Goal: Information Seeking & Learning: Understand process/instructions

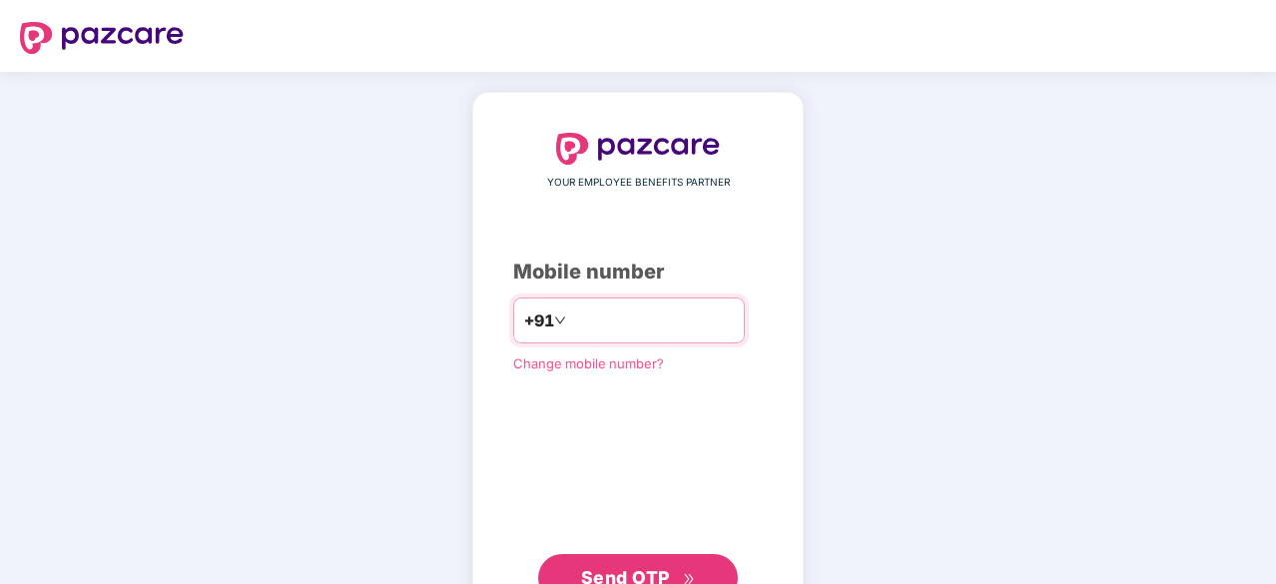
click at [663, 318] on input "number" at bounding box center [652, 320] width 164 height 32
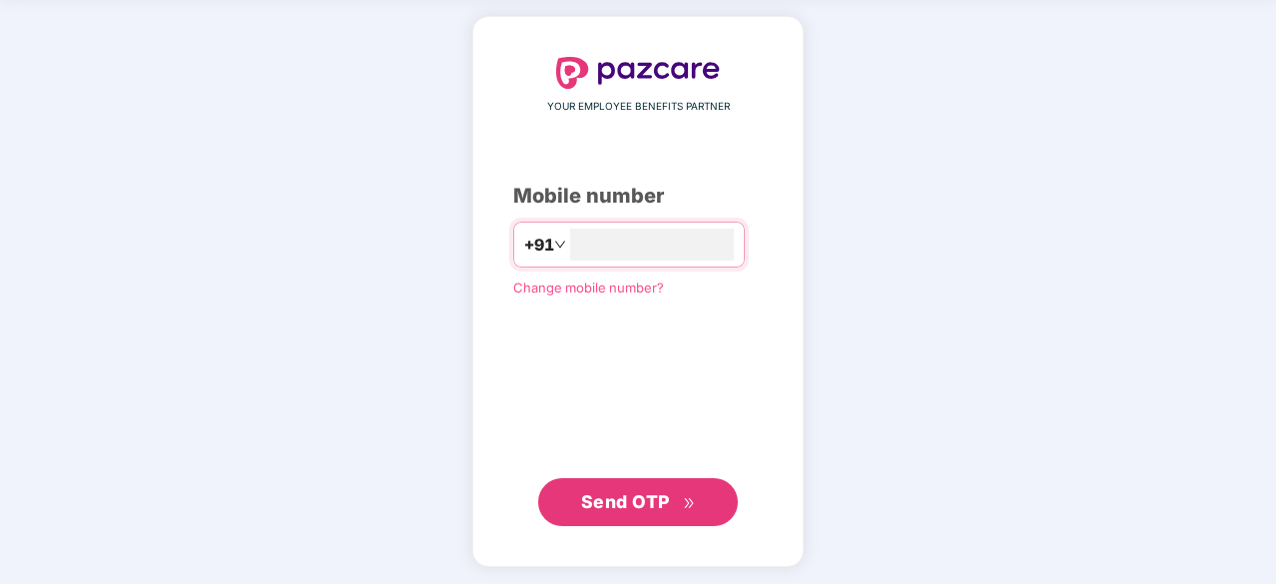
type input "**********"
click at [606, 500] on span "Send OTP" at bounding box center [625, 500] width 89 height 21
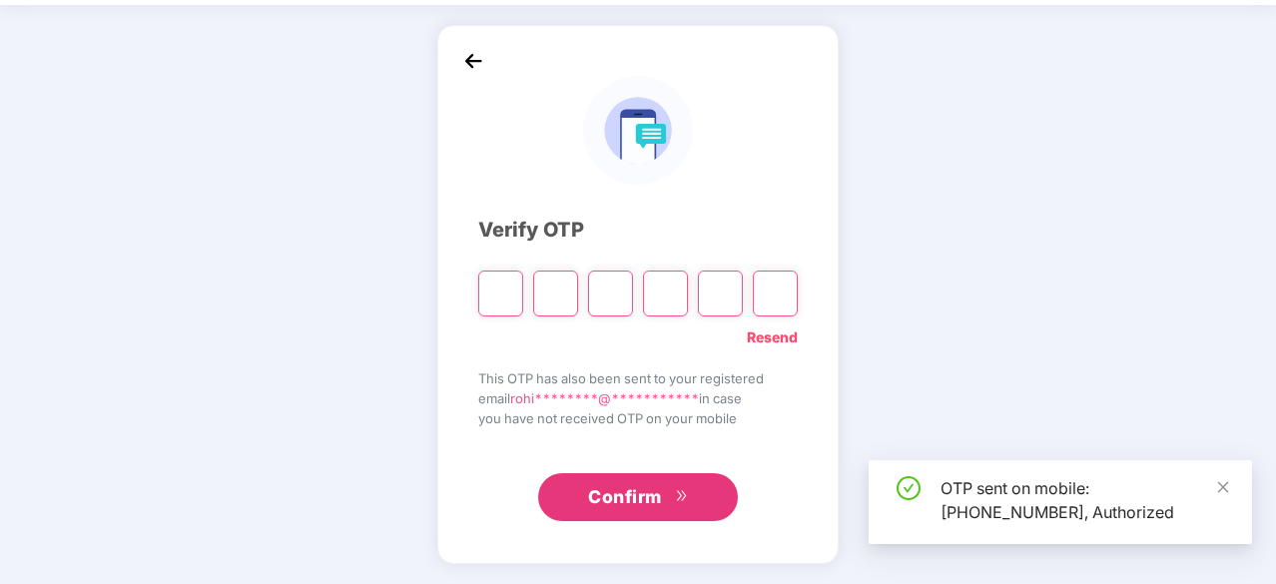
scroll to position [66, 0]
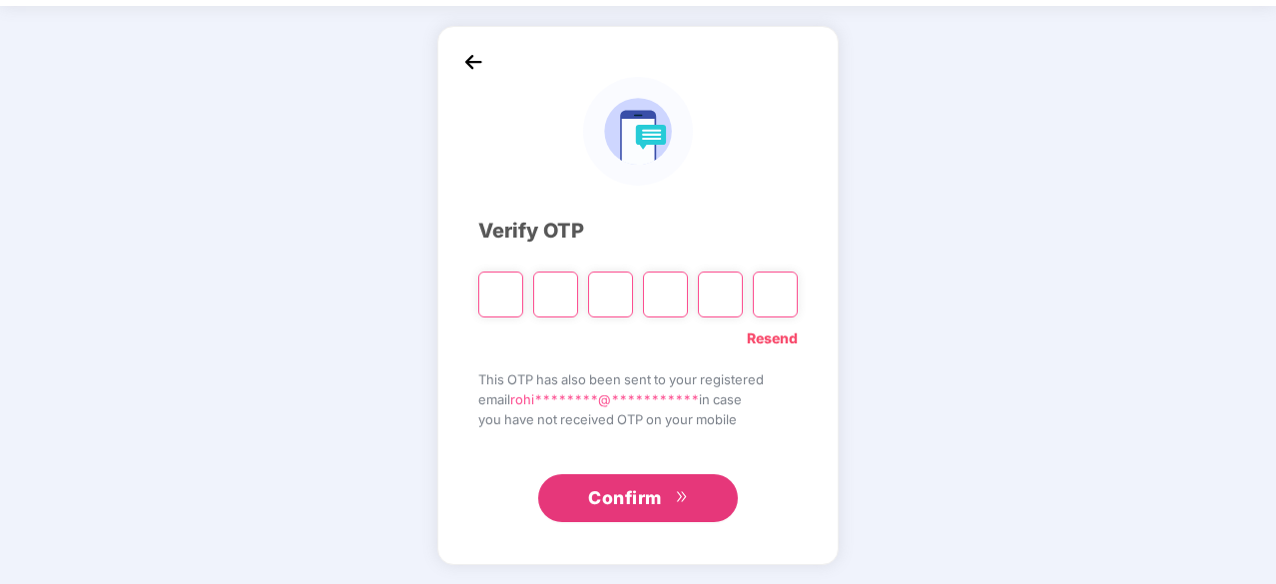
type input "*"
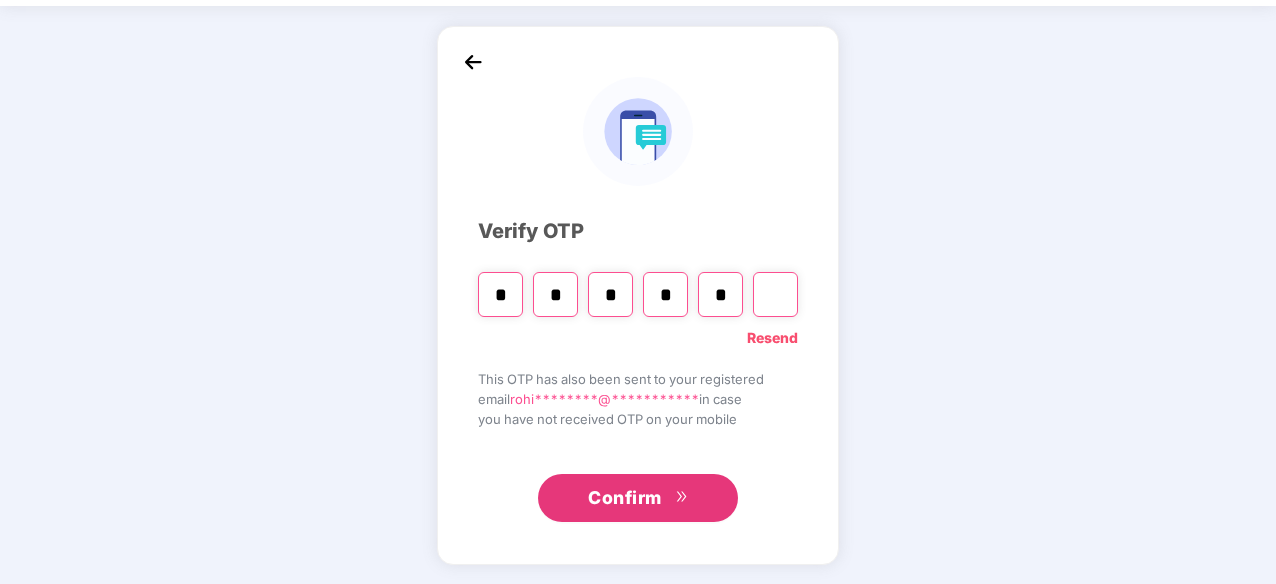
type input "*"
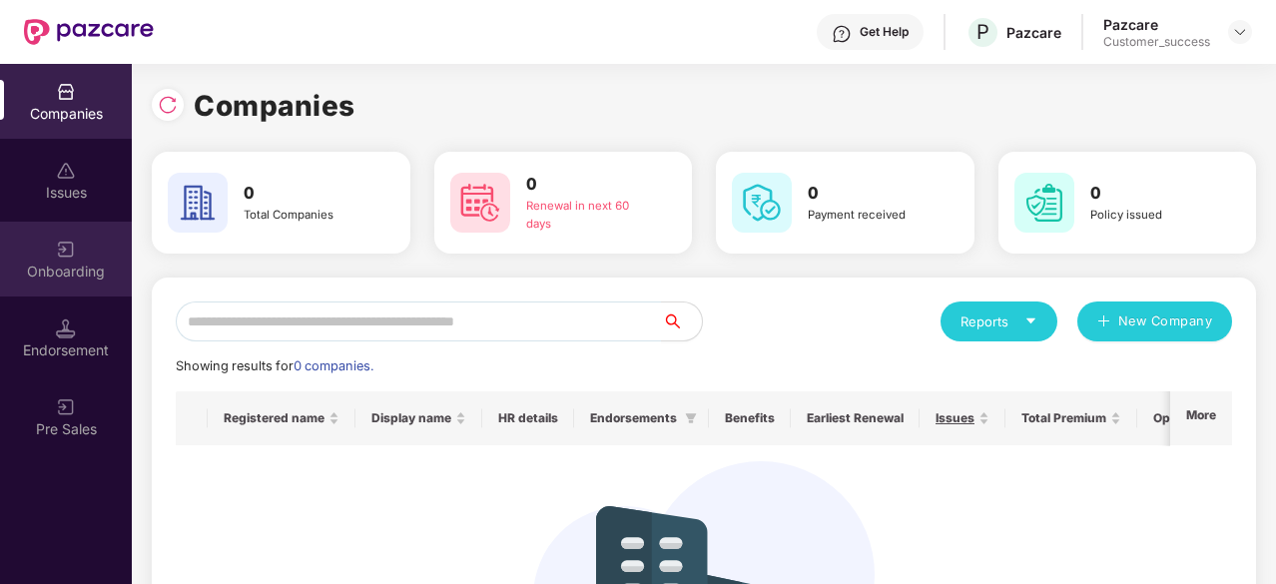
click at [69, 280] on div "Onboarding" at bounding box center [66, 272] width 132 height 20
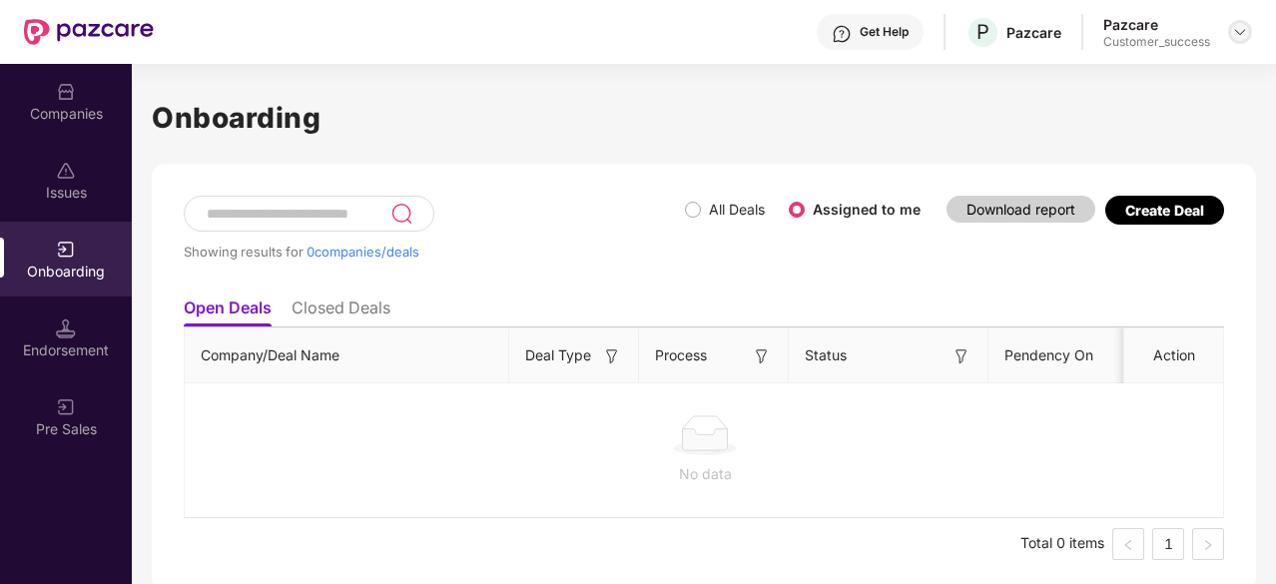
click at [1231, 31] on div at bounding box center [1240, 32] width 24 height 24
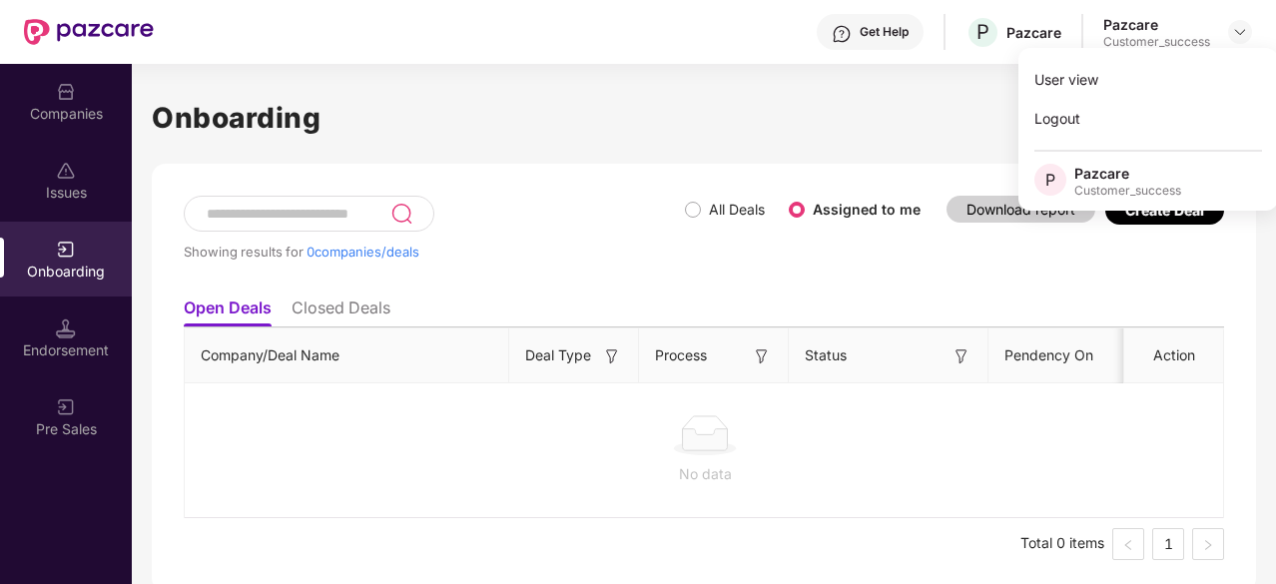
click at [822, 134] on h1 "Onboarding" at bounding box center [704, 118] width 1104 height 44
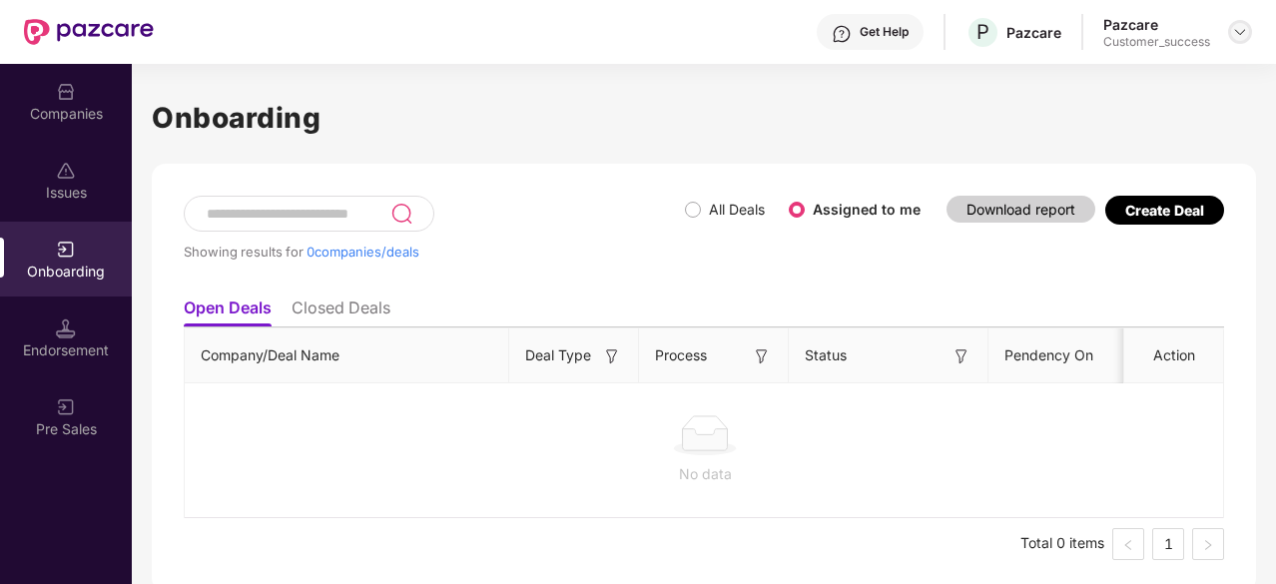
click at [1234, 30] on img at bounding box center [1240, 32] width 16 height 16
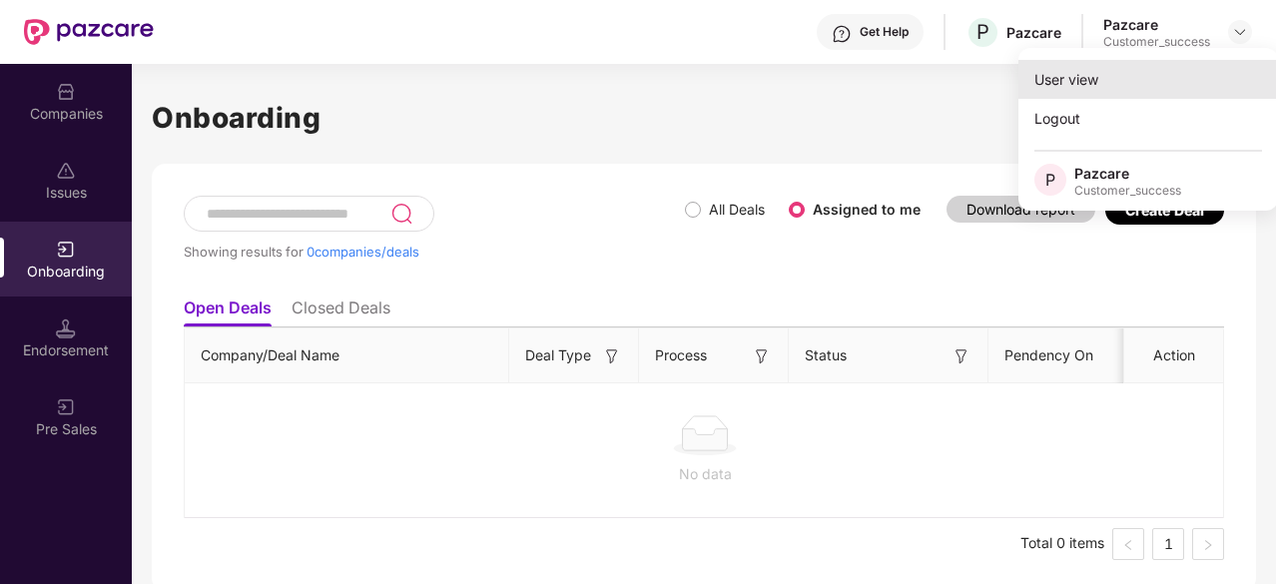
click at [1106, 71] on div "User view" at bounding box center [1148, 79] width 260 height 39
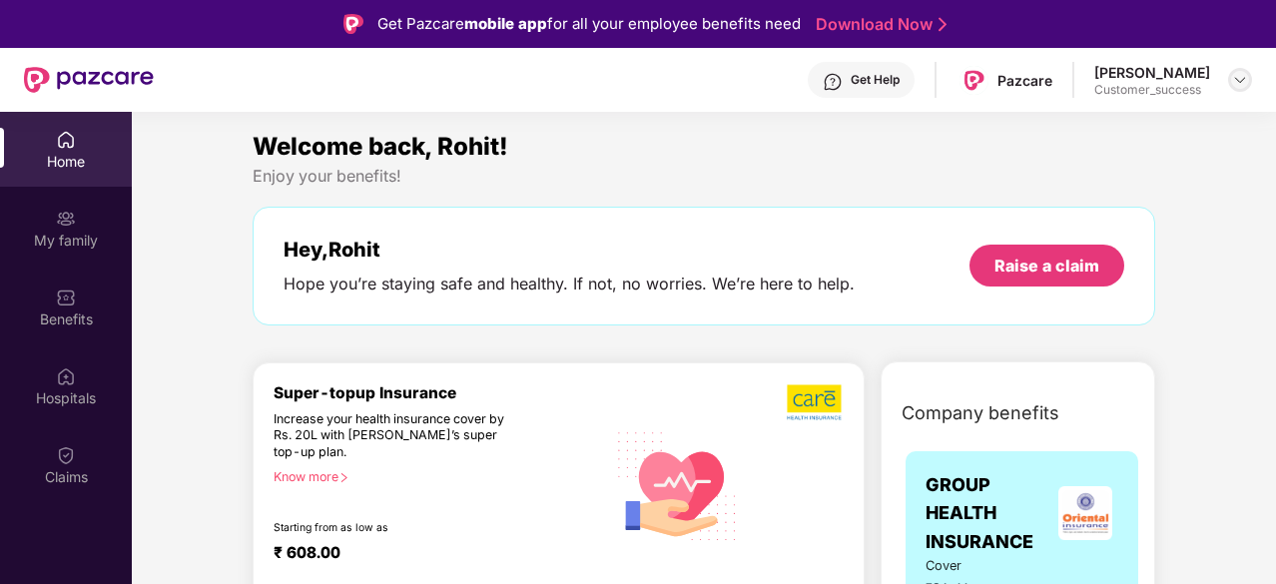
click at [1241, 83] on img at bounding box center [1240, 80] width 16 height 16
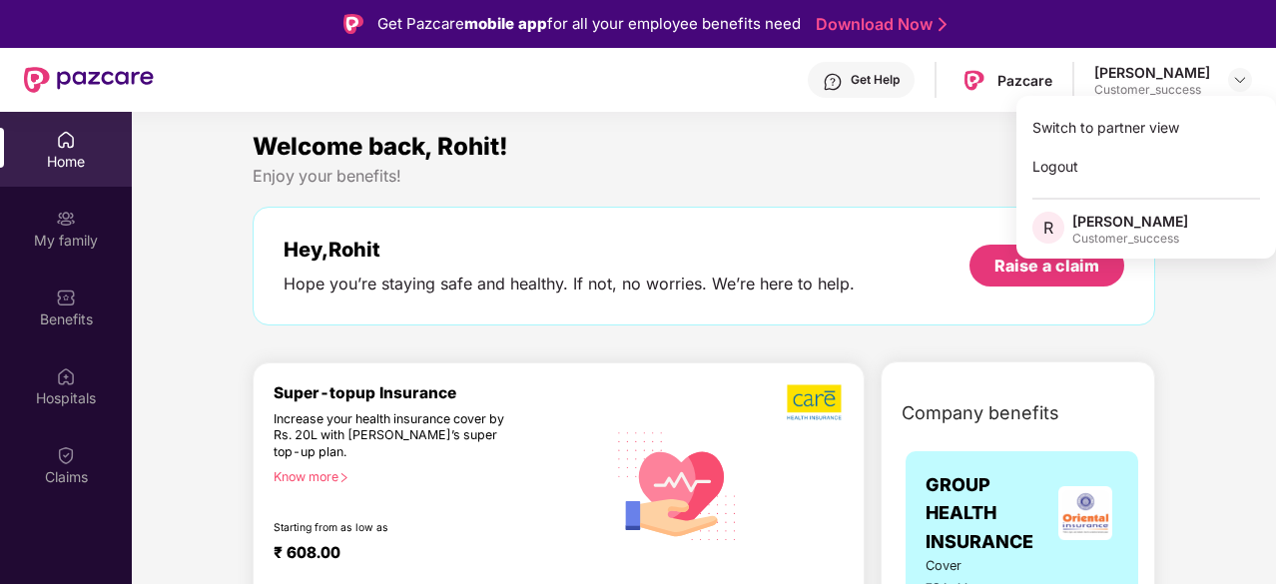
click at [843, 142] on div "Welcome back, Rohit!" at bounding box center [704, 147] width 902 height 38
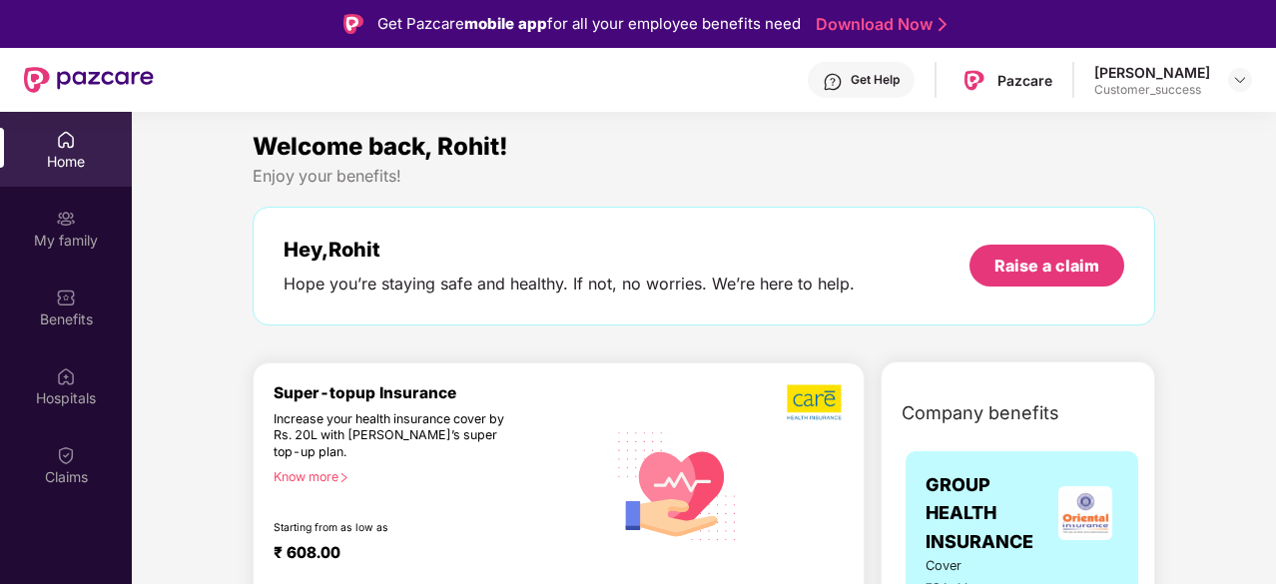
click at [899, 77] on div "Get Help" at bounding box center [875, 80] width 49 height 16
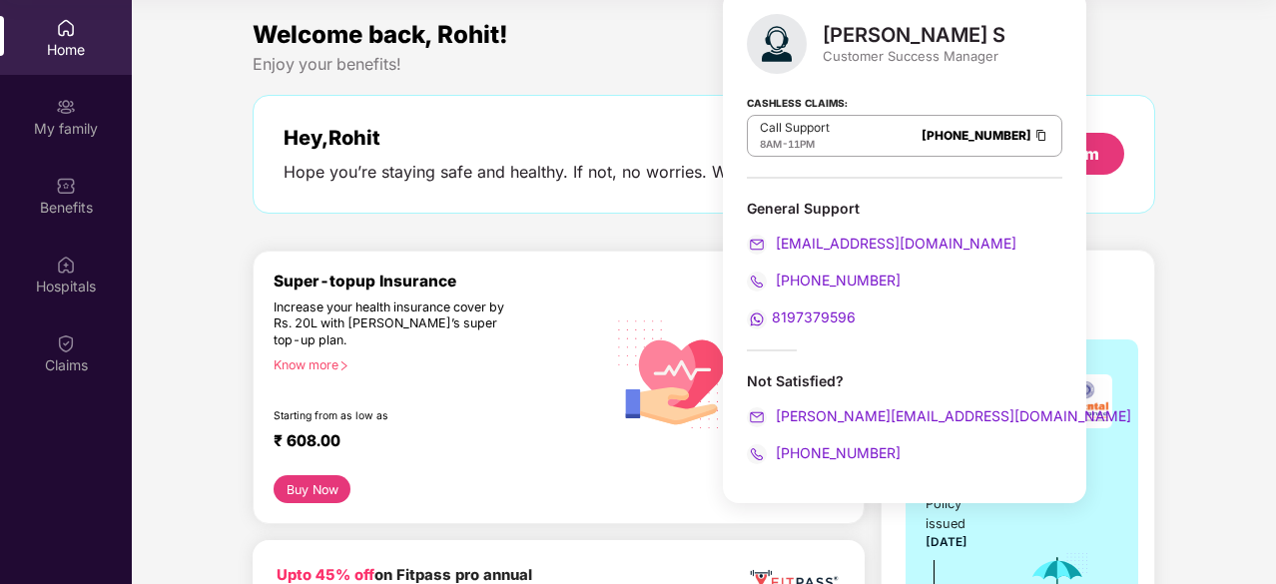
scroll to position [108, 0]
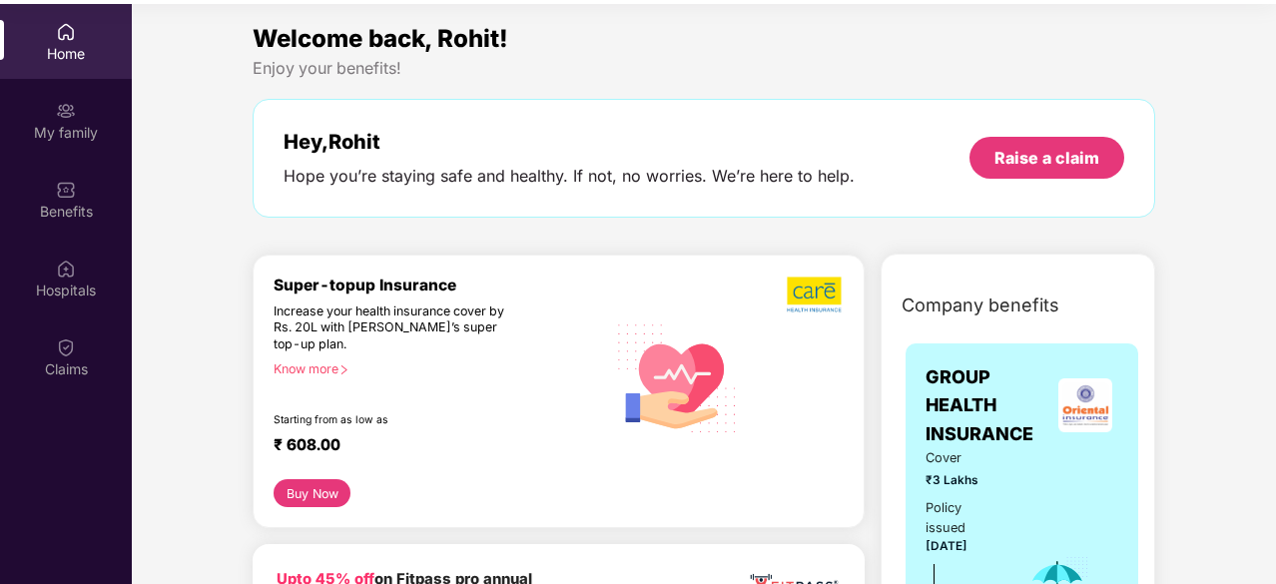
click at [71, 350] on img at bounding box center [66, 347] width 20 height 20
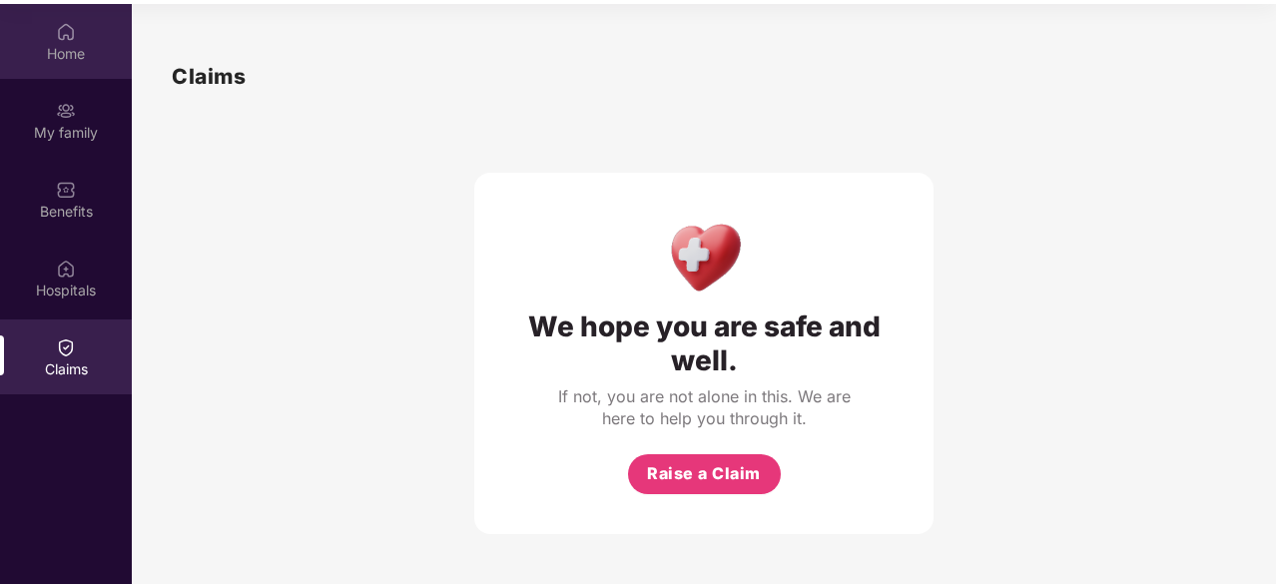
click at [107, 65] on div "Home" at bounding box center [66, 41] width 132 height 75
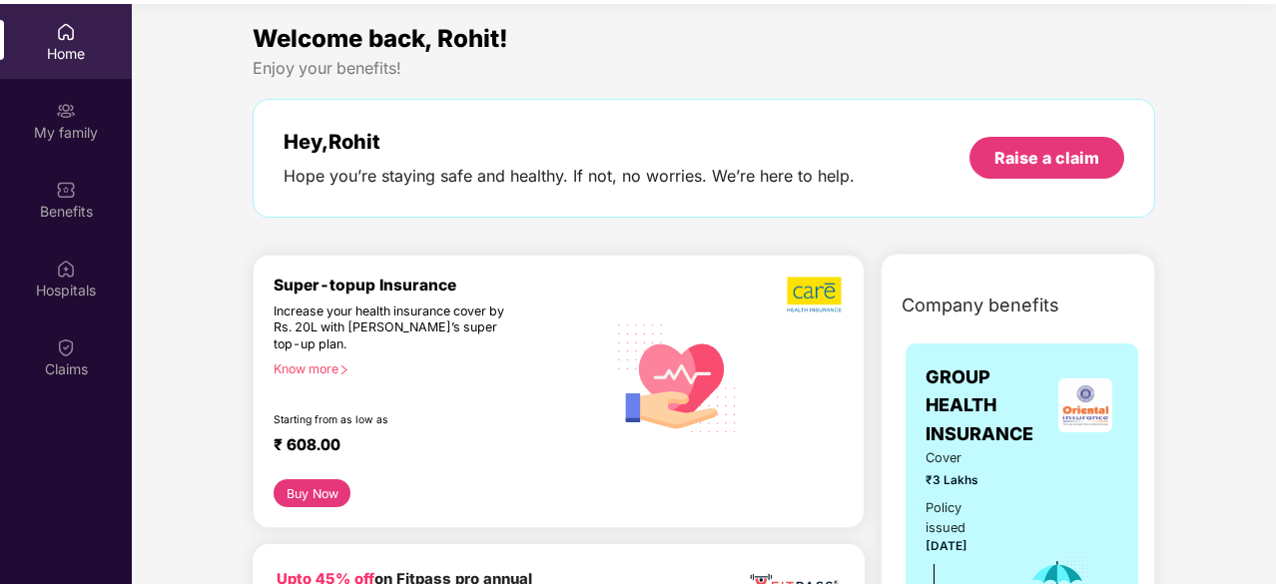
scroll to position [0, 0]
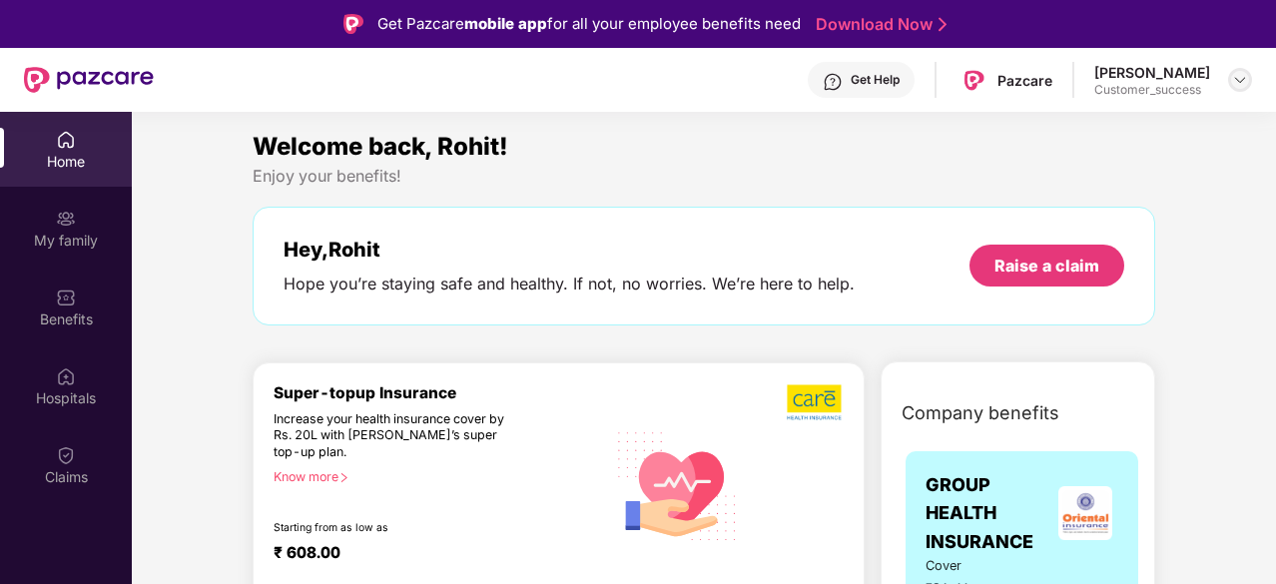
click at [1231, 76] on div at bounding box center [1240, 80] width 24 height 24
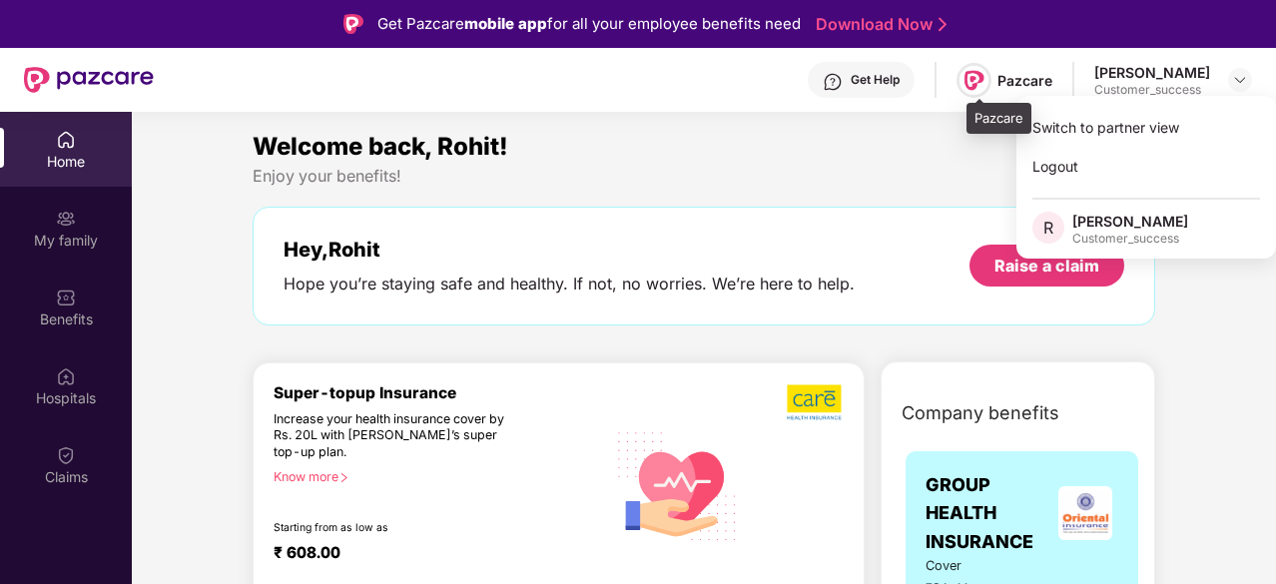
click at [982, 80] on img at bounding box center [973, 80] width 29 height 29
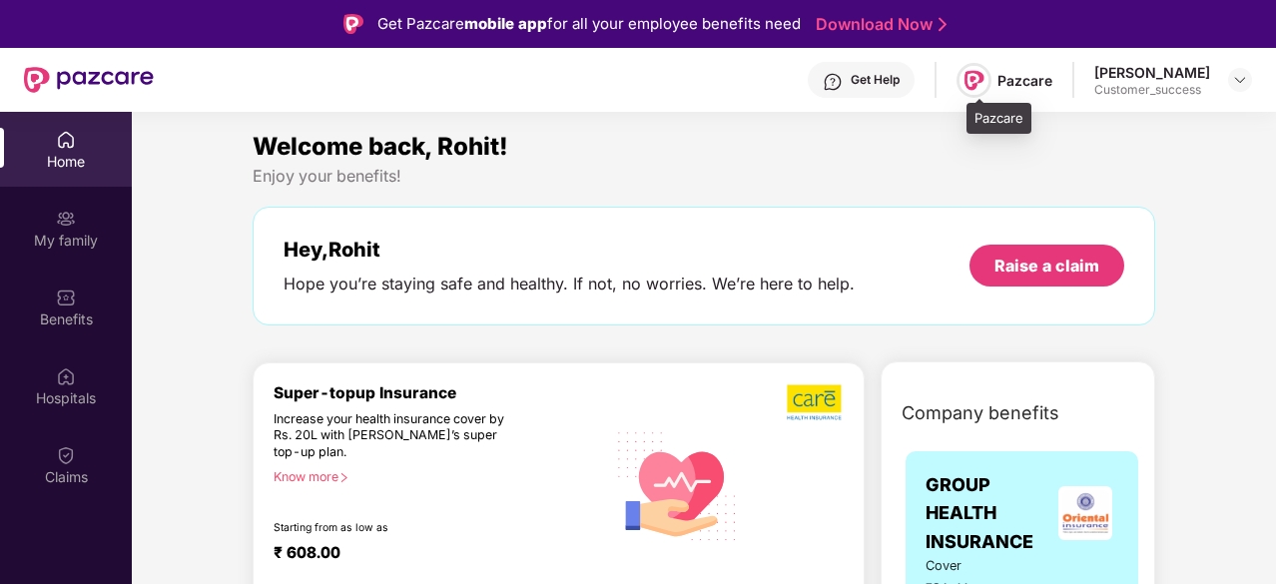
click at [982, 80] on img at bounding box center [973, 80] width 29 height 29
click at [976, 75] on img at bounding box center [973, 80] width 29 height 29
click at [982, 119] on div "Pazcare" at bounding box center [998, 119] width 65 height 32
click at [978, 88] on img at bounding box center [973, 80] width 29 height 29
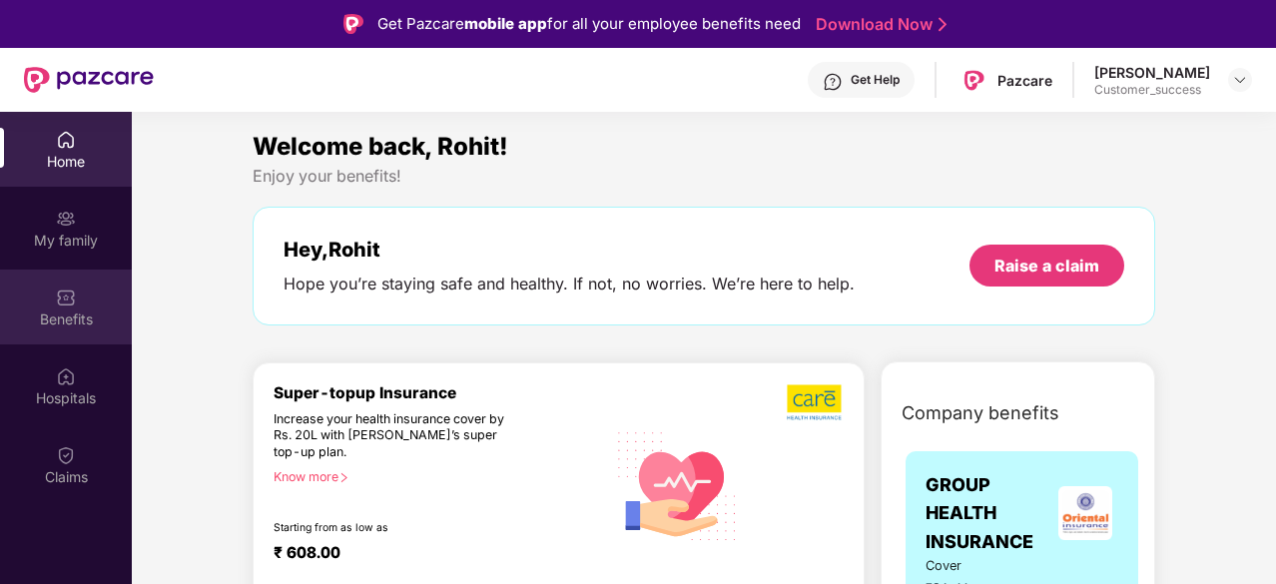
click at [77, 294] on div "Benefits" at bounding box center [66, 307] width 132 height 75
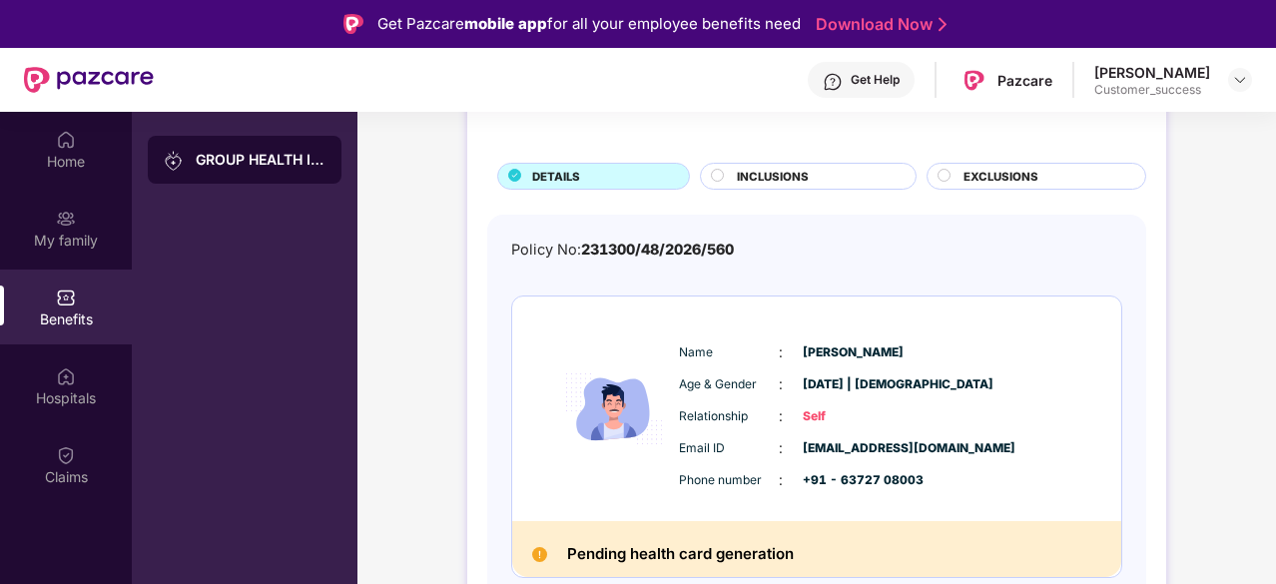
scroll to position [92, 0]
click at [829, 183] on div "INCLUSIONS" at bounding box center [816, 179] width 179 height 21
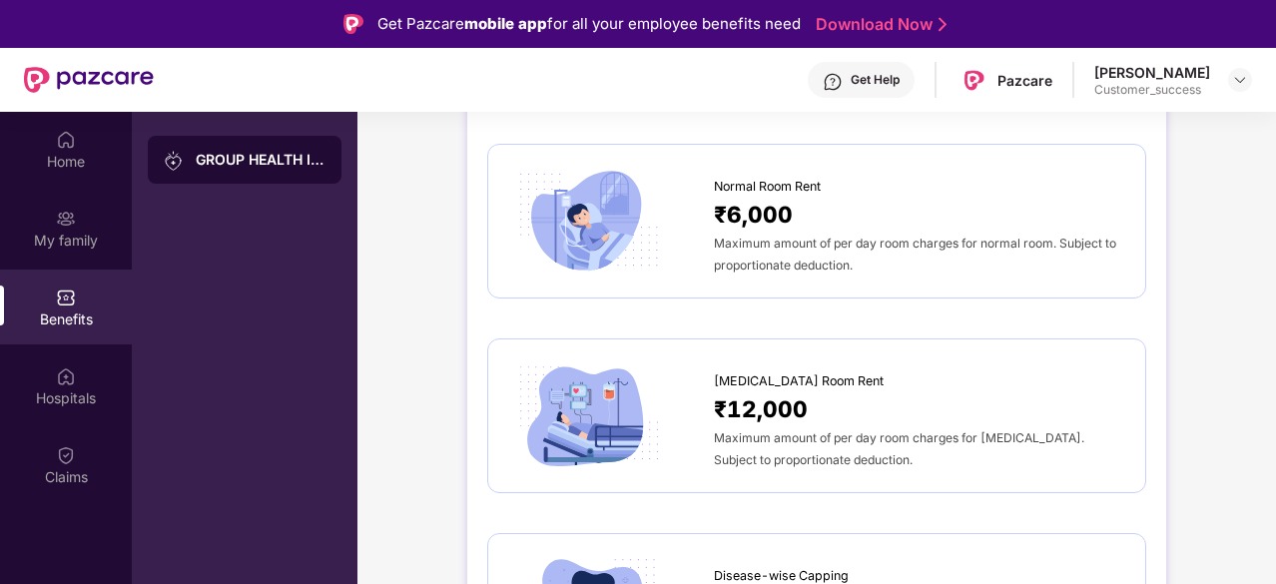
scroll to position [0, 0]
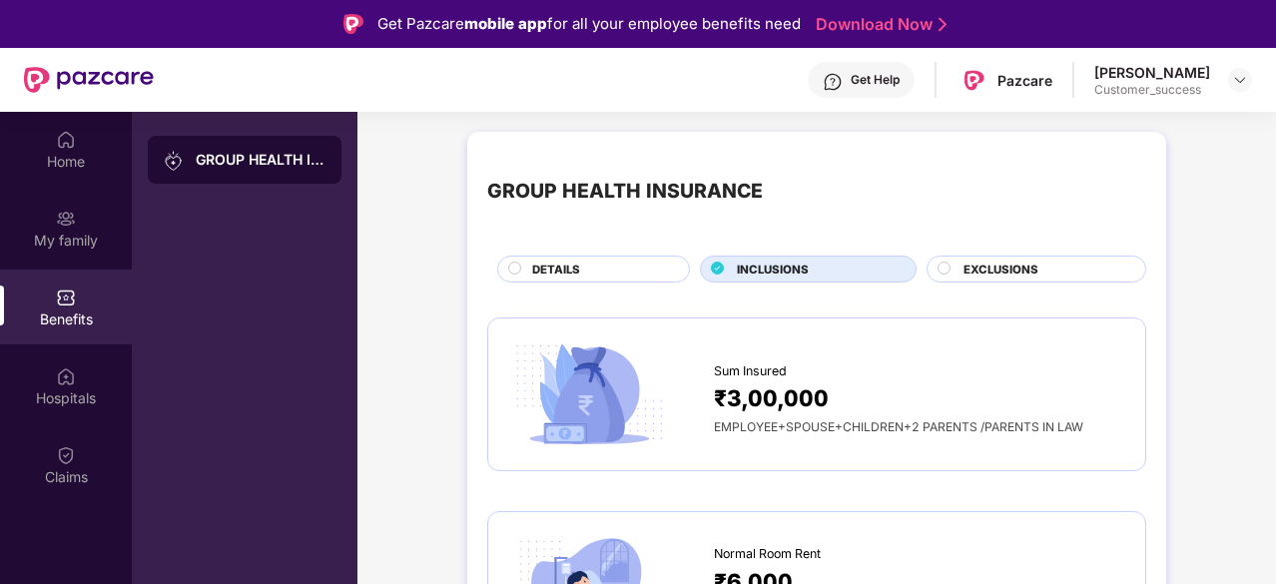
click at [997, 273] on span "EXCLUSIONS" at bounding box center [1000, 270] width 75 height 18
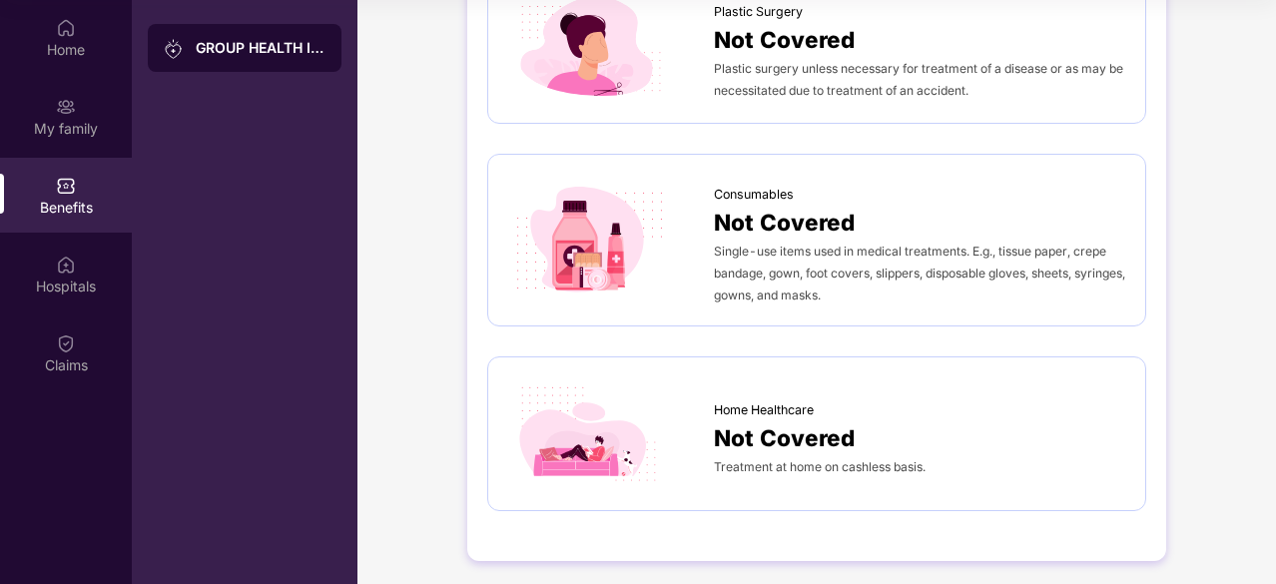
scroll to position [108, 0]
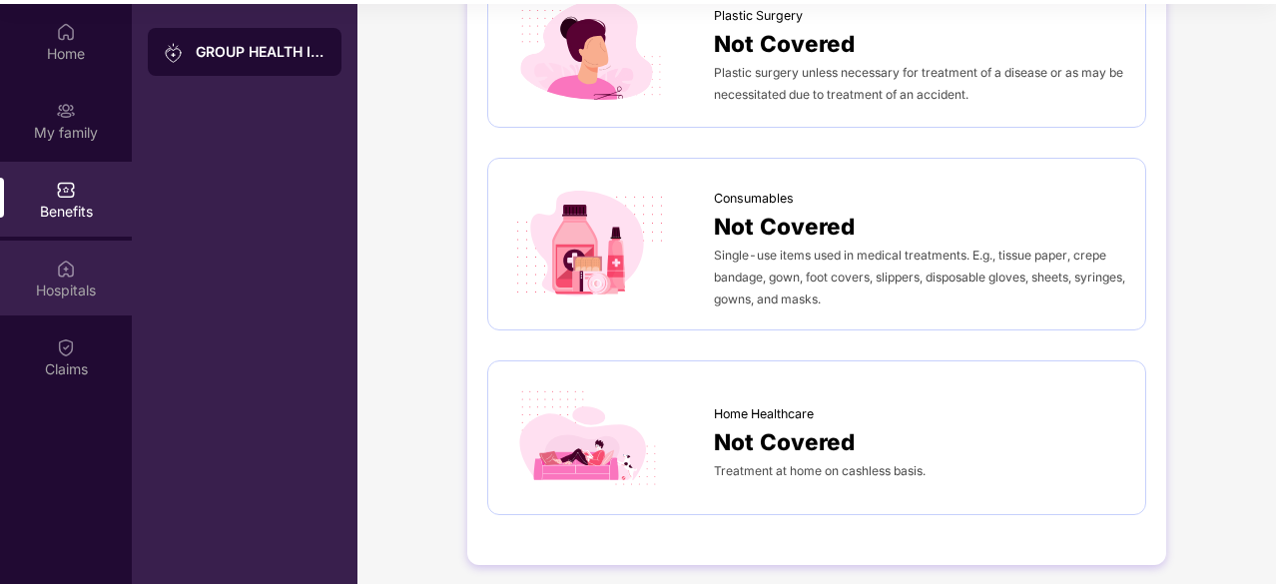
click at [30, 283] on div "Hospitals" at bounding box center [66, 291] width 132 height 20
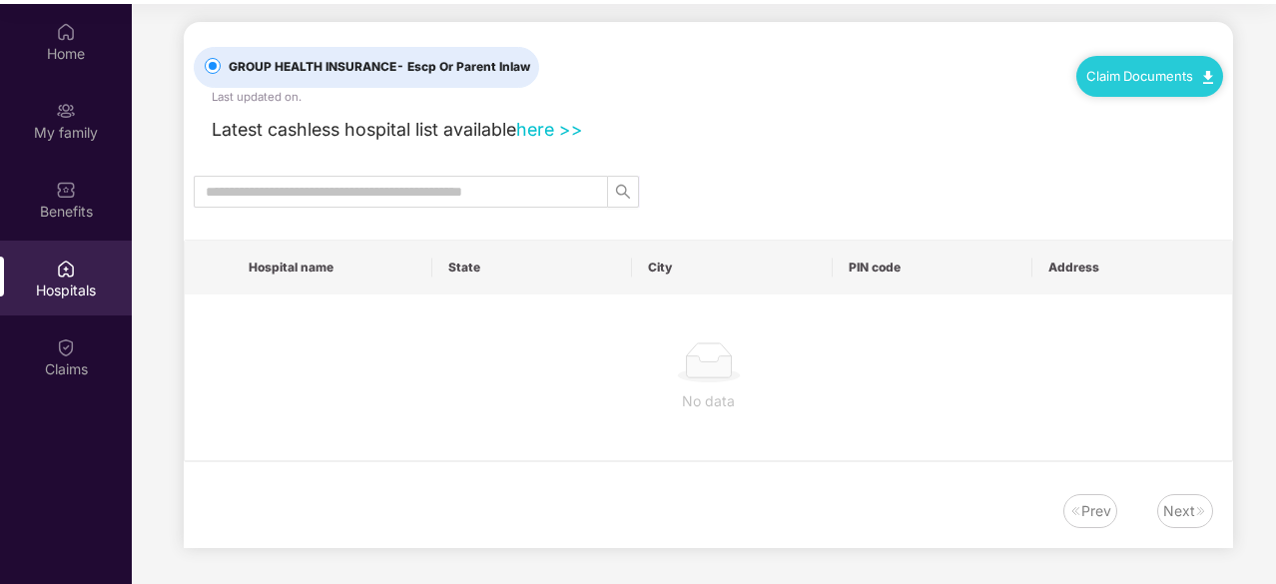
scroll to position [0, 0]
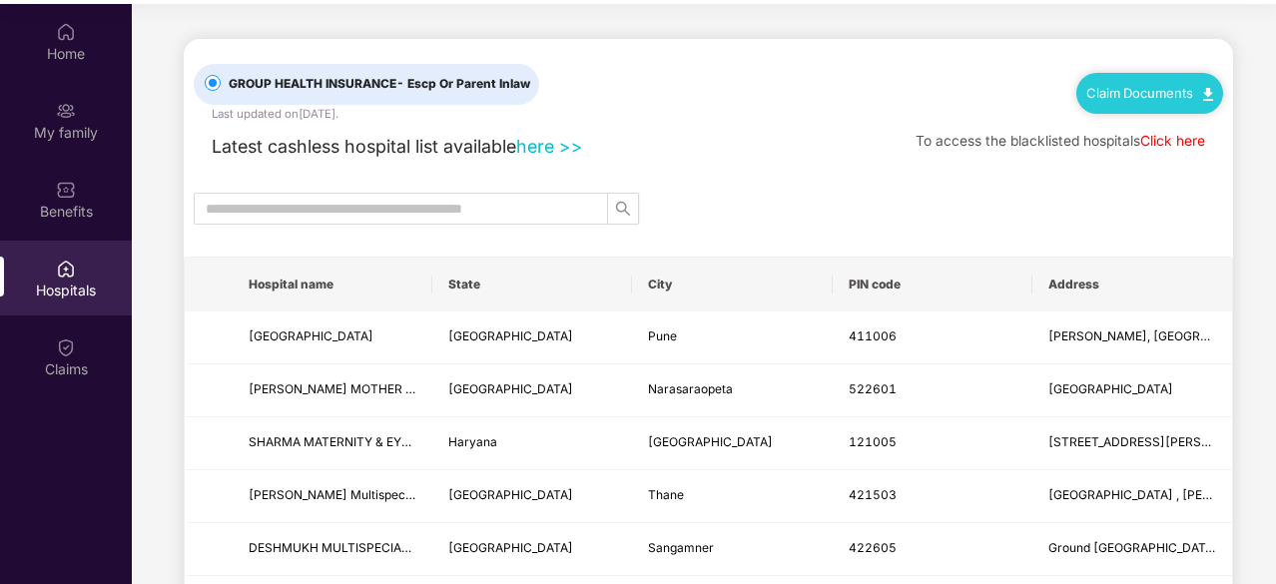
click at [551, 147] on link "here >>" at bounding box center [549, 146] width 67 height 21
click at [1178, 141] on link "Click here" at bounding box center [1172, 141] width 65 height 16
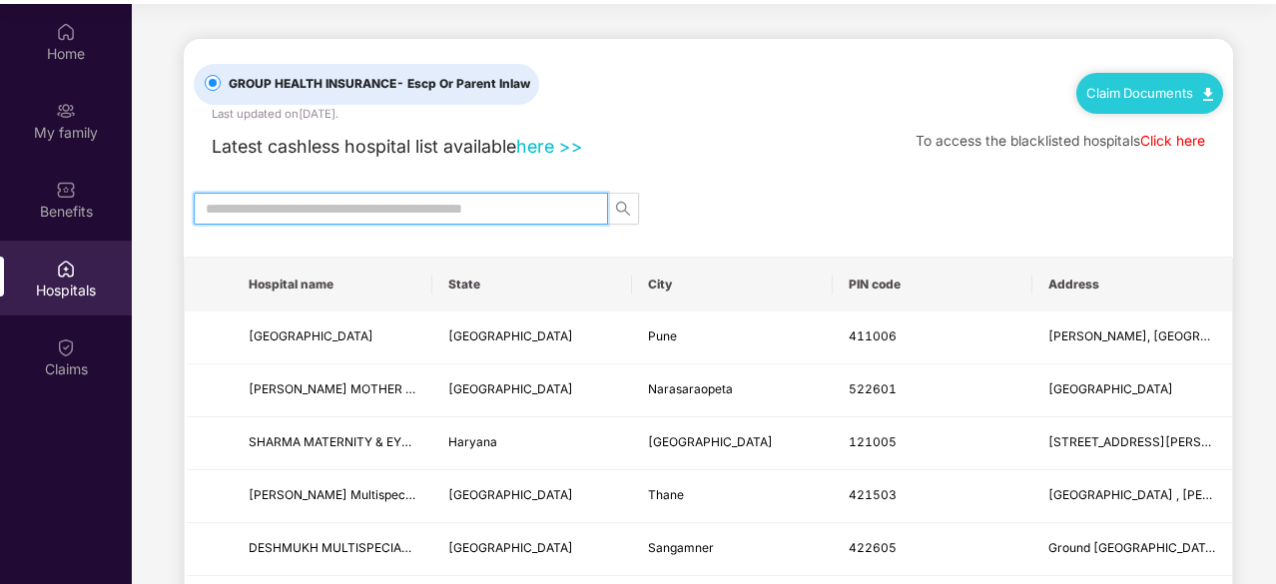
click at [467, 207] on input "text" at bounding box center [393, 209] width 374 height 22
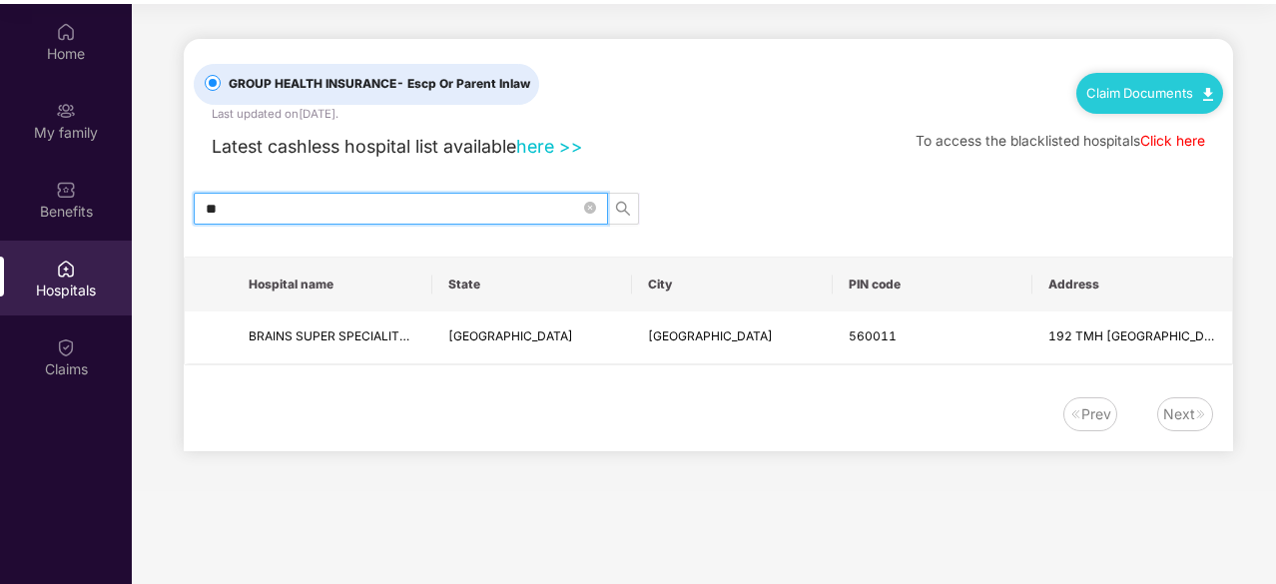
type input "*"
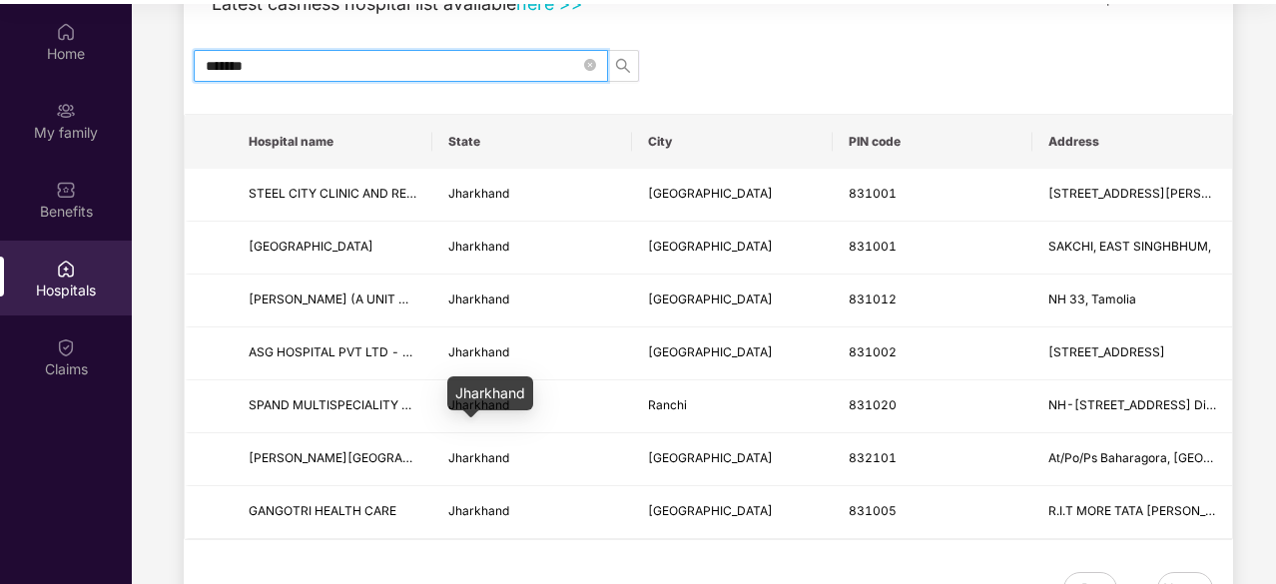
scroll to position [142, 0]
type input "*******"
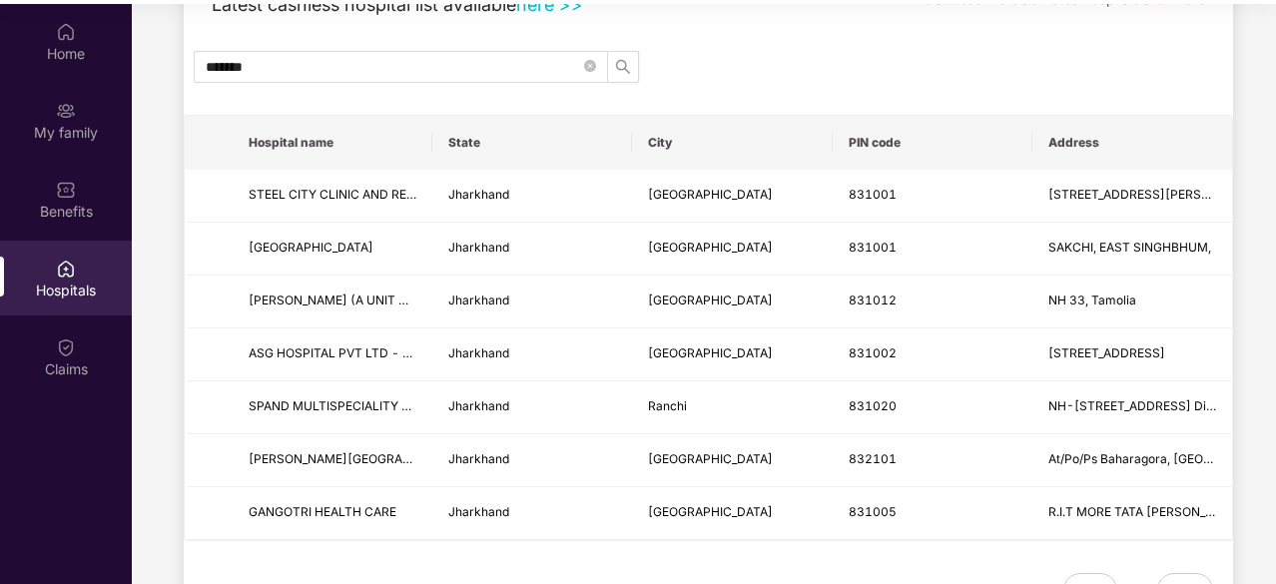
click at [517, 501] on td "Jharkhand" at bounding box center [532, 513] width 200 height 53
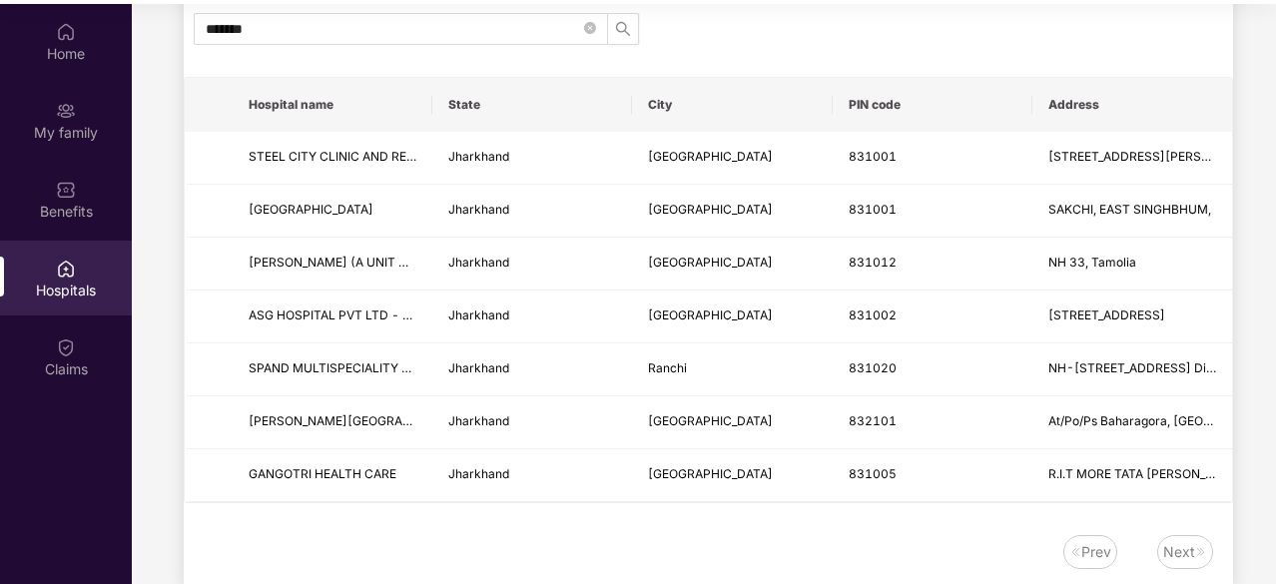
scroll to position [179, 0]
click at [1184, 544] on div "Next" at bounding box center [1179, 553] width 32 height 22
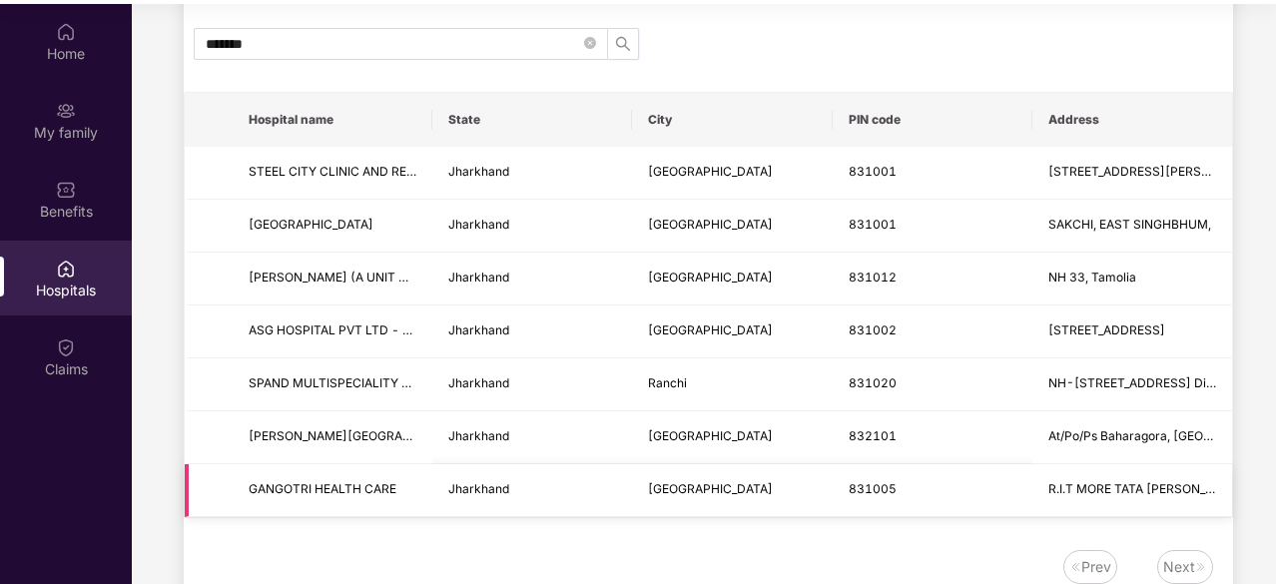
scroll to position [166, 0]
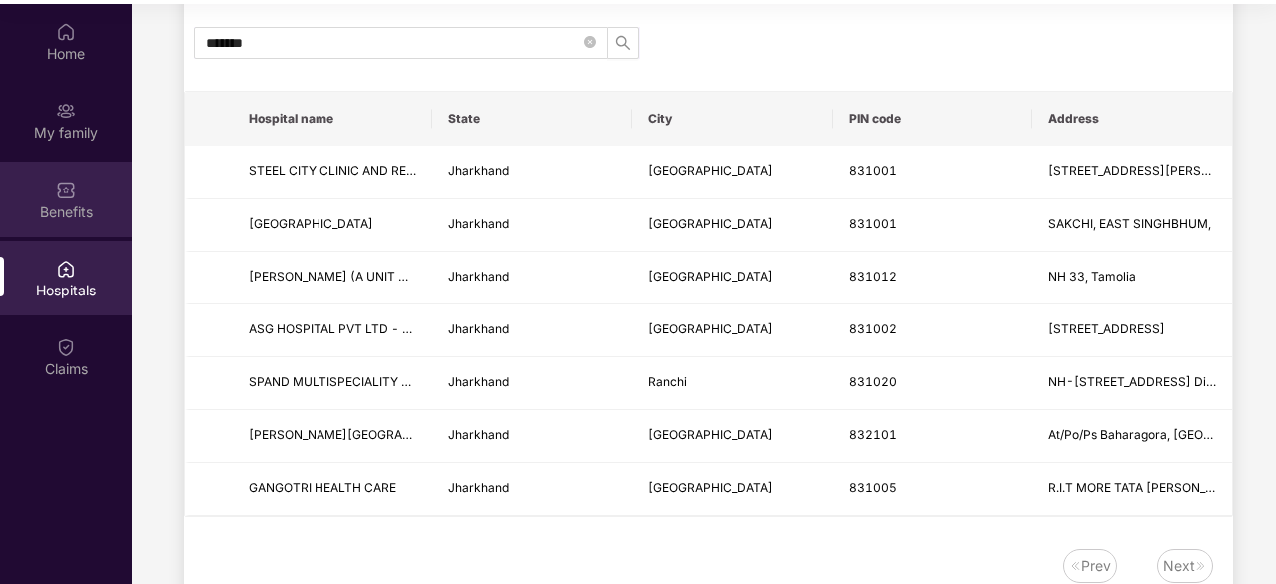
click at [71, 223] on div "Benefits" at bounding box center [66, 199] width 132 height 75
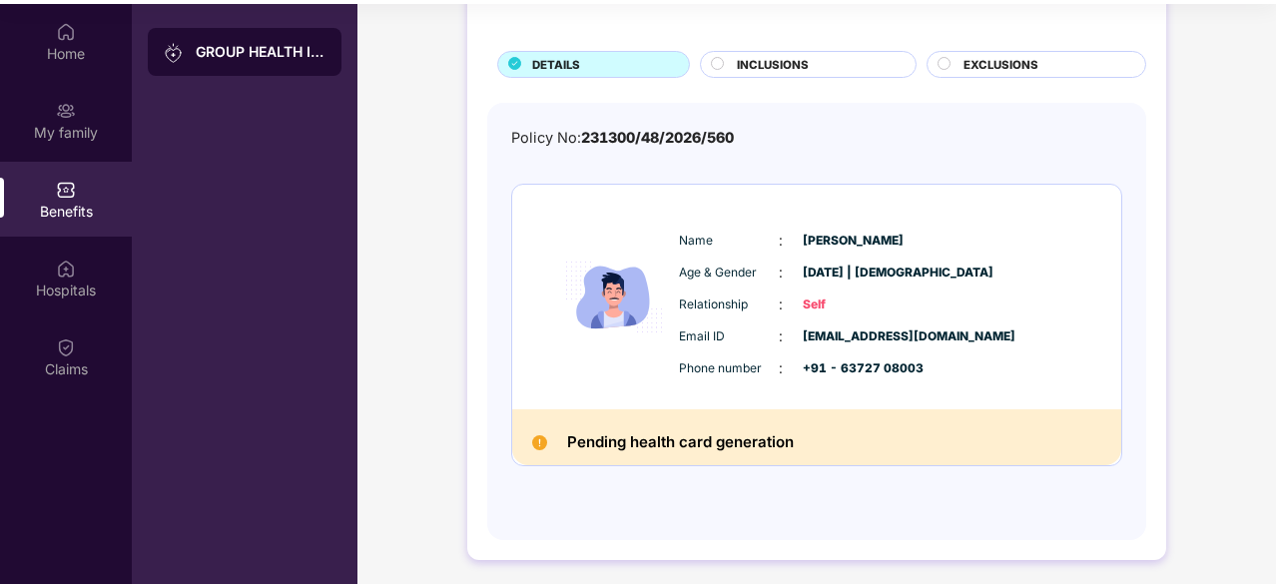
scroll to position [93, 0]
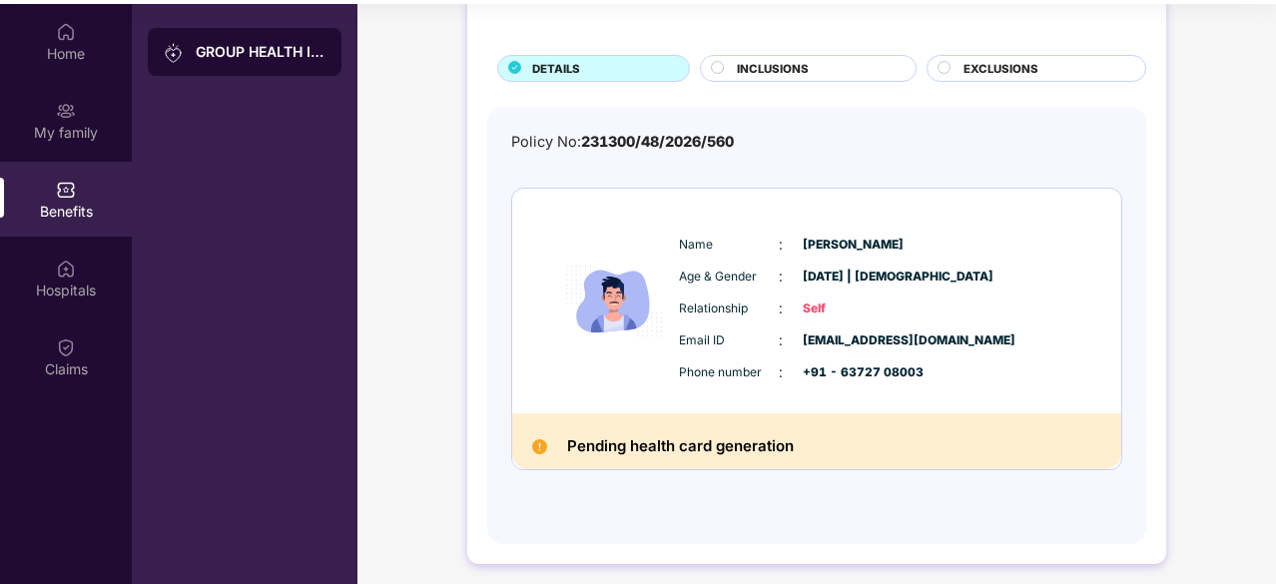
click at [725, 449] on h2 "Pending health card generation" at bounding box center [680, 446] width 227 height 26
click at [541, 446] on img at bounding box center [539, 446] width 15 height 15
click at [91, 284] on div "Hospitals" at bounding box center [66, 291] width 132 height 20
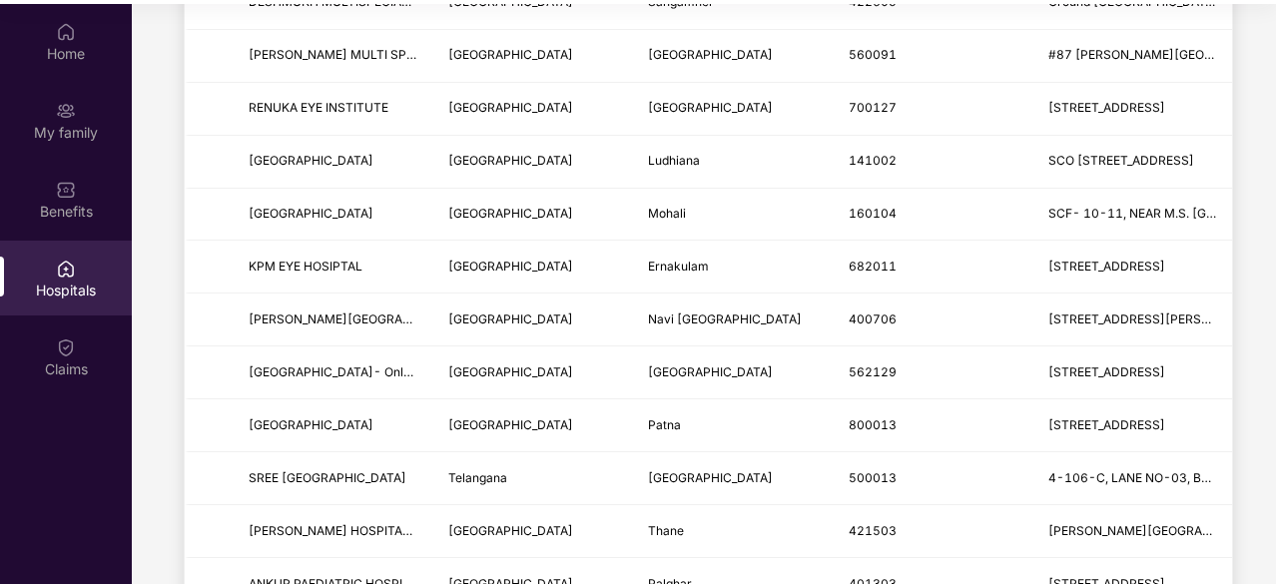
scroll to position [0, 0]
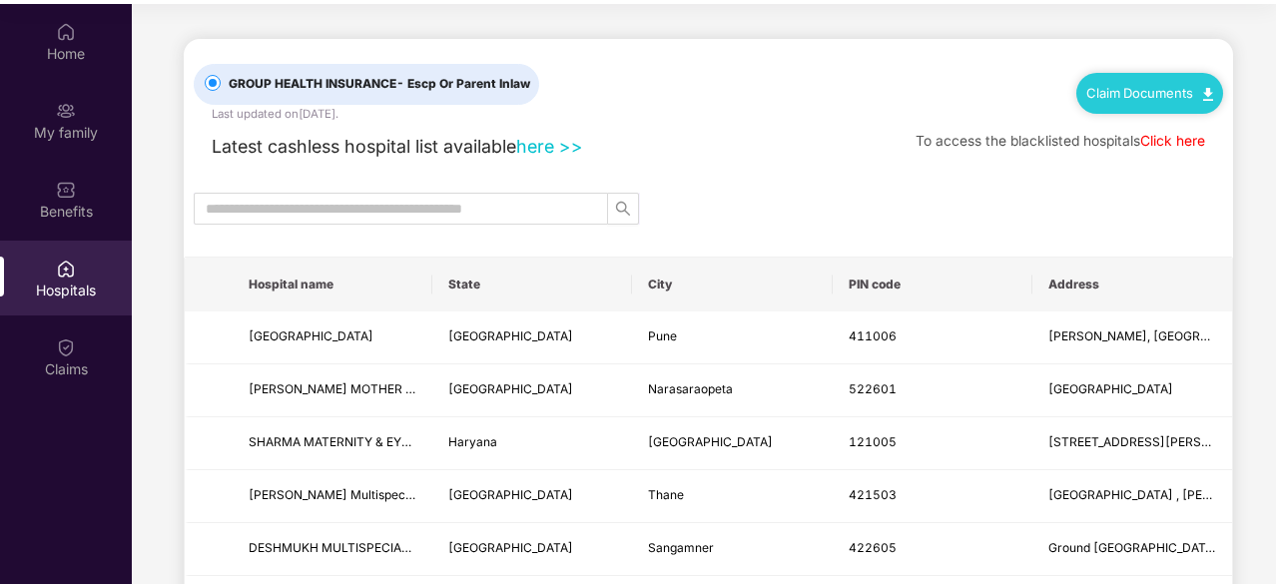
click at [551, 139] on link "here >>" at bounding box center [549, 146] width 67 height 21
click at [1165, 135] on link "Click here" at bounding box center [1172, 141] width 65 height 16
click at [1184, 97] on link "Claim Documents" at bounding box center [1149, 93] width 127 height 16
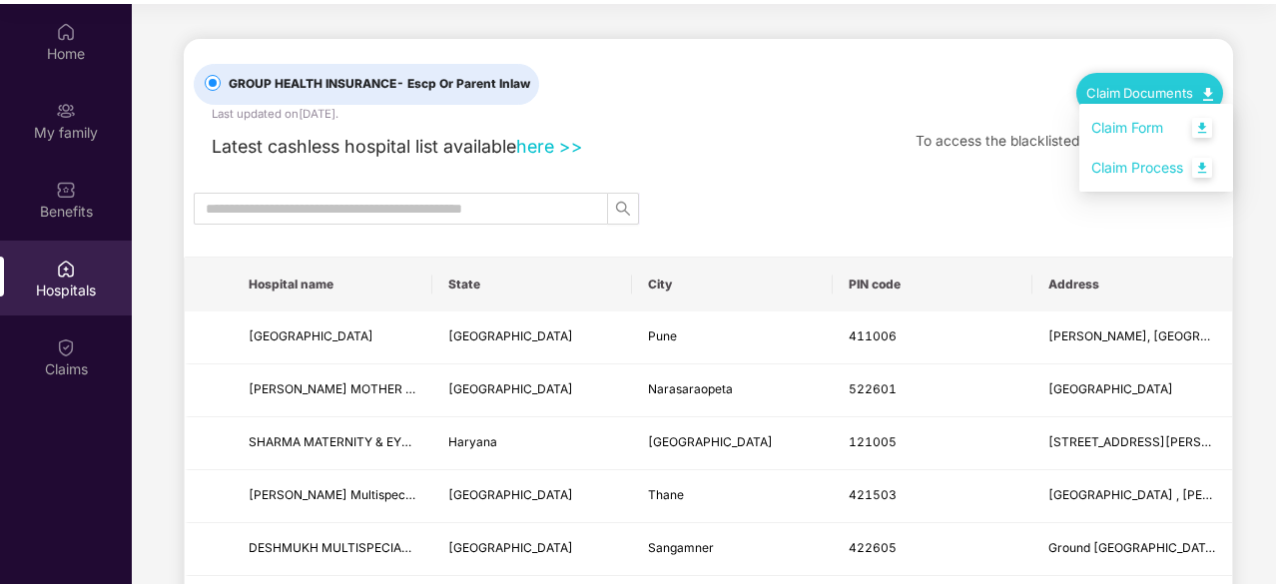
click at [1211, 161] on link "Claim Process" at bounding box center [1156, 168] width 130 height 43
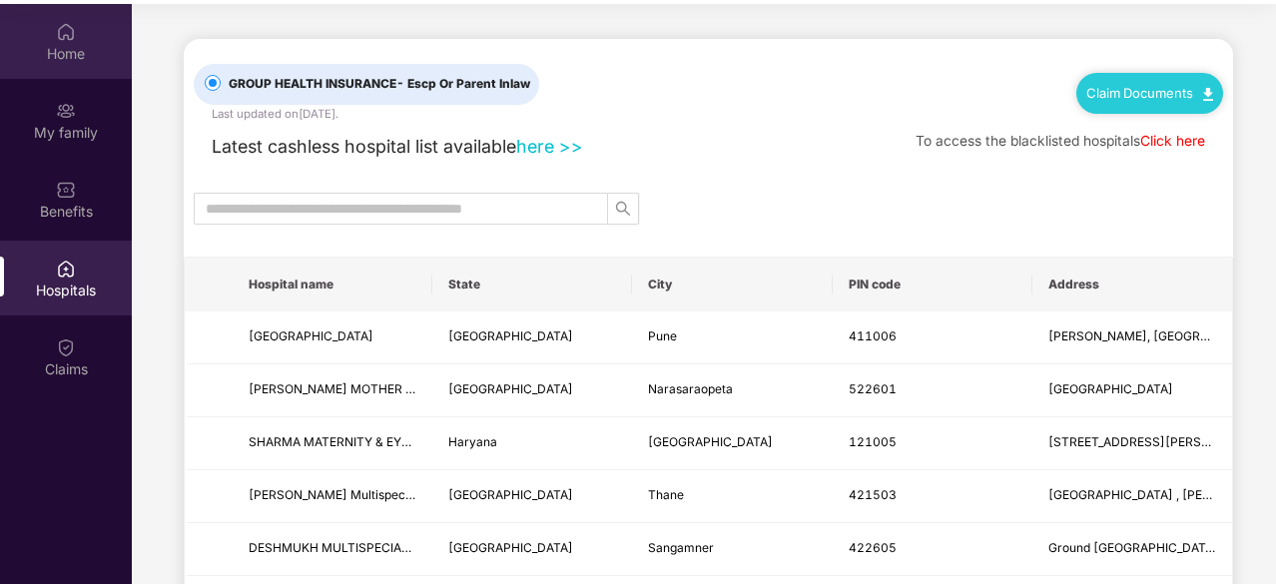
click at [102, 39] on div "Home" at bounding box center [66, 41] width 132 height 75
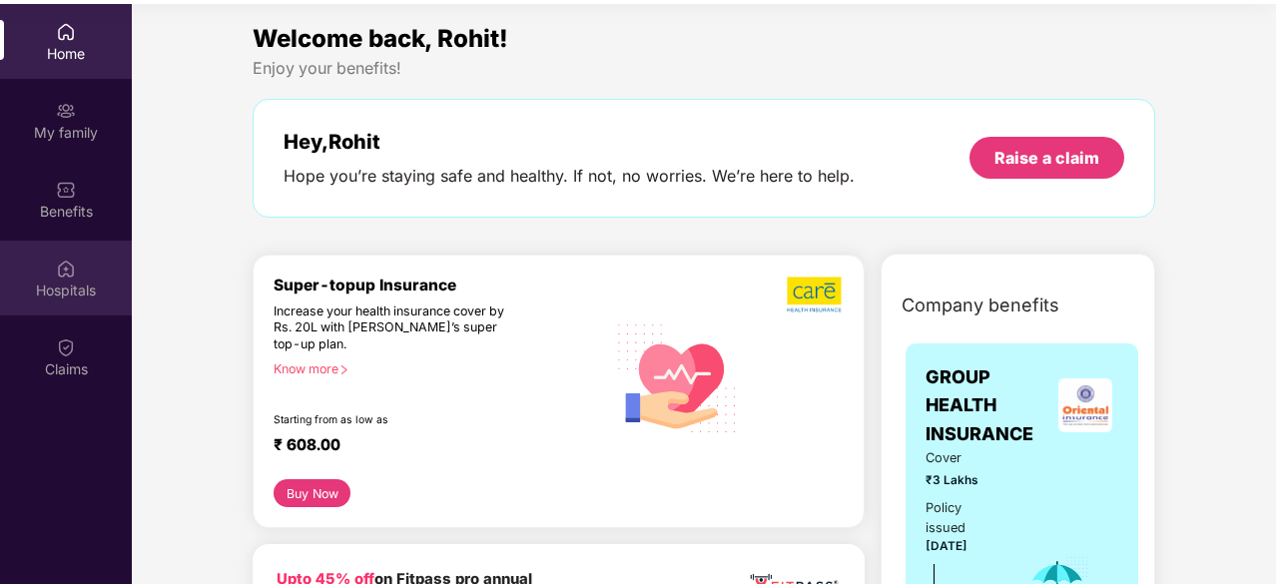
click at [84, 247] on div "Hospitals" at bounding box center [66, 278] width 132 height 75
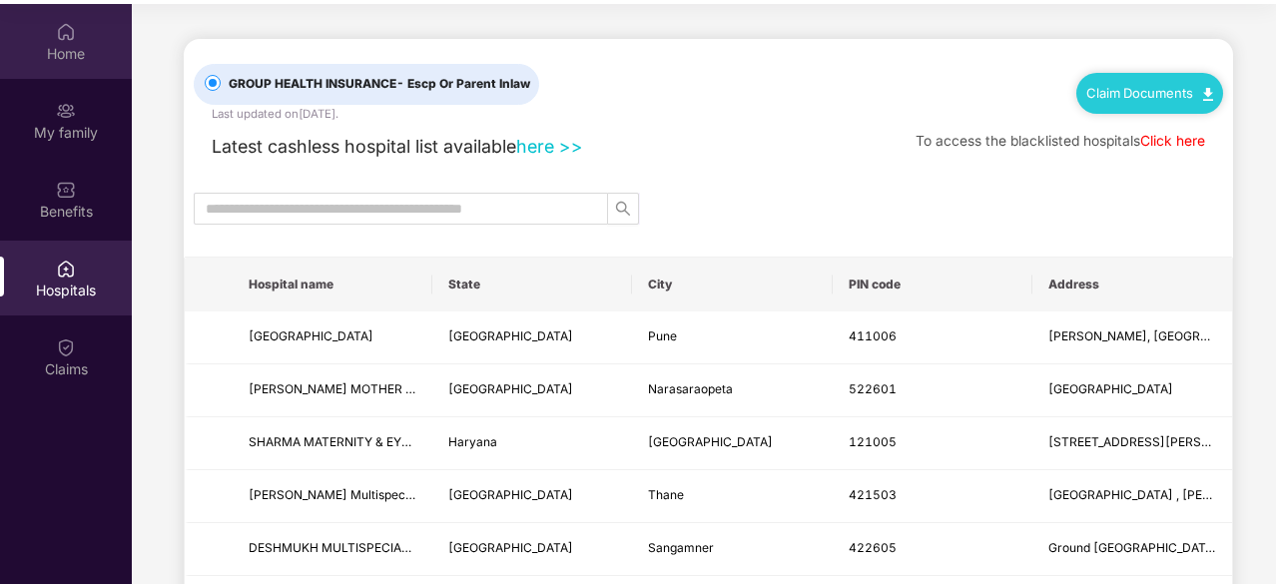
click at [80, 41] on div "Home" at bounding box center [66, 41] width 132 height 75
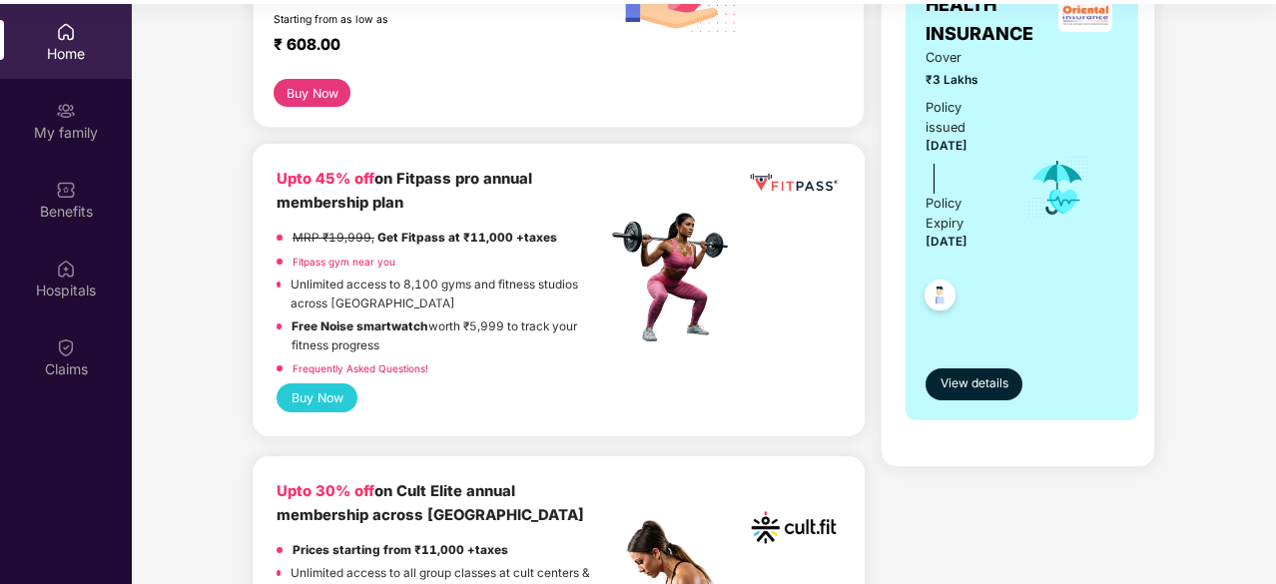
scroll to position [397, 0]
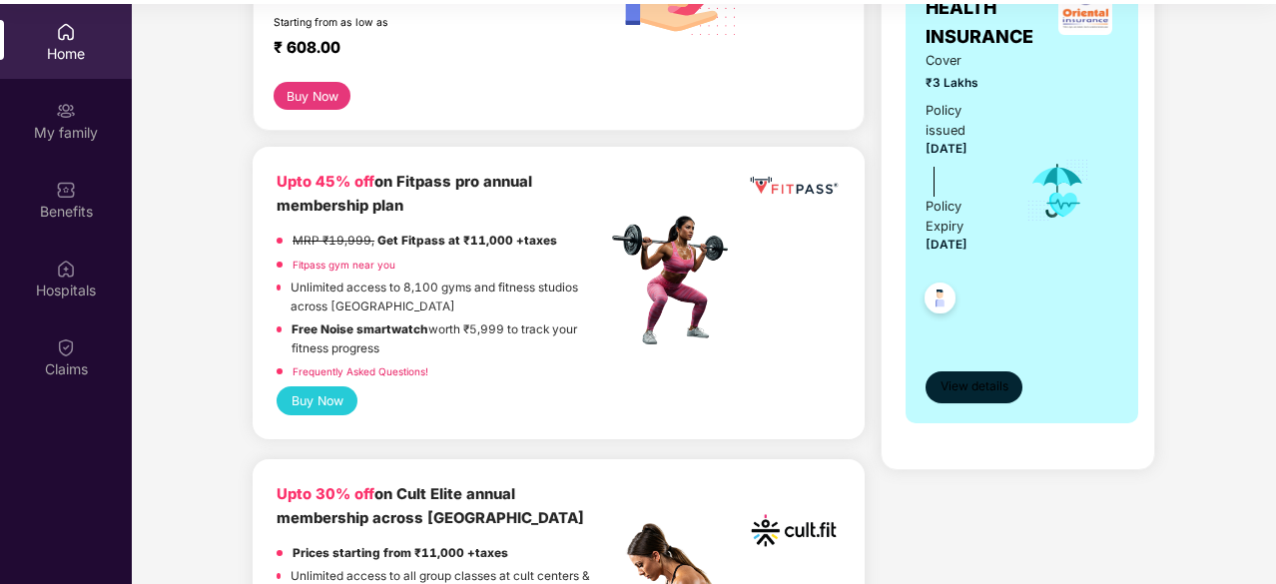
click at [993, 377] on span "View details" at bounding box center [974, 386] width 68 height 19
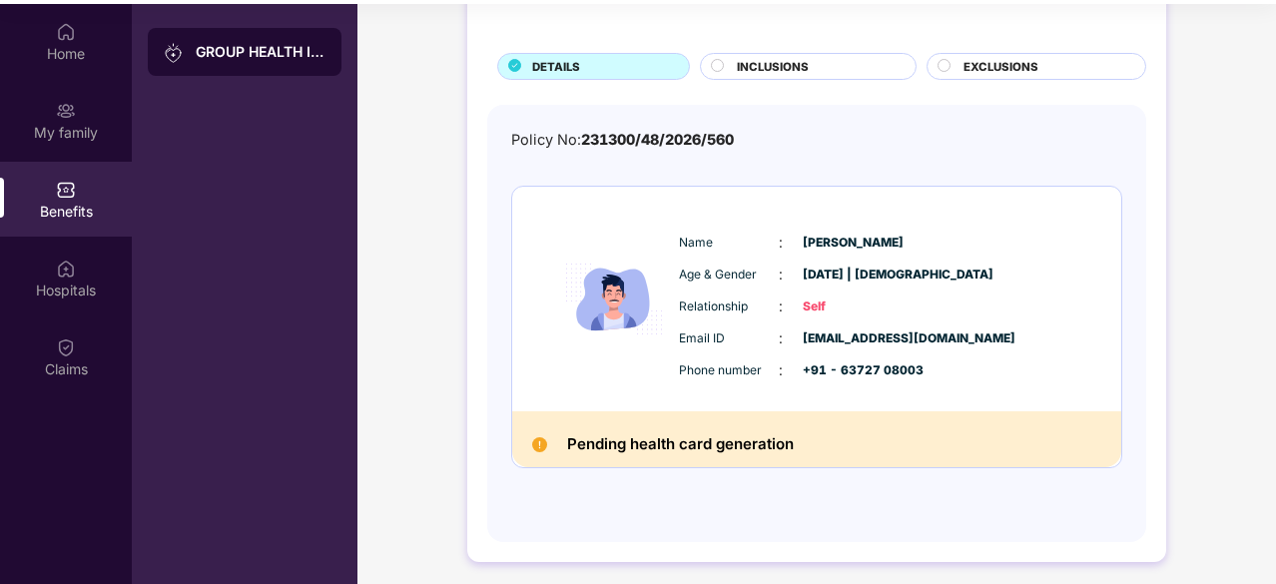
scroll to position [94, 0]
click at [868, 69] on div "INCLUSIONS" at bounding box center [816, 69] width 179 height 21
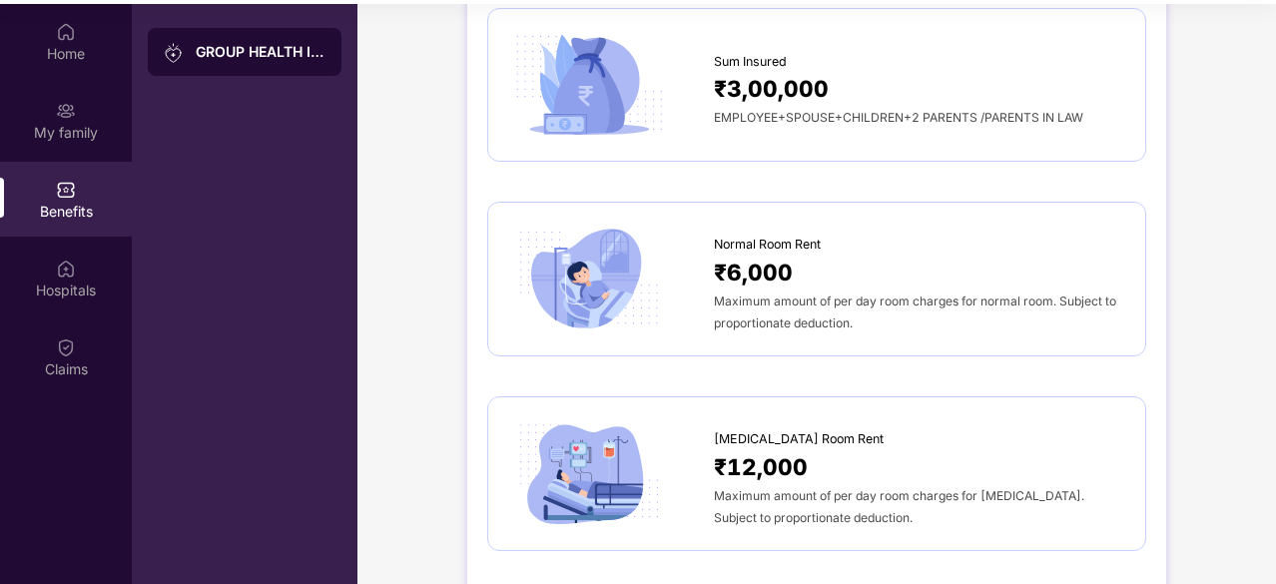
scroll to position [0, 0]
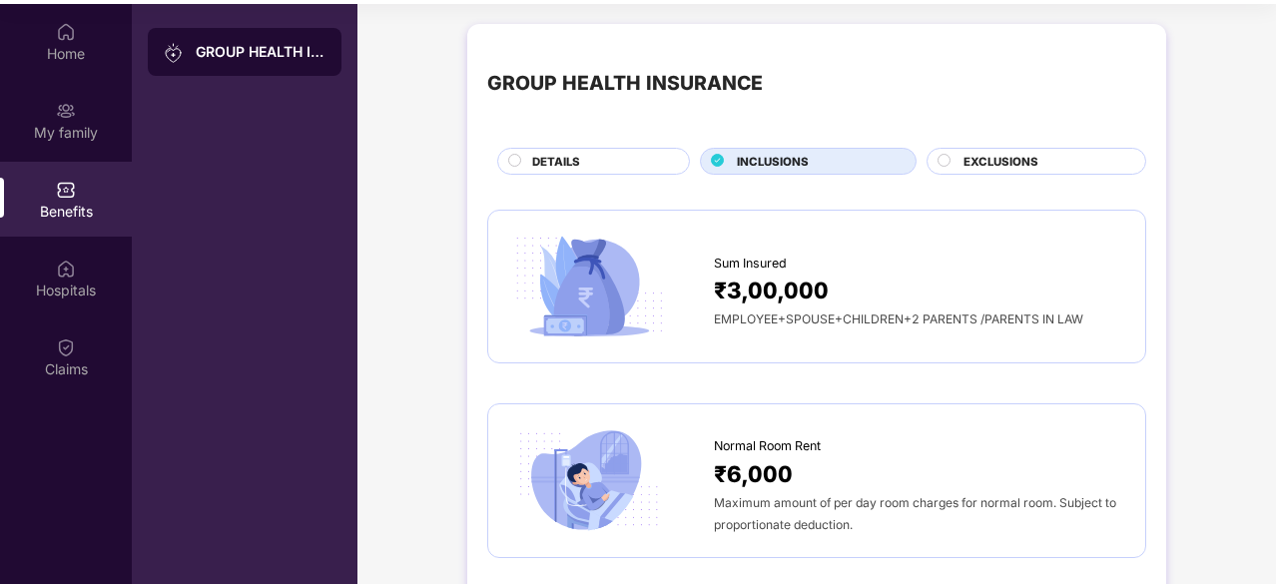
click at [1011, 166] on span "EXCLUSIONS" at bounding box center [1000, 162] width 75 height 18
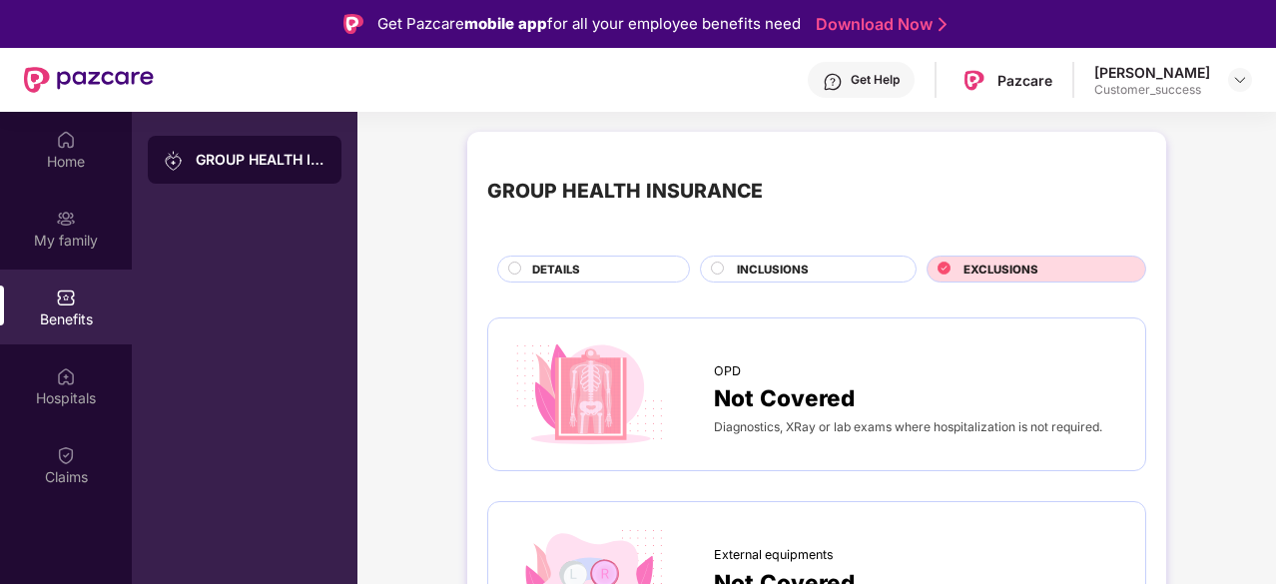
click at [622, 271] on div "DETAILS" at bounding box center [600, 271] width 157 height 21
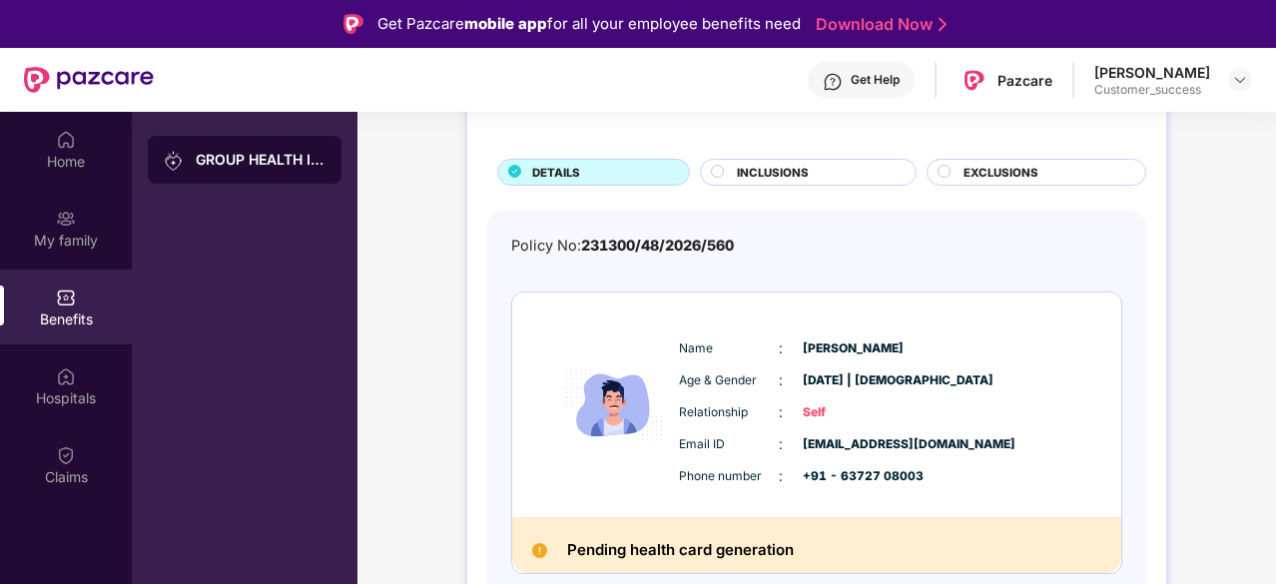
scroll to position [97, 0]
click at [73, 412] on div "Hospitals" at bounding box center [66, 385] width 132 height 75
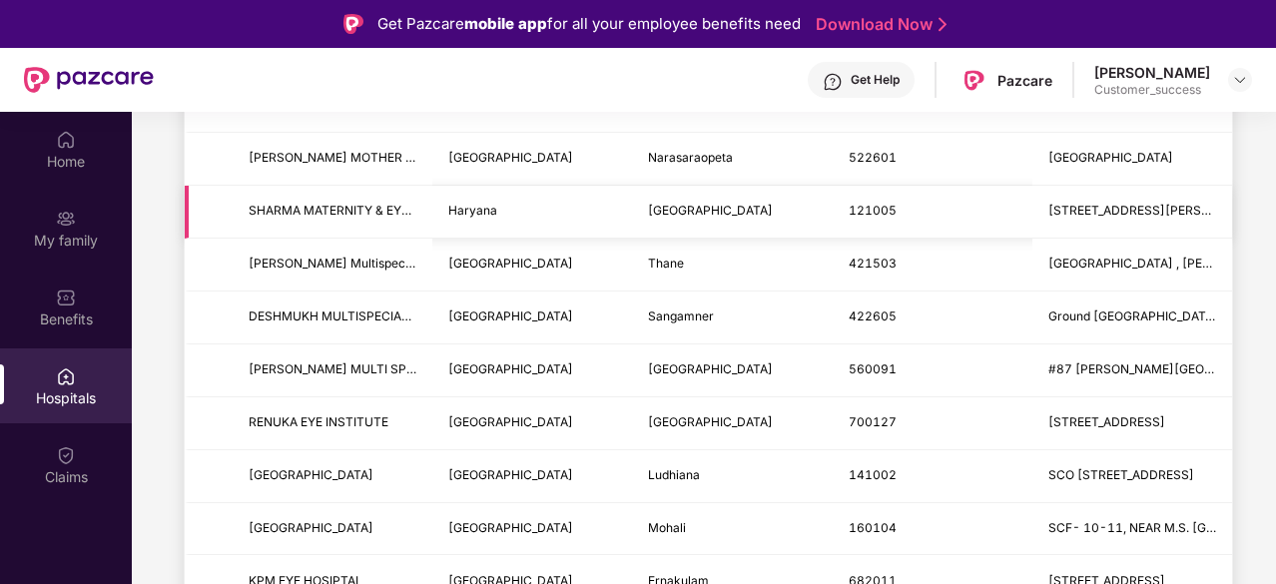
scroll to position [0, 0]
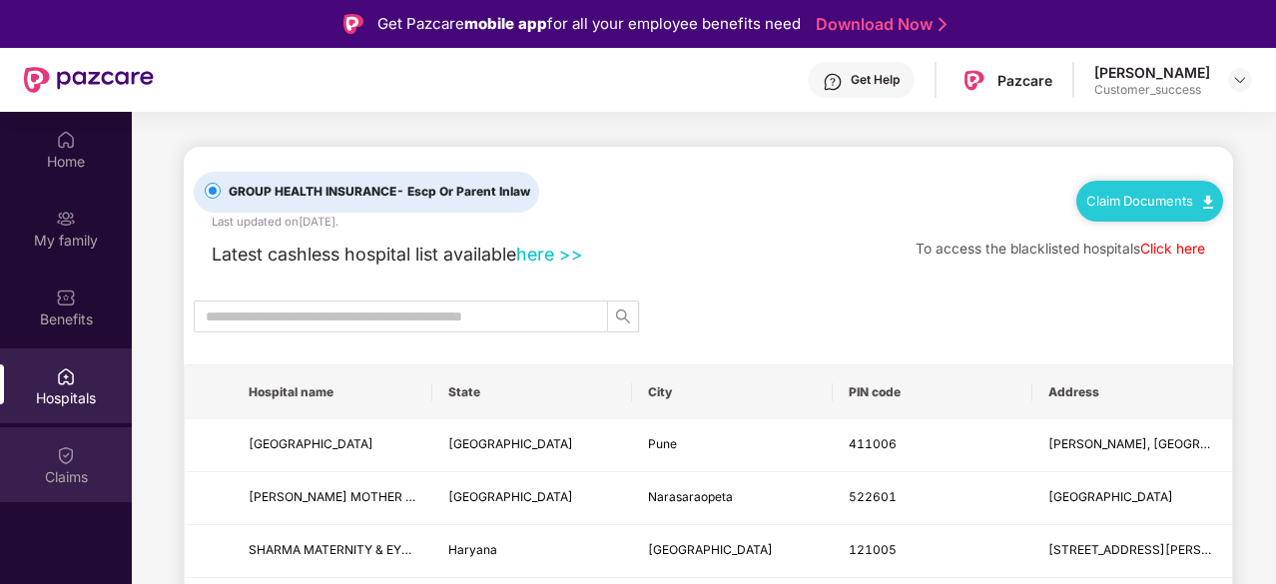
click at [62, 446] on img at bounding box center [66, 455] width 20 height 20
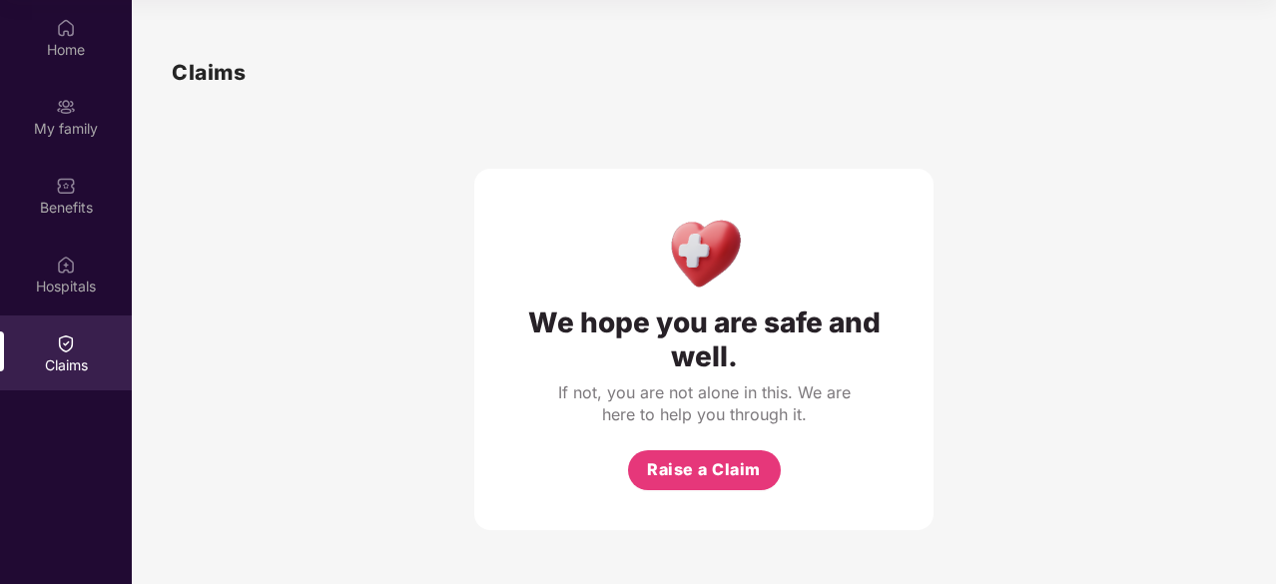
scroll to position [109, 0]
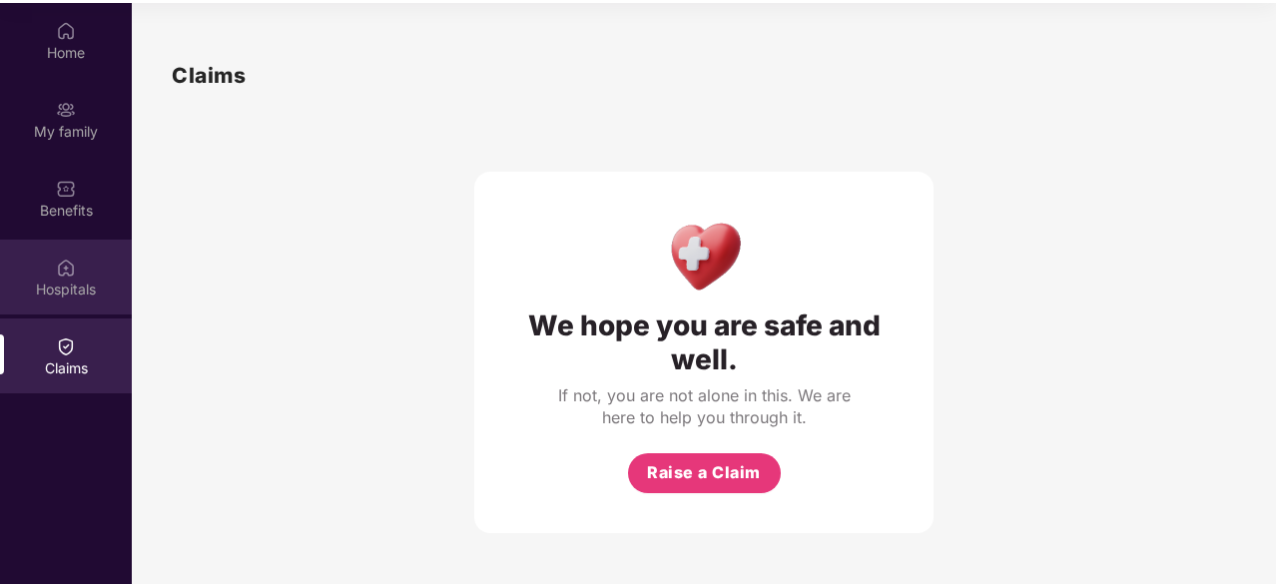
click at [93, 290] on div "Hospitals" at bounding box center [66, 290] width 132 height 20
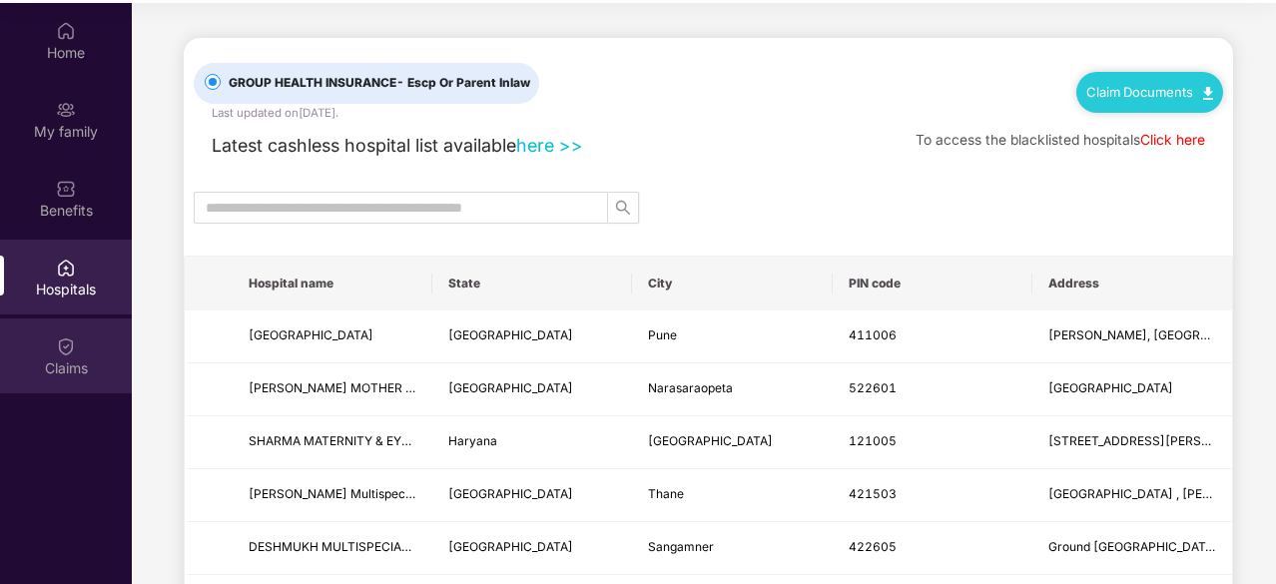
click at [85, 331] on div "Claims" at bounding box center [66, 355] width 132 height 75
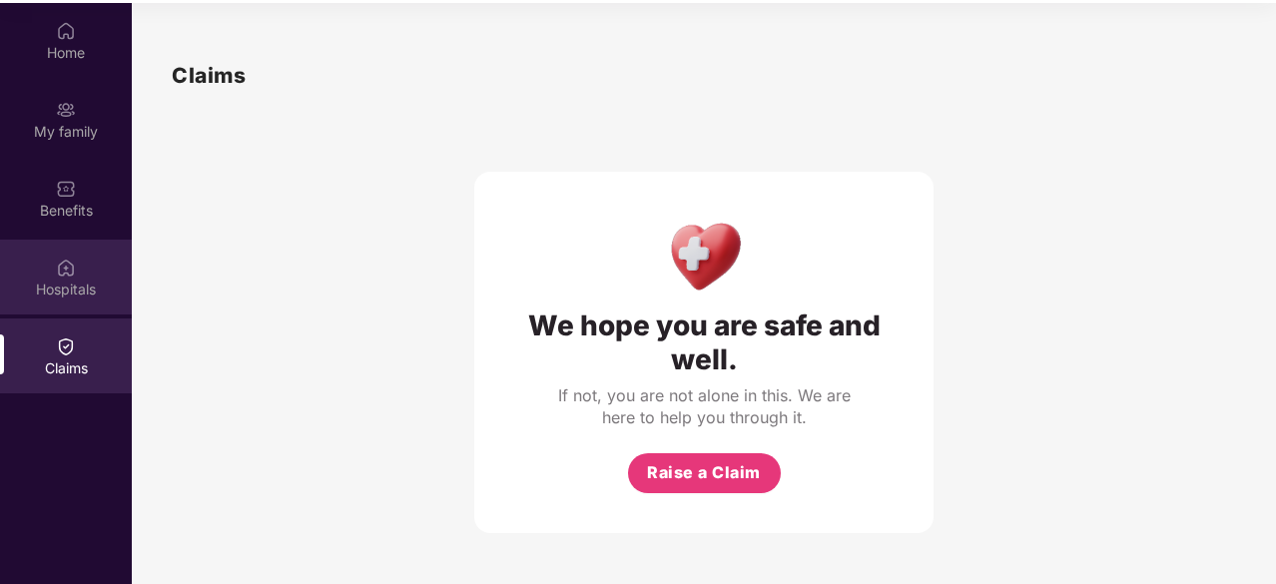
click at [64, 288] on div "Hospitals" at bounding box center [66, 290] width 132 height 20
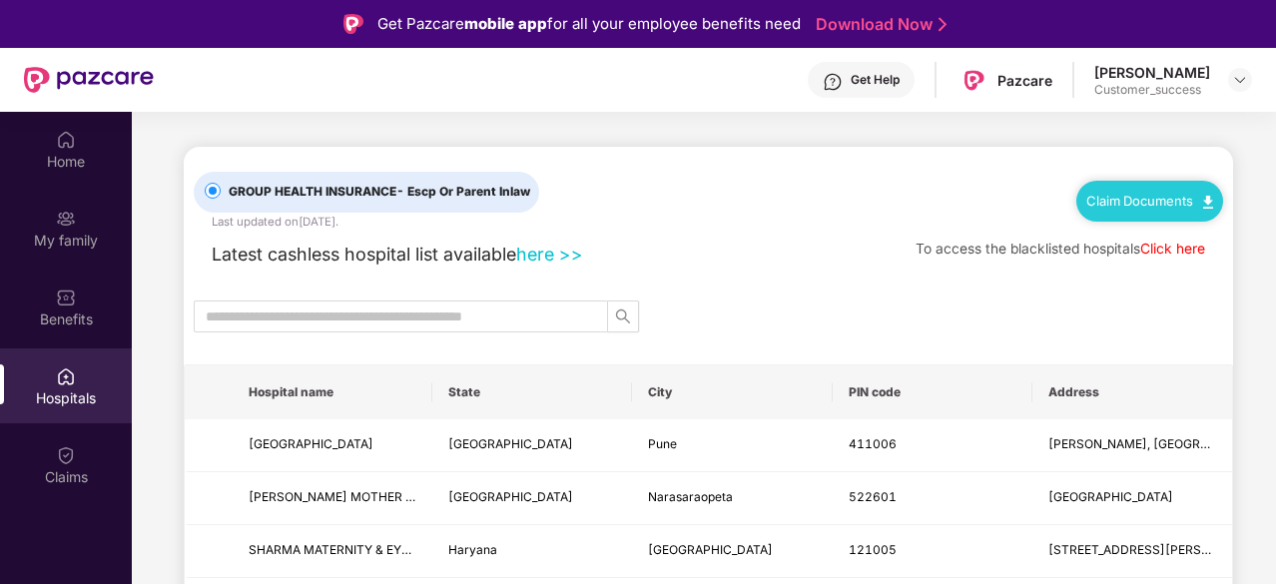
scroll to position [0, 0]
click at [1218, 79] on div "[PERSON_NAME] Customer_success" at bounding box center [1173, 80] width 158 height 35
click at [1228, 81] on div at bounding box center [1240, 80] width 24 height 24
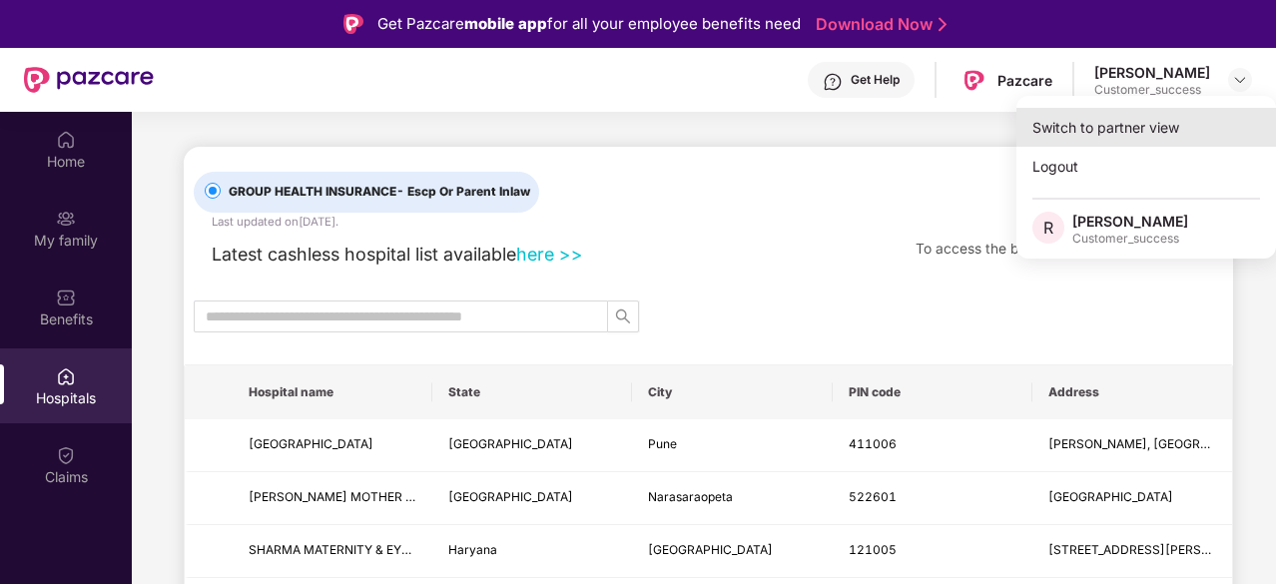
click at [1142, 119] on div "Switch to partner view" at bounding box center [1146, 127] width 260 height 39
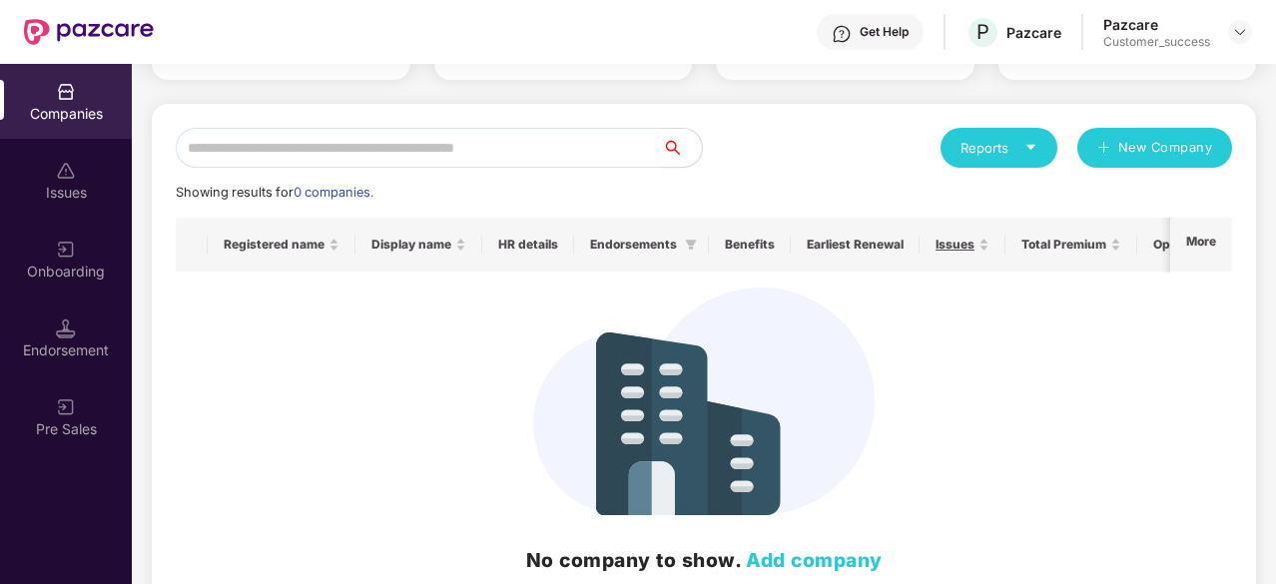
scroll to position [172, 0]
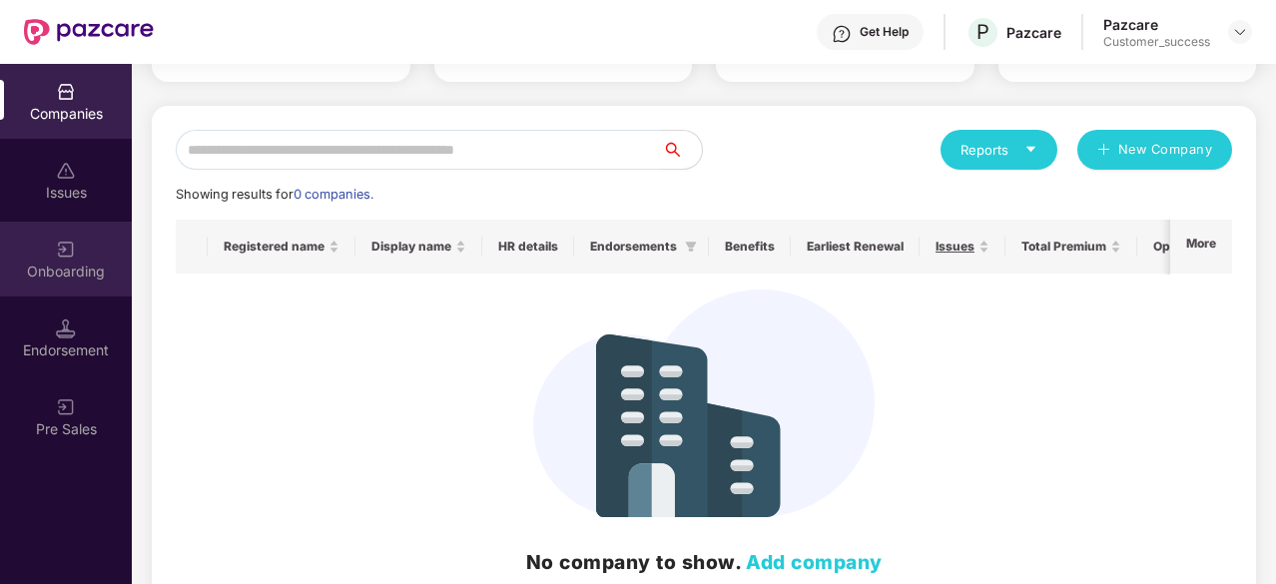
click at [40, 255] on div "Onboarding" at bounding box center [66, 259] width 132 height 75
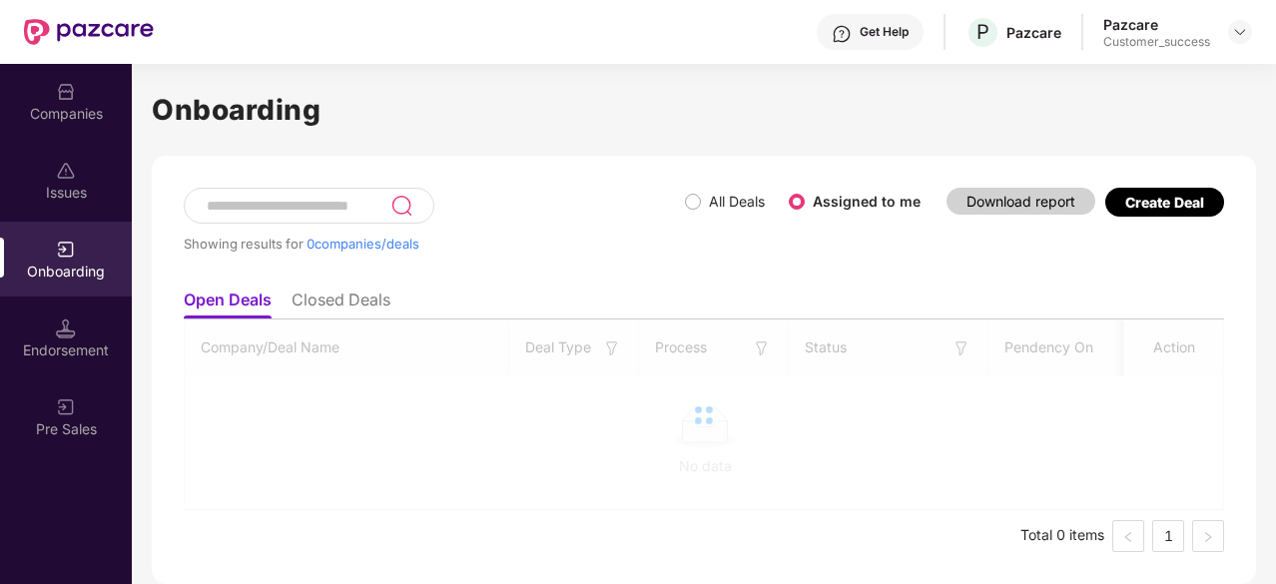
scroll to position [0, 0]
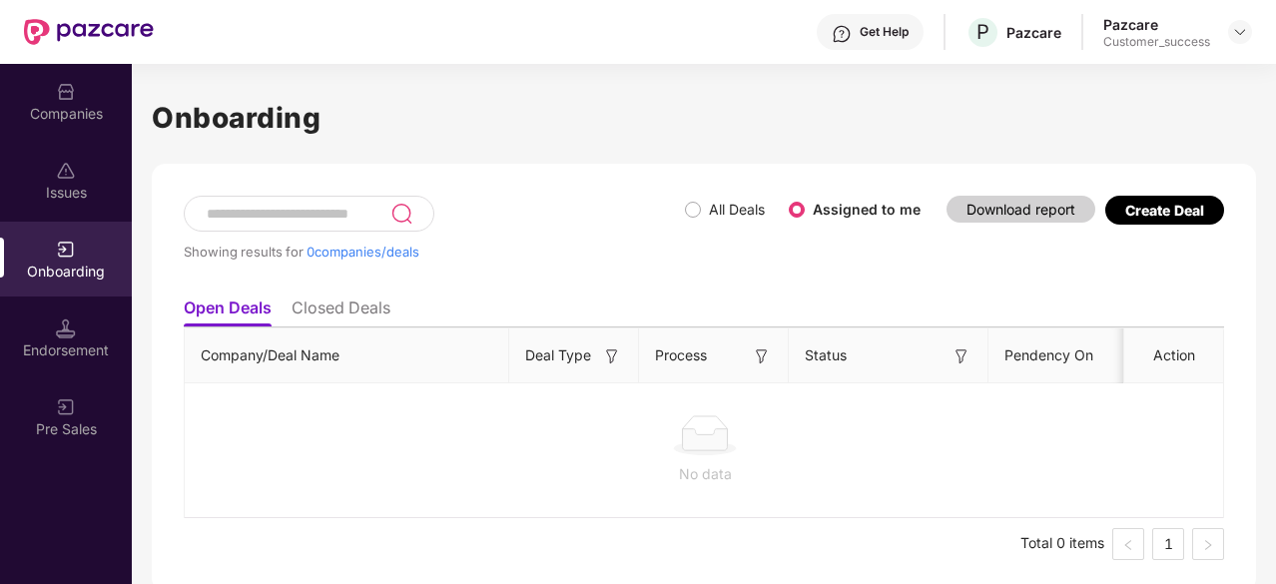
click at [343, 308] on li "Closed Deals" at bounding box center [341, 311] width 99 height 29
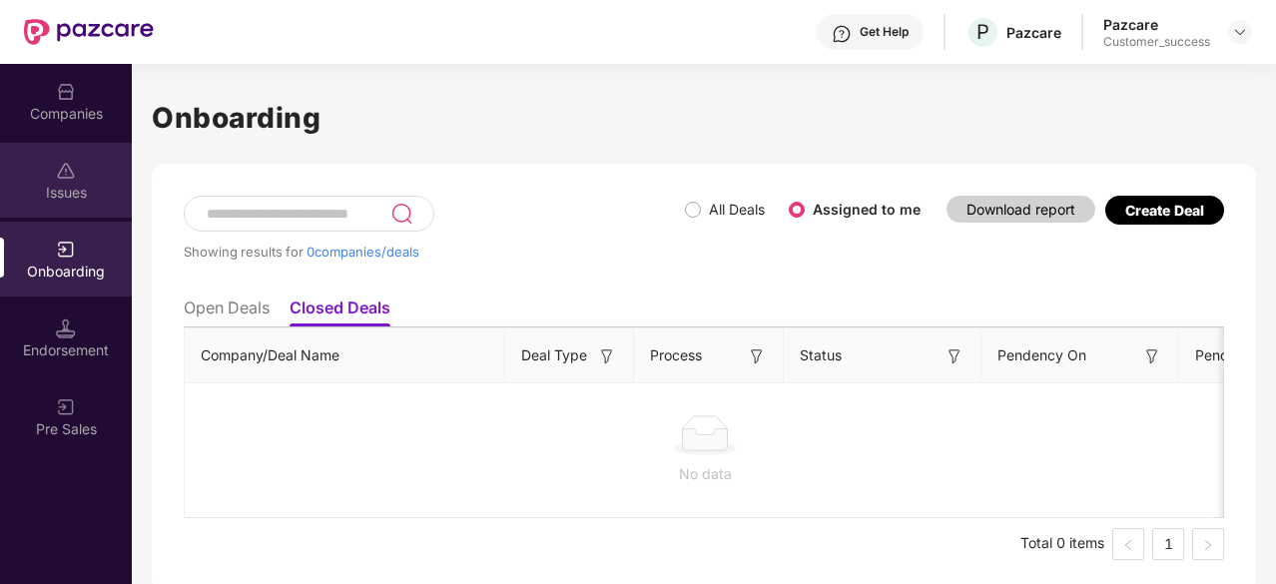
click at [94, 173] on div "Issues" at bounding box center [66, 180] width 132 height 75
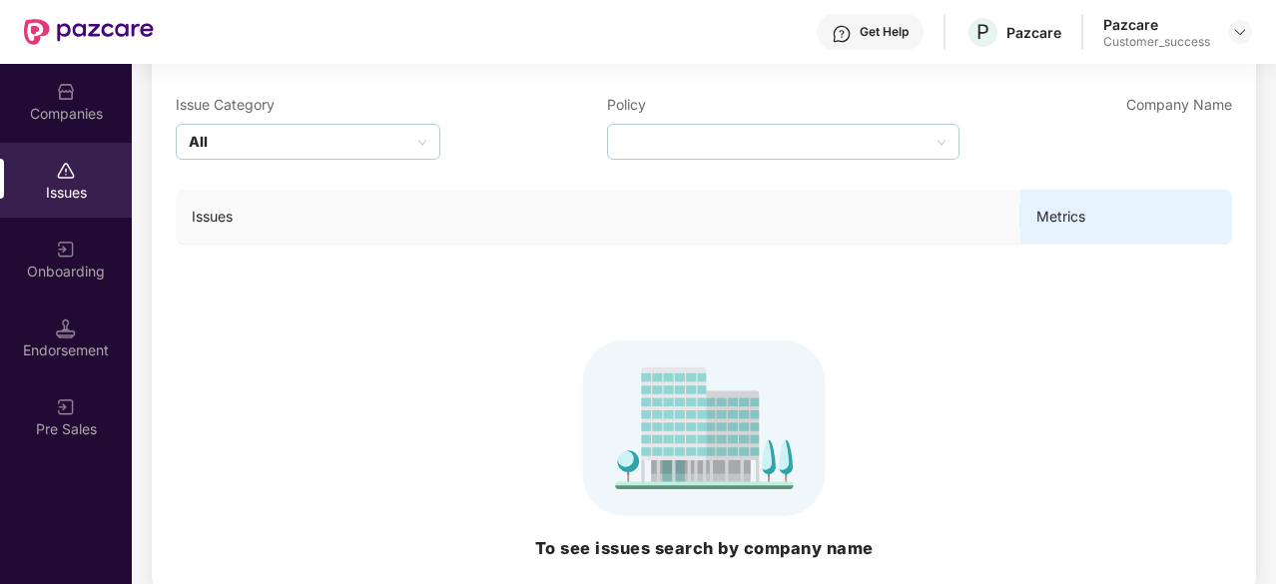
scroll to position [148, 0]
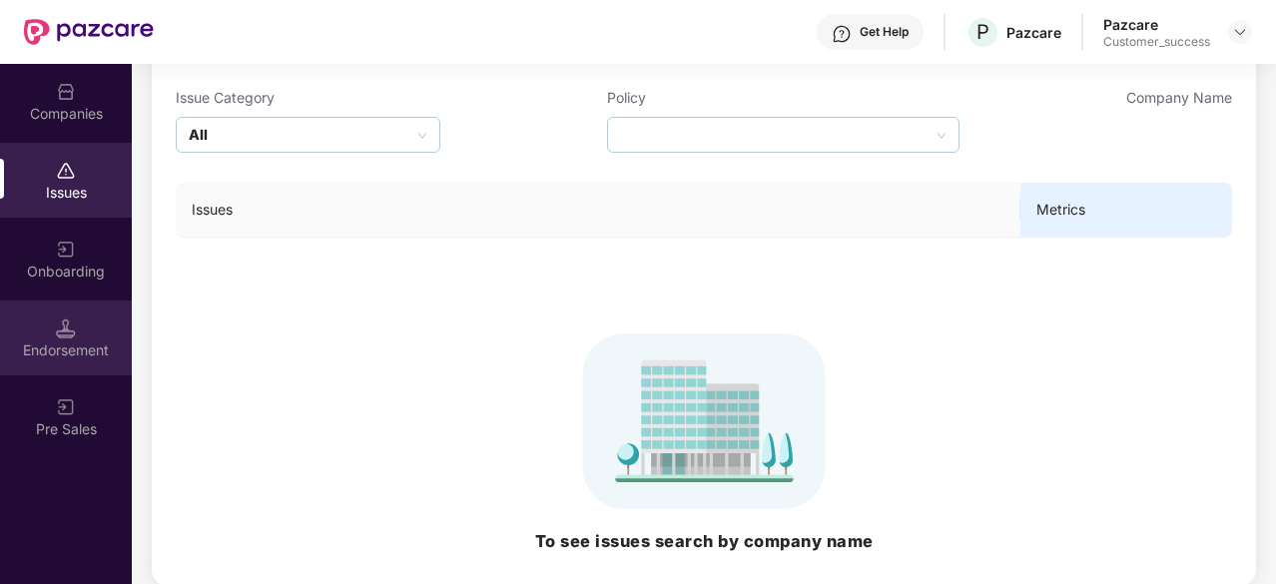
click at [20, 342] on div "Endorsement" at bounding box center [66, 350] width 132 height 20
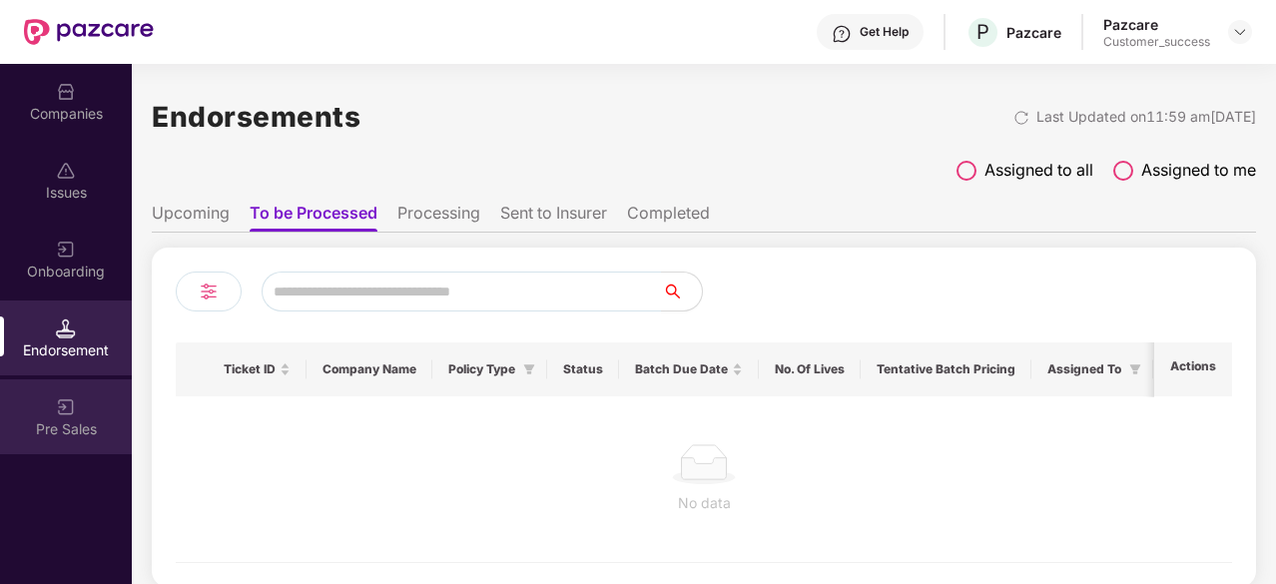
click at [95, 419] on div "Pre Sales" at bounding box center [66, 429] width 132 height 20
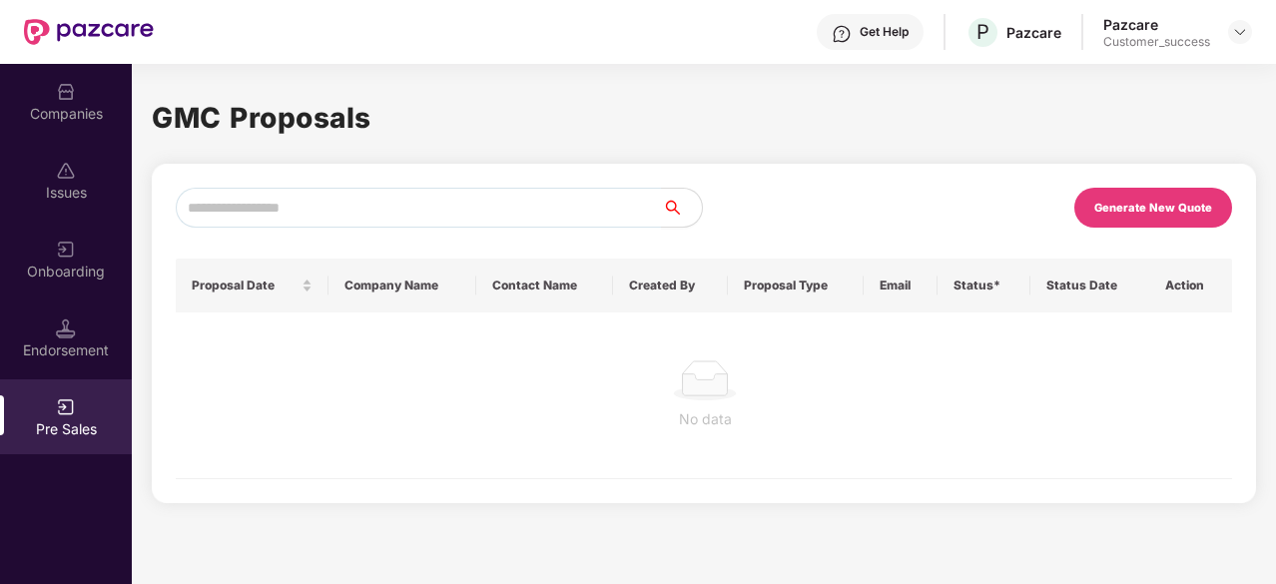
click at [76, 107] on div "Companies" at bounding box center [66, 114] width 132 height 20
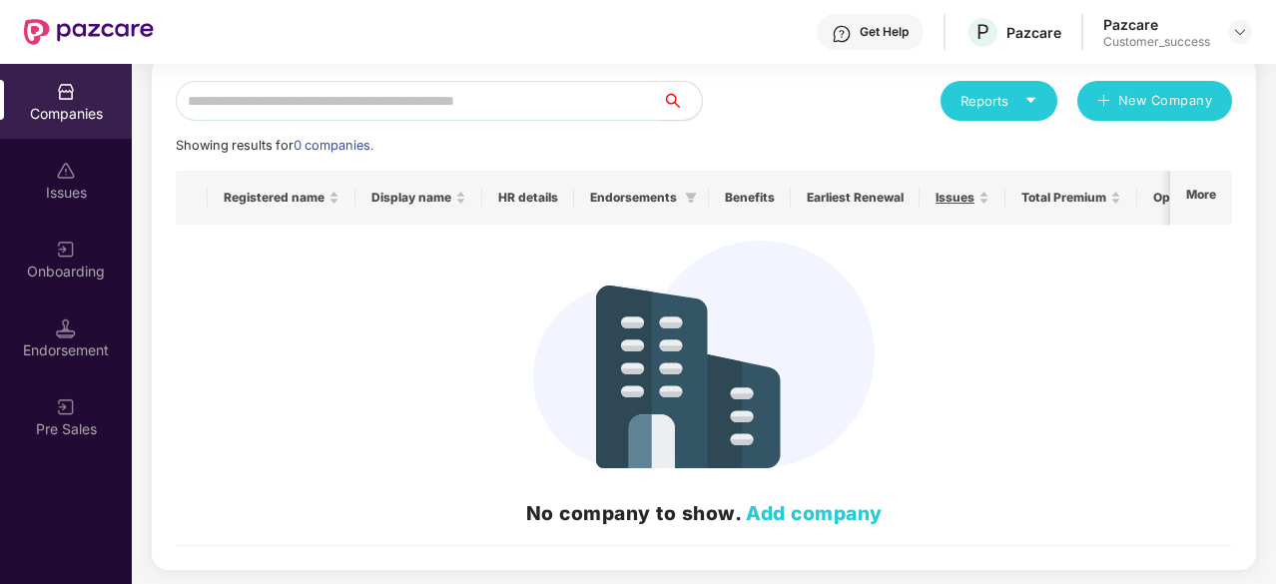
scroll to position [218, 0]
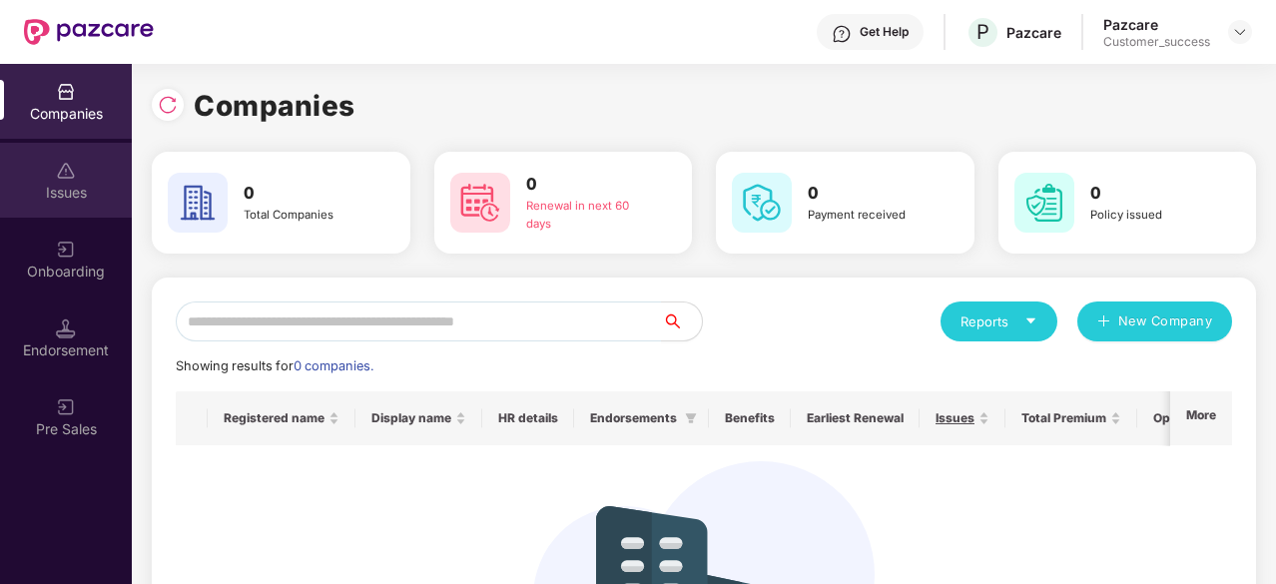
click at [61, 205] on div "Issues" at bounding box center [66, 180] width 132 height 75
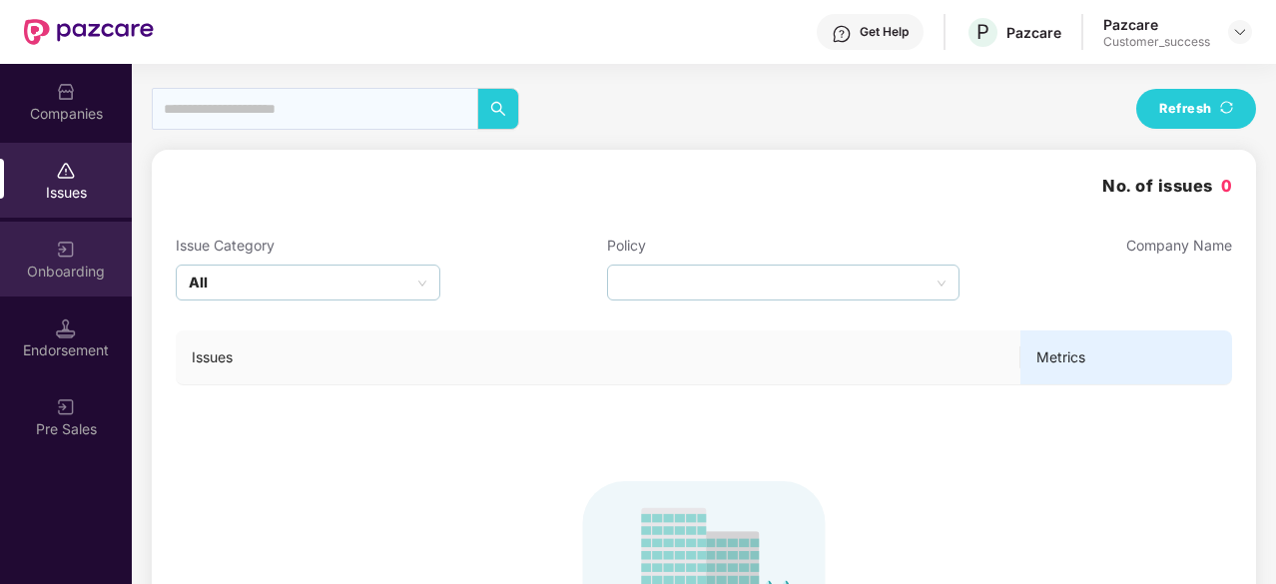
click at [80, 263] on div "Onboarding" at bounding box center [66, 272] width 132 height 20
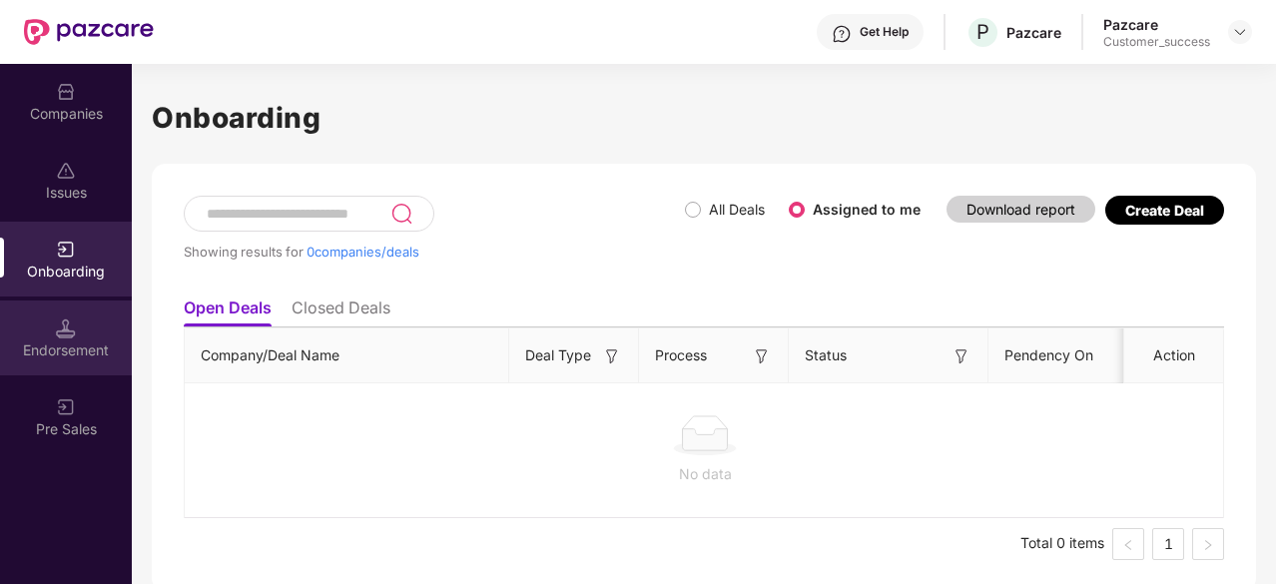
click at [90, 326] on div "Endorsement" at bounding box center [66, 337] width 132 height 75
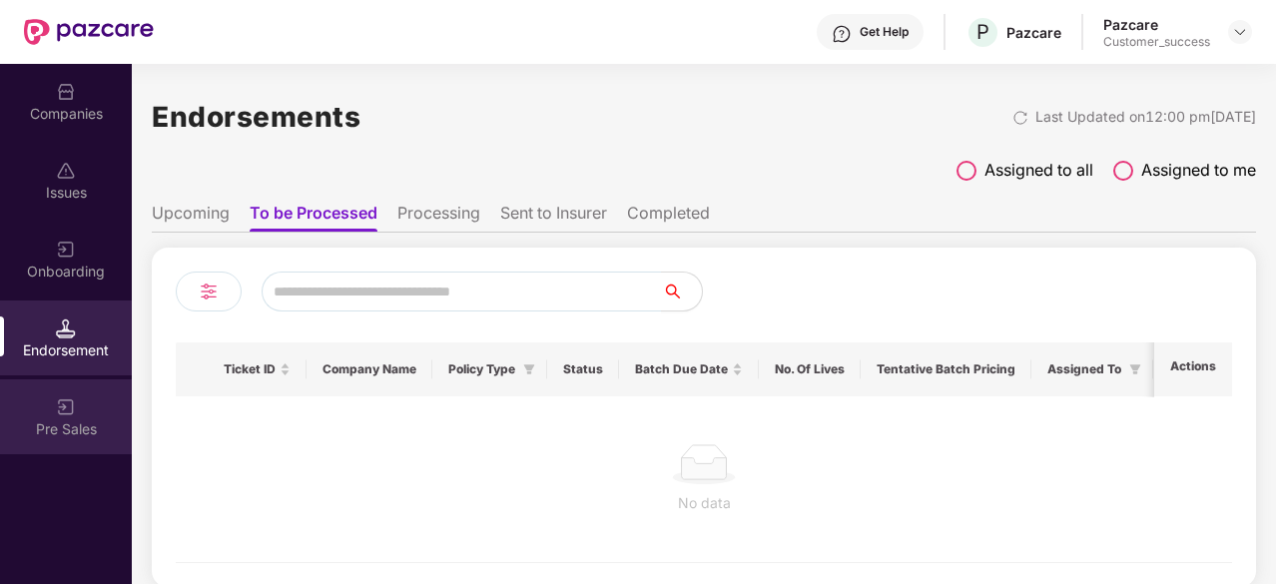
click at [89, 394] on div "Pre Sales" at bounding box center [66, 416] width 132 height 75
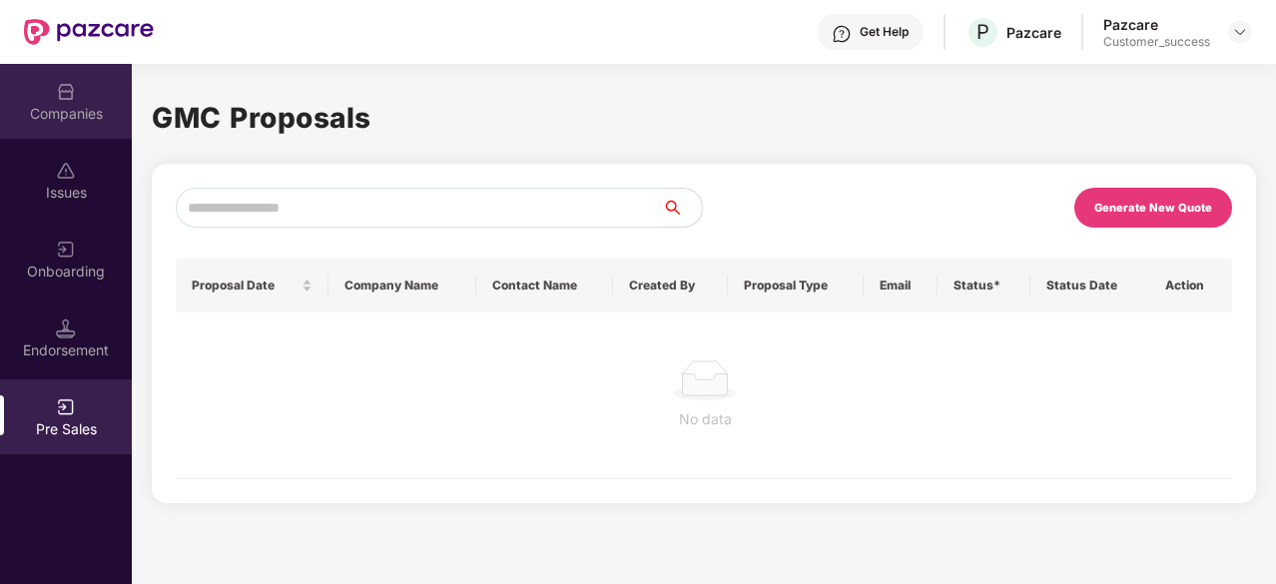
click at [99, 124] on div "Companies" at bounding box center [66, 101] width 132 height 75
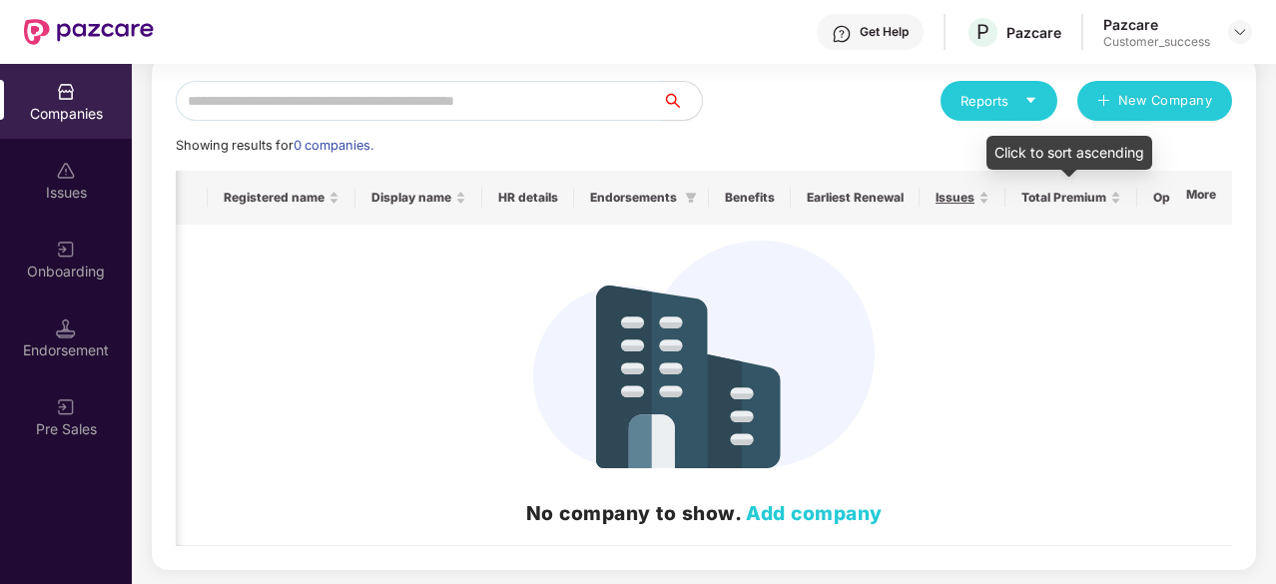
scroll to position [0, 94]
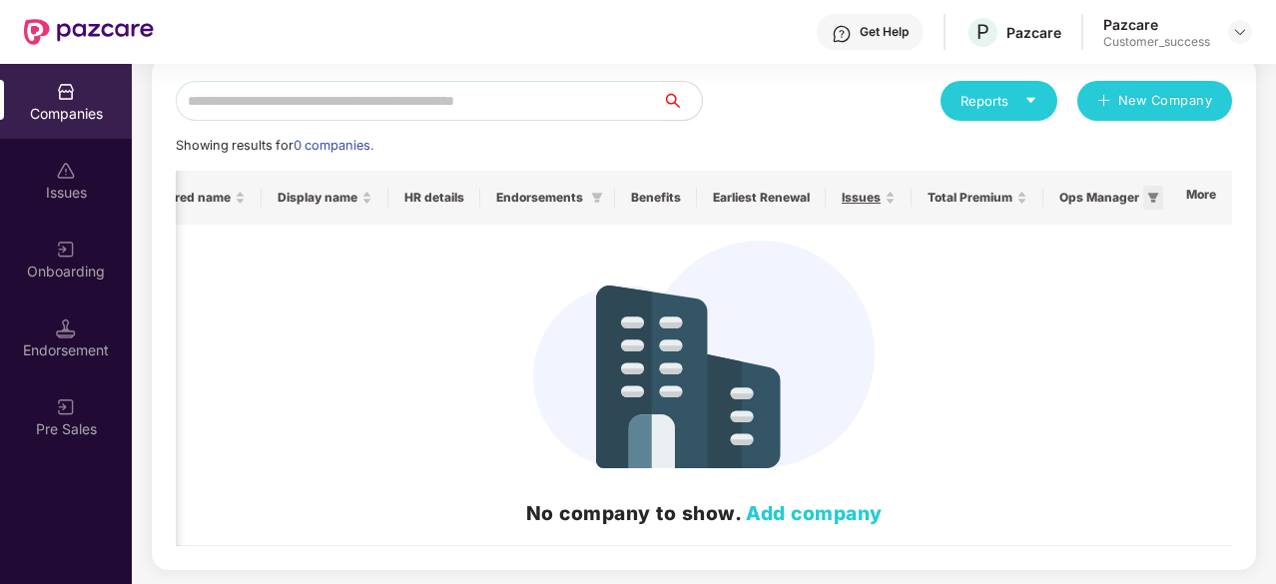
click at [1148, 203] on icon "filter" at bounding box center [1153, 198] width 12 height 12
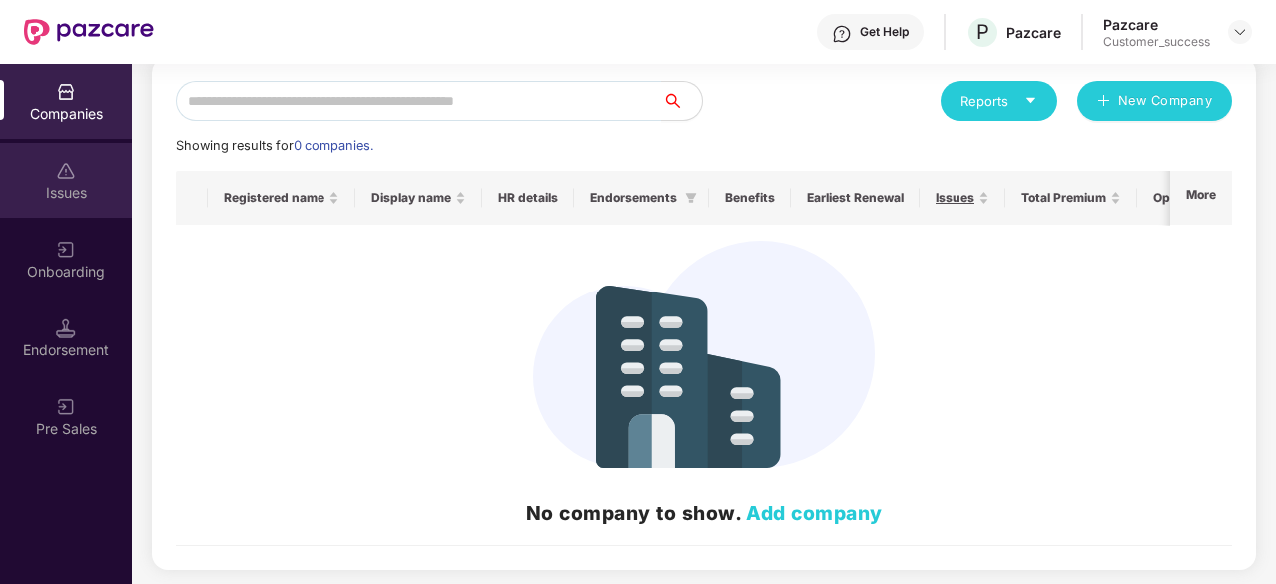
click at [93, 201] on div "Issues" at bounding box center [66, 193] width 132 height 20
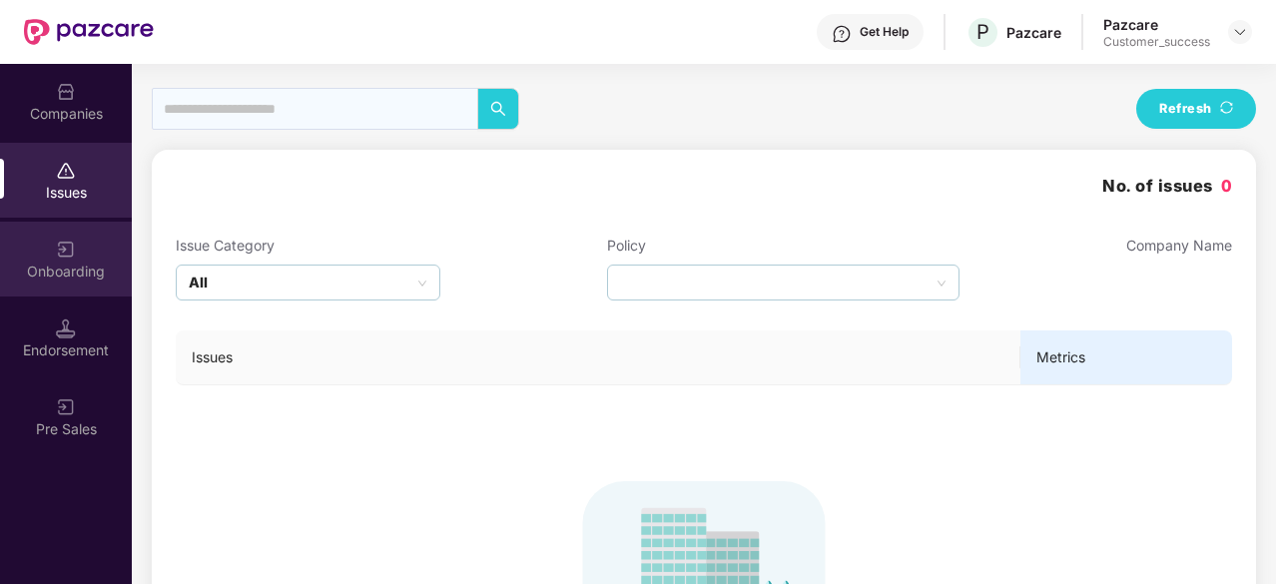
click at [120, 252] on div "Onboarding" at bounding box center [66, 259] width 132 height 75
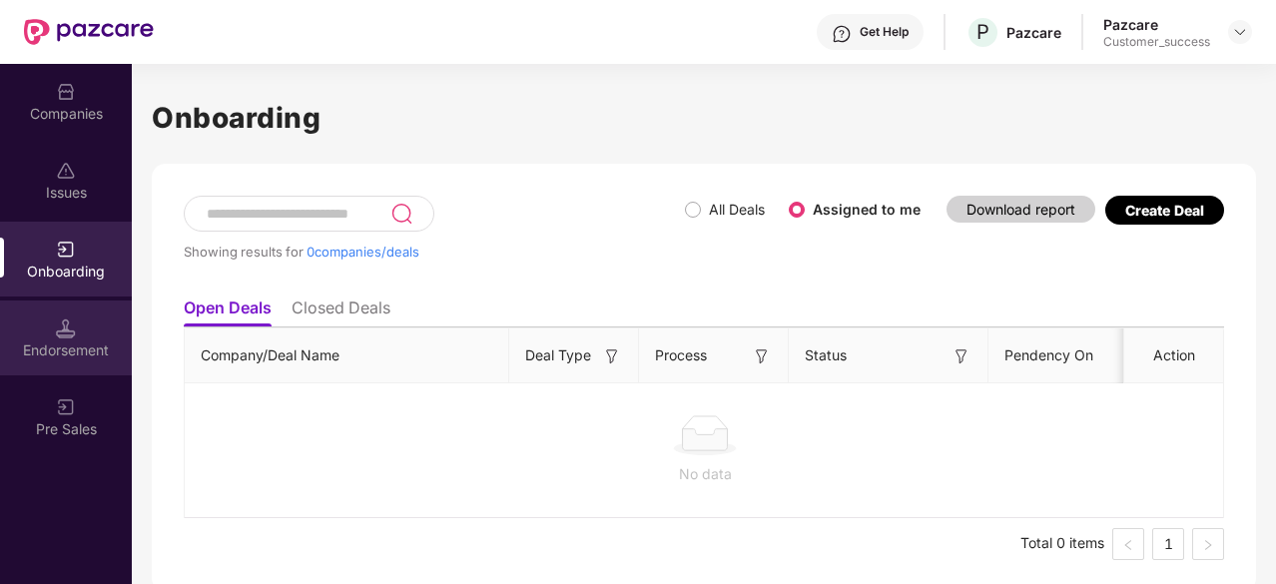
click at [108, 333] on div "Endorsement" at bounding box center [66, 337] width 132 height 75
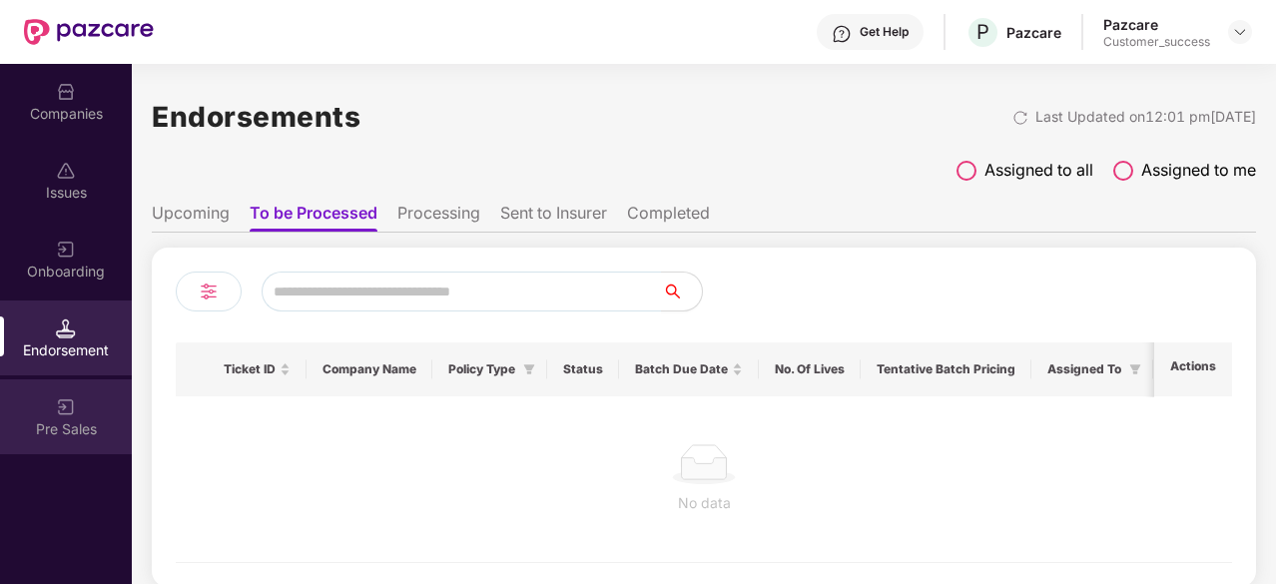
click at [98, 419] on div "Pre Sales" at bounding box center [66, 429] width 132 height 20
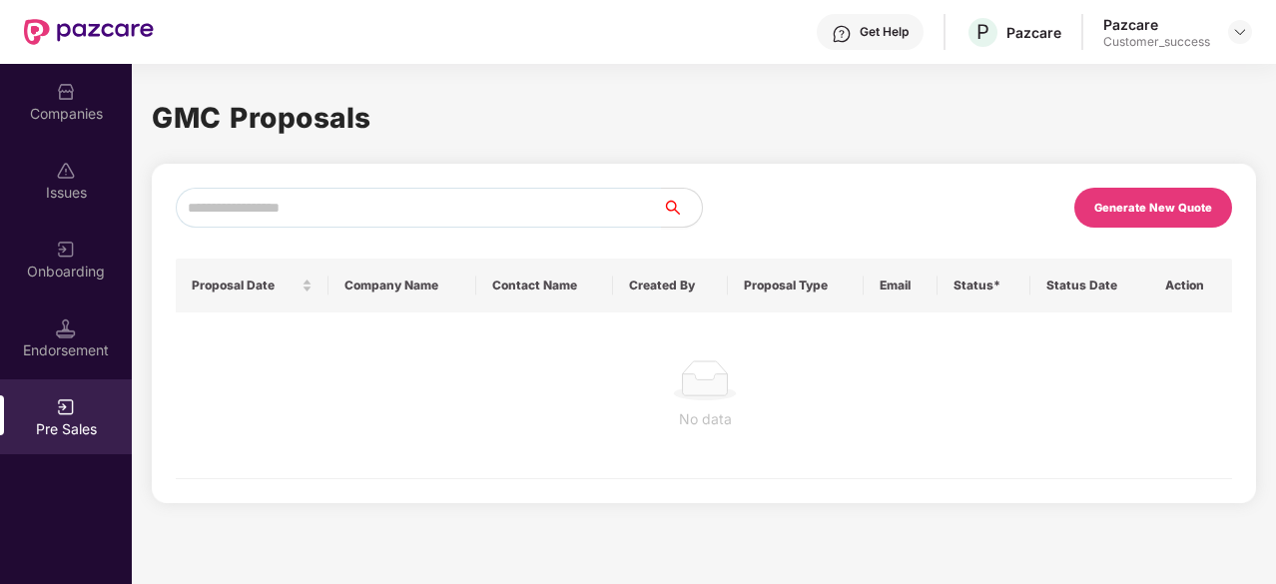
scroll to position [0, 2]
click at [71, 120] on div "Companies" at bounding box center [66, 114] width 132 height 20
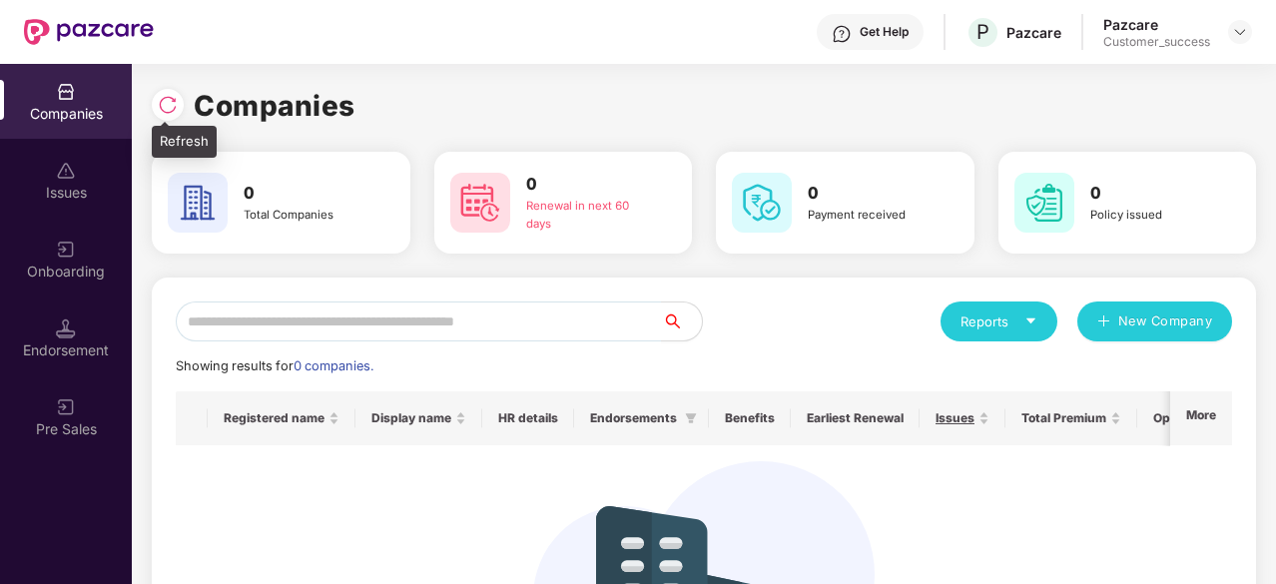
click at [167, 111] on img at bounding box center [168, 105] width 20 height 20
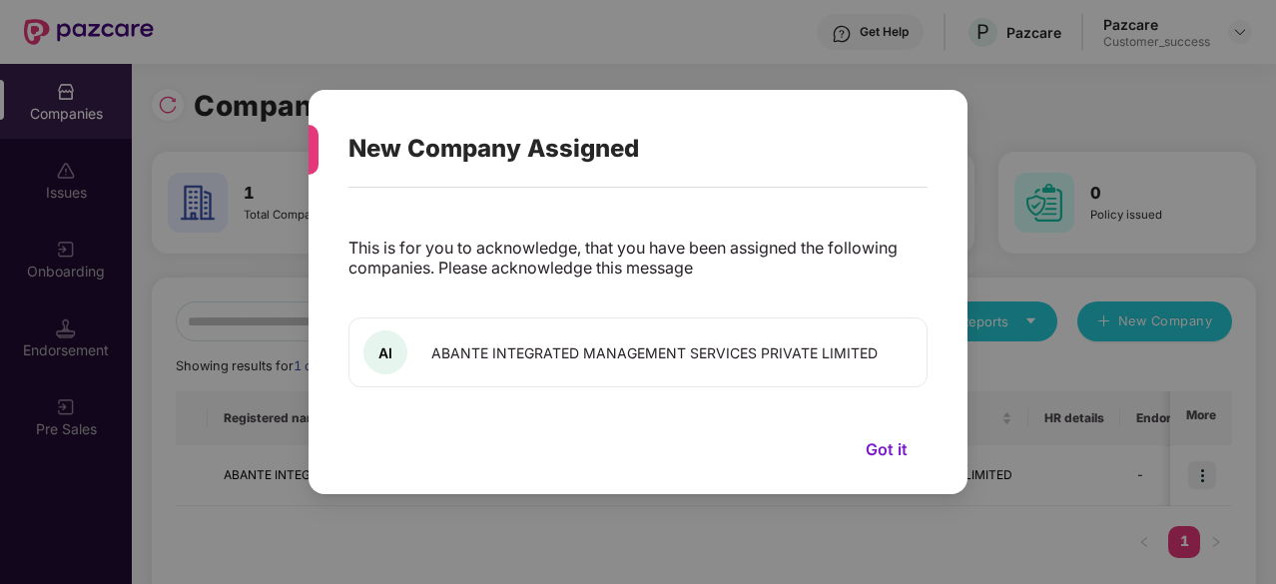
click at [896, 444] on button "Got it" at bounding box center [887, 449] width 82 height 30
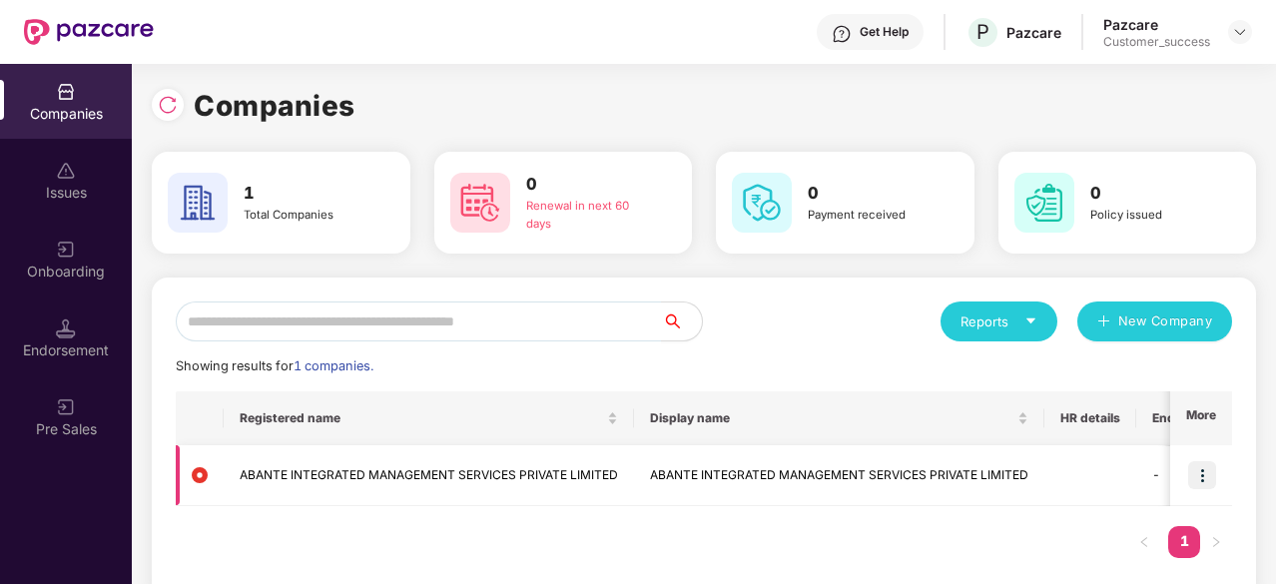
click at [1196, 478] on img at bounding box center [1202, 475] width 28 height 28
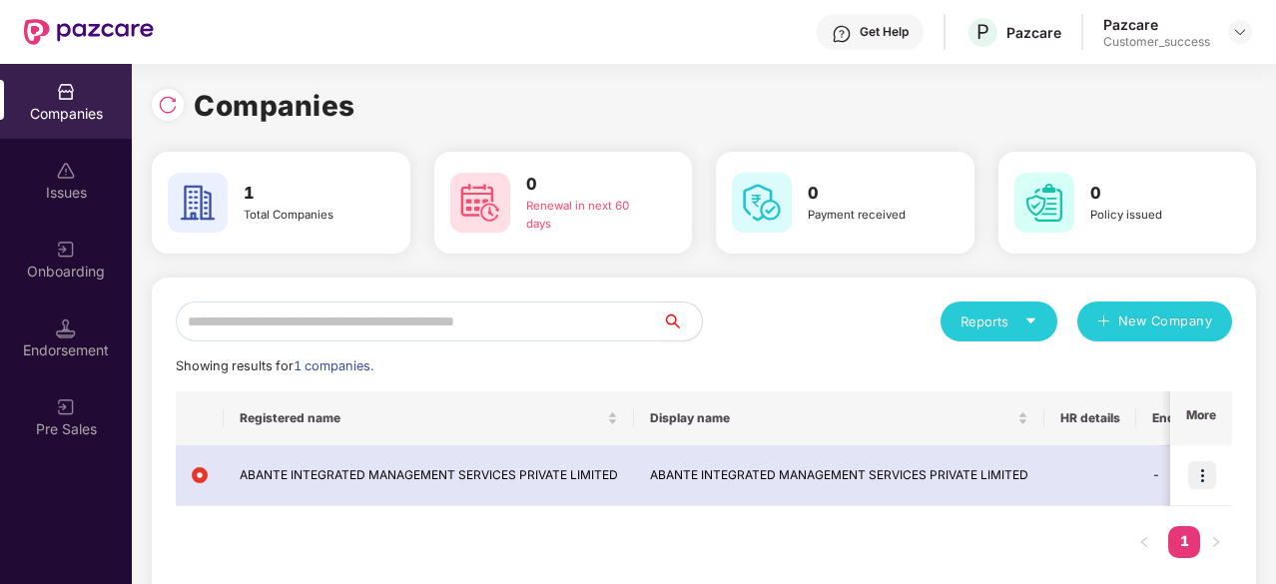
click at [849, 344] on div "Reports New Company Showing results for 1 companies. Registered name Display na…" at bounding box center [704, 439] width 1056 height 277
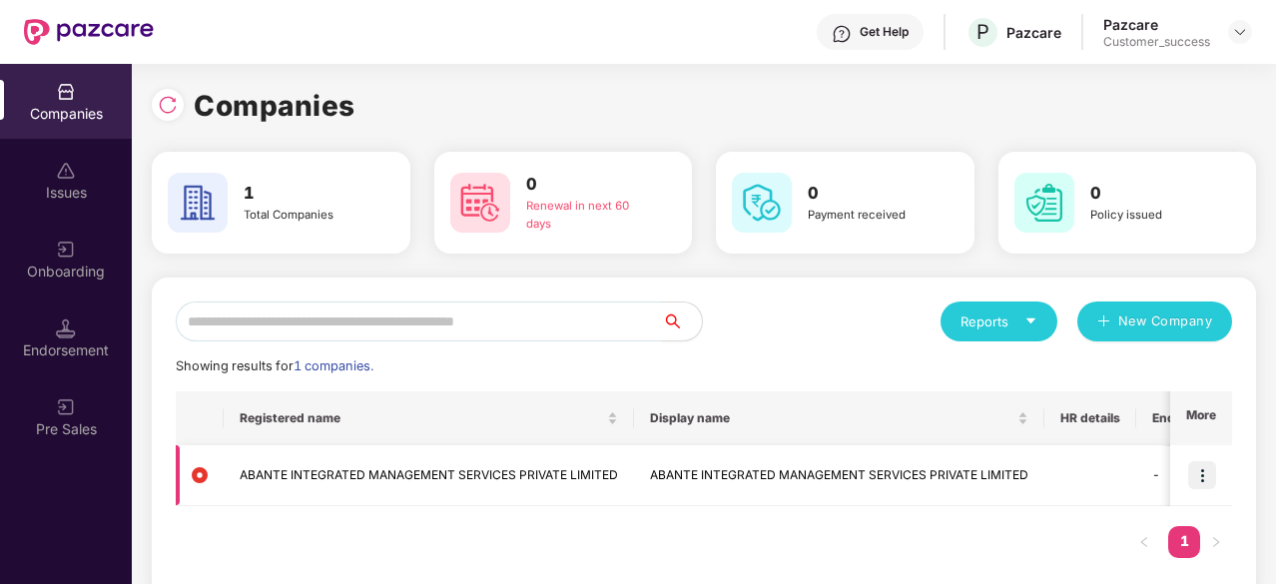
click at [1202, 478] on img at bounding box center [1202, 475] width 28 height 28
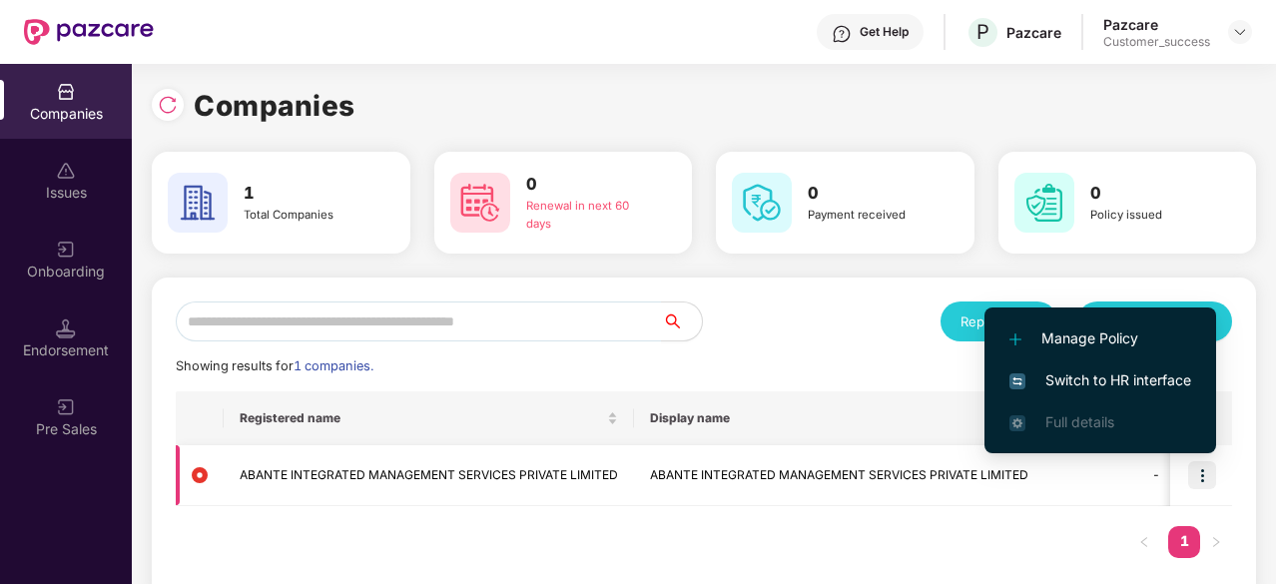
click at [1206, 477] on img at bounding box center [1202, 475] width 28 height 28
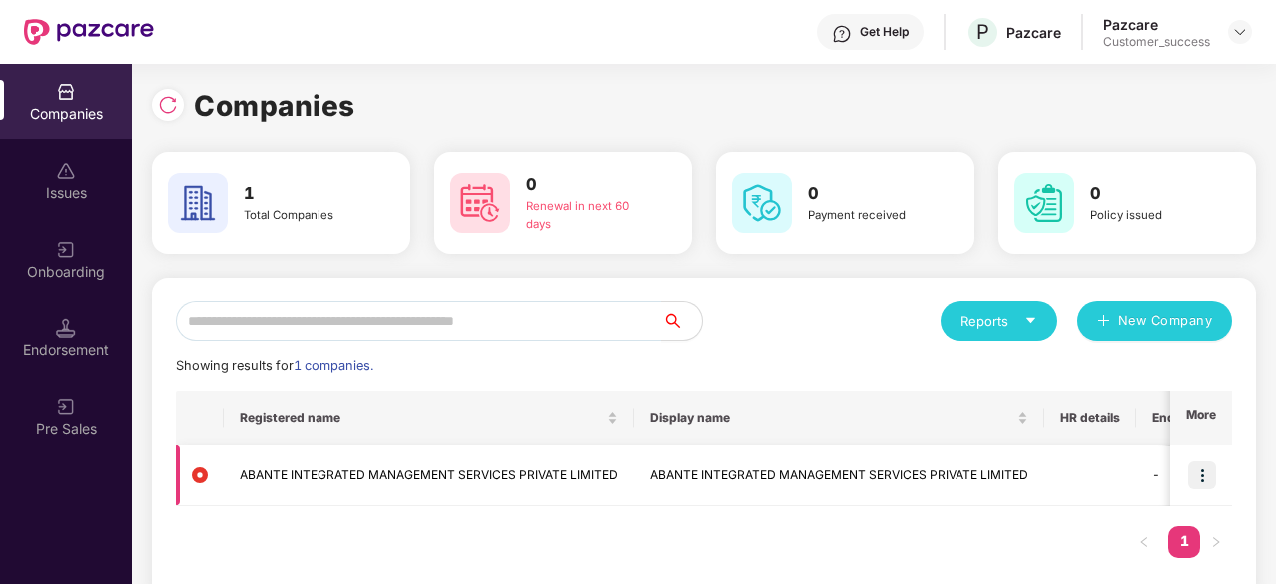
click at [1206, 477] on img at bounding box center [1202, 475] width 28 height 28
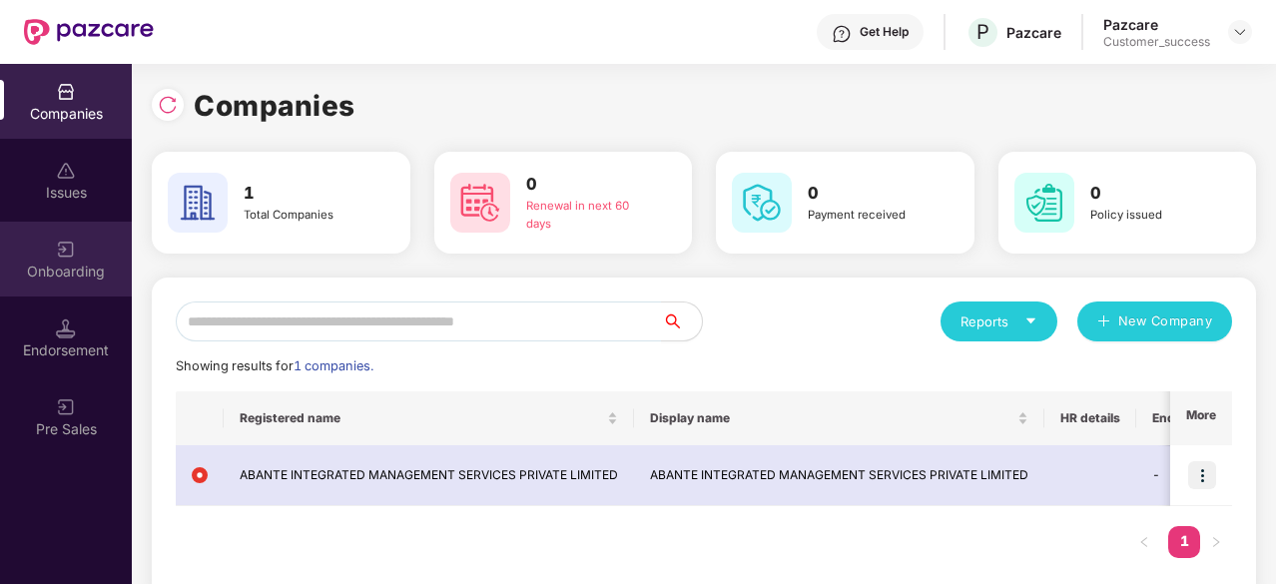
click at [63, 267] on div "Onboarding" at bounding box center [66, 272] width 132 height 20
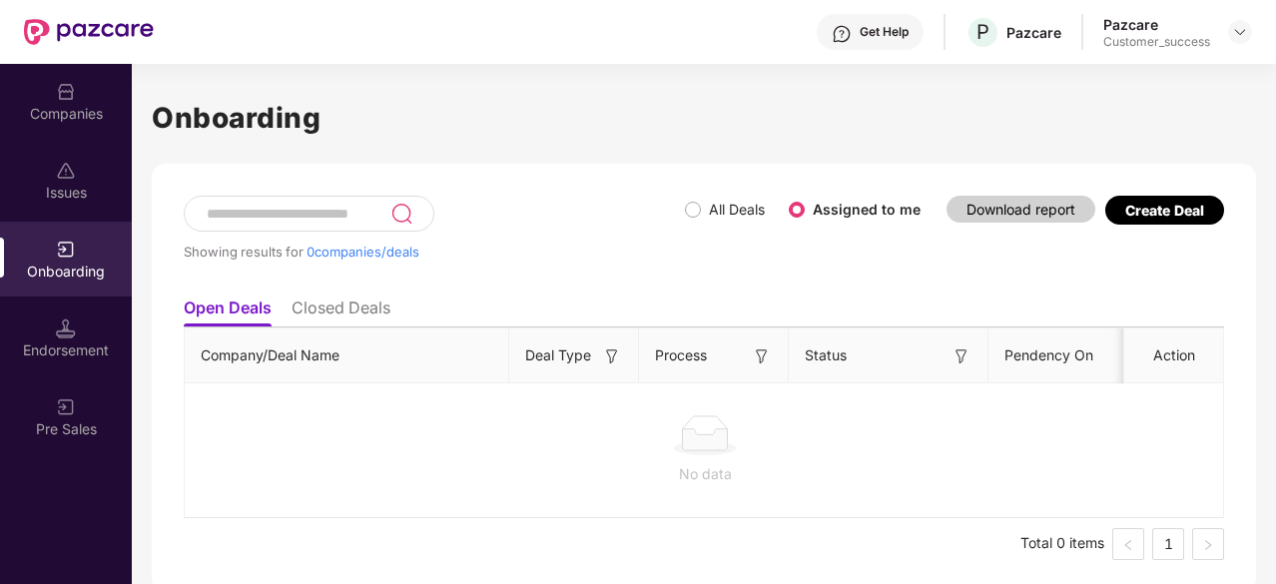
click at [333, 311] on li "Closed Deals" at bounding box center [341, 311] width 99 height 29
click at [222, 319] on li "Open Deals" at bounding box center [227, 311] width 86 height 29
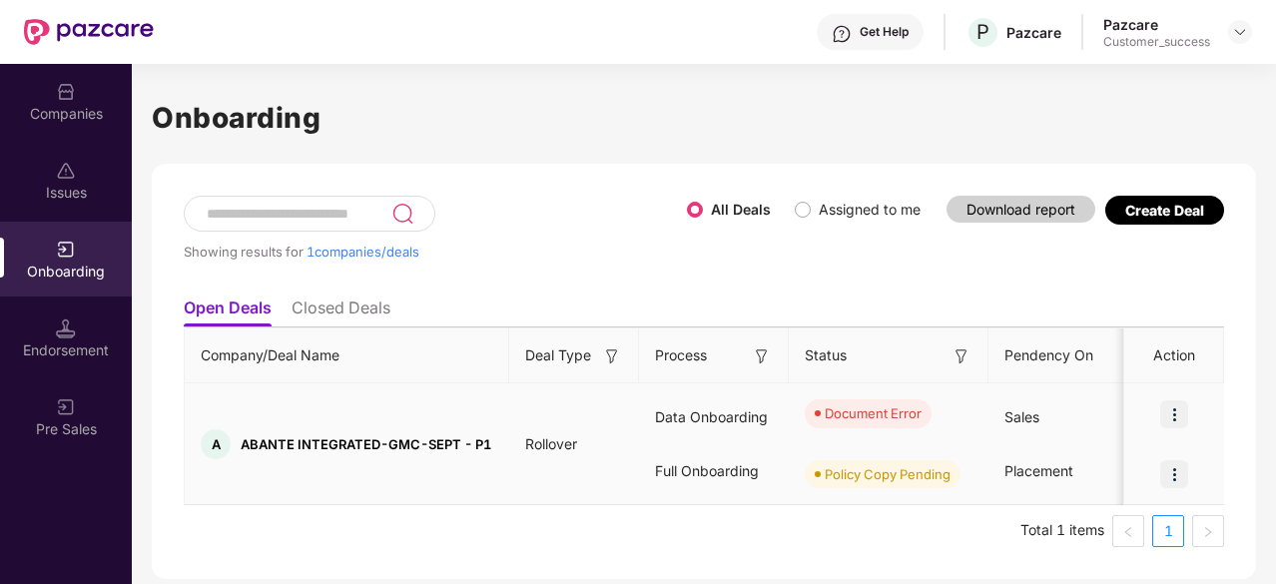
click at [1172, 408] on img at bounding box center [1174, 414] width 28 height 28
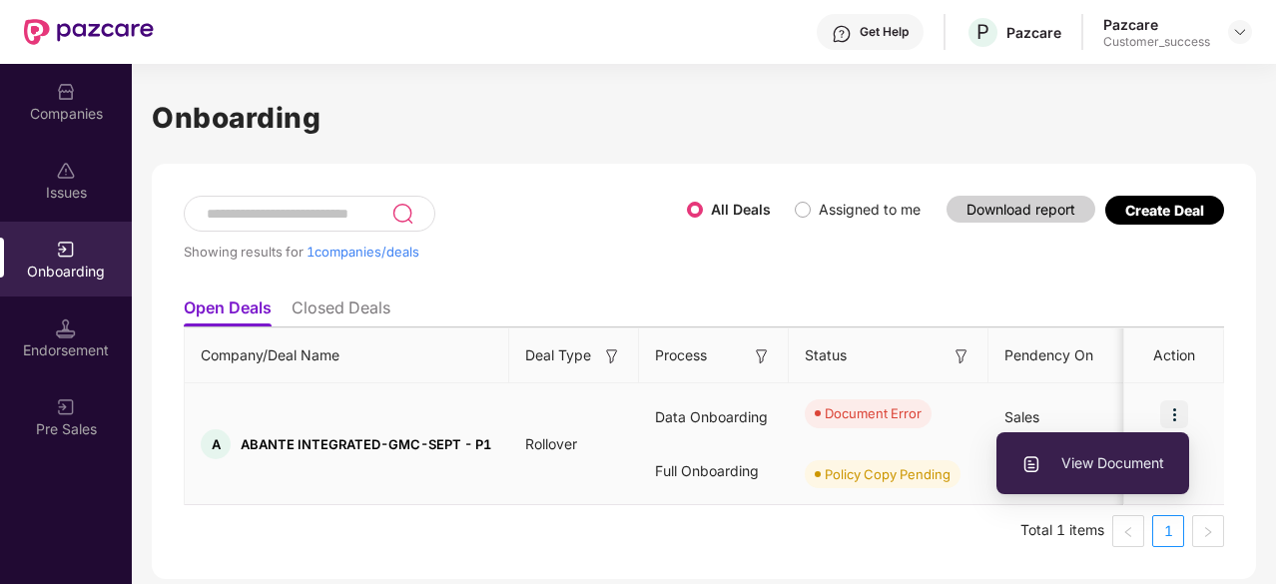
click at [1121, 454] on span "View Document" at bounding box center [1092, 463] width 143 height 22
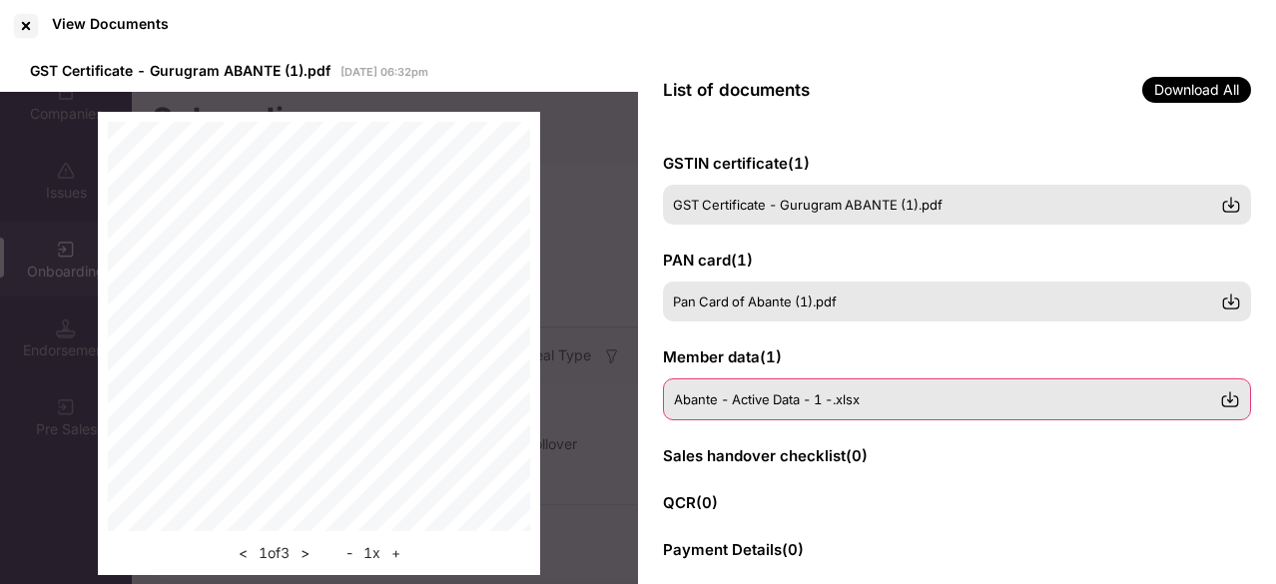
click at [1230, 394] on img at bounding box center [1230, 399] width 20 height 20
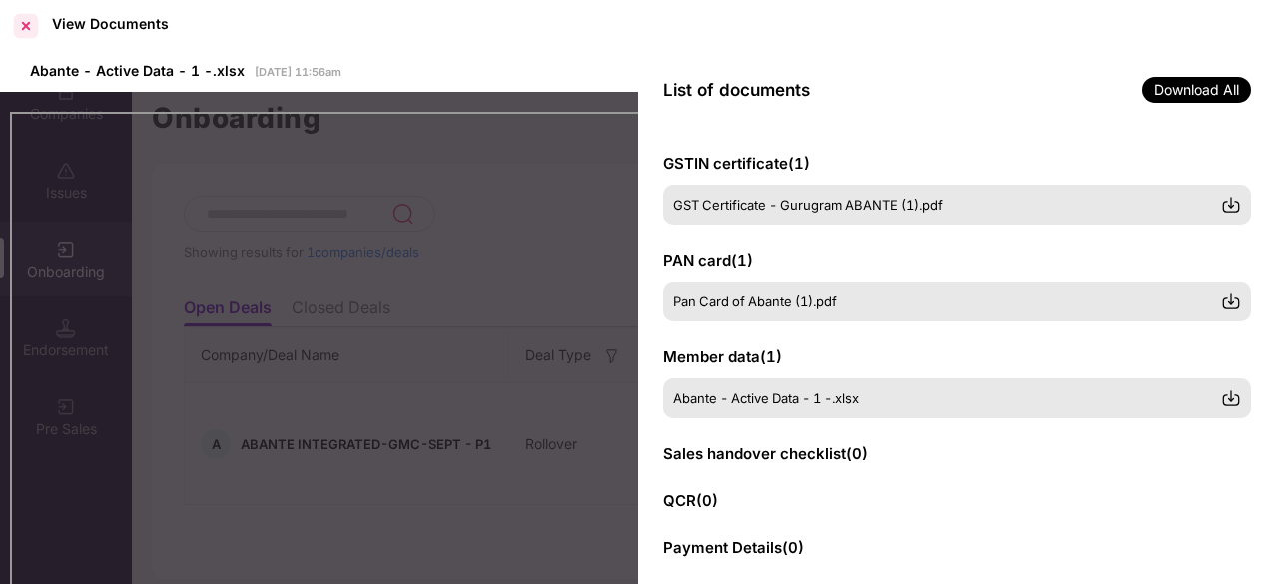
click at [31, 33] on div at bounding box center [26, 26] width 32 height 32
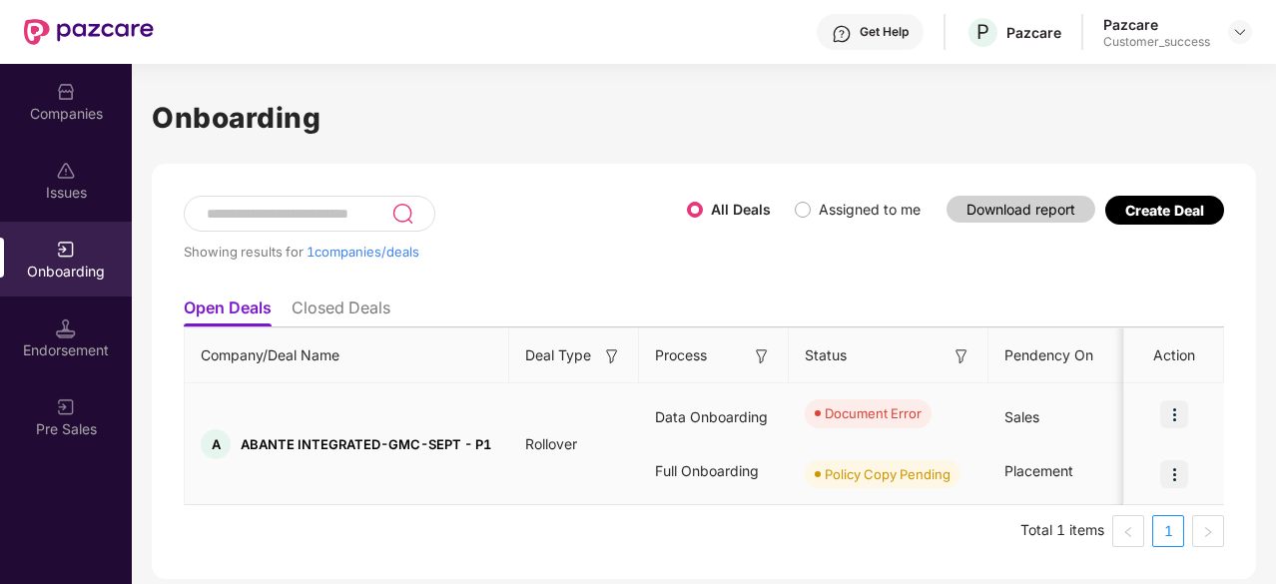
click at [1176, 414] on img at bounding box center [1174, 414] width 28 height 28
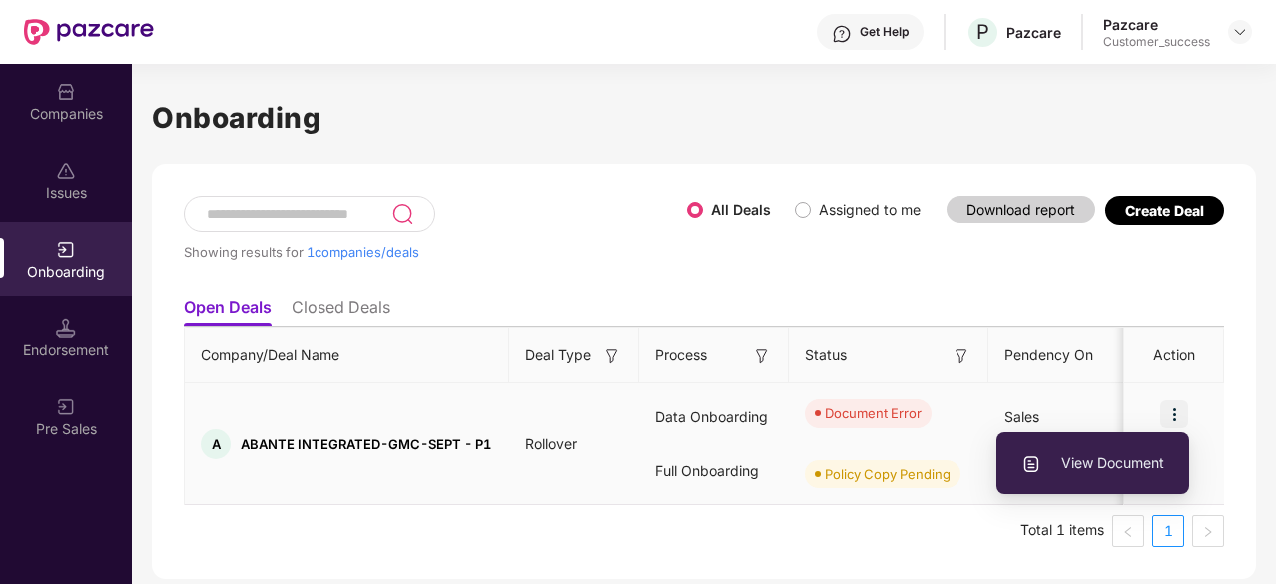
click at [1128, 459] on span "View Document" at bounding box center [1092, 463] width 143 height 22
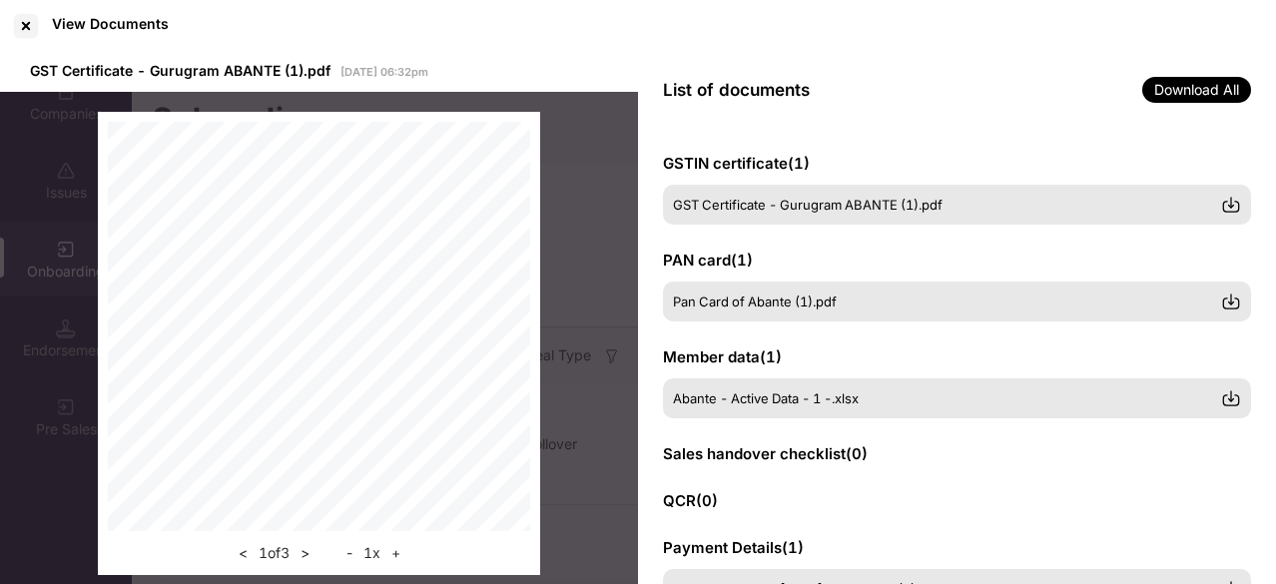
click at [1108, 101] on div "List of documents Download All" at bounding box center [957, 90] width 638 height 76
click at [1268, 255] on div "GSTIN certificate ( 1 ) GST Certificate - Gurugram ABANTE (1).pdf PAN card ( 1 …" at bounding box center [957, 357] width 638 height 458
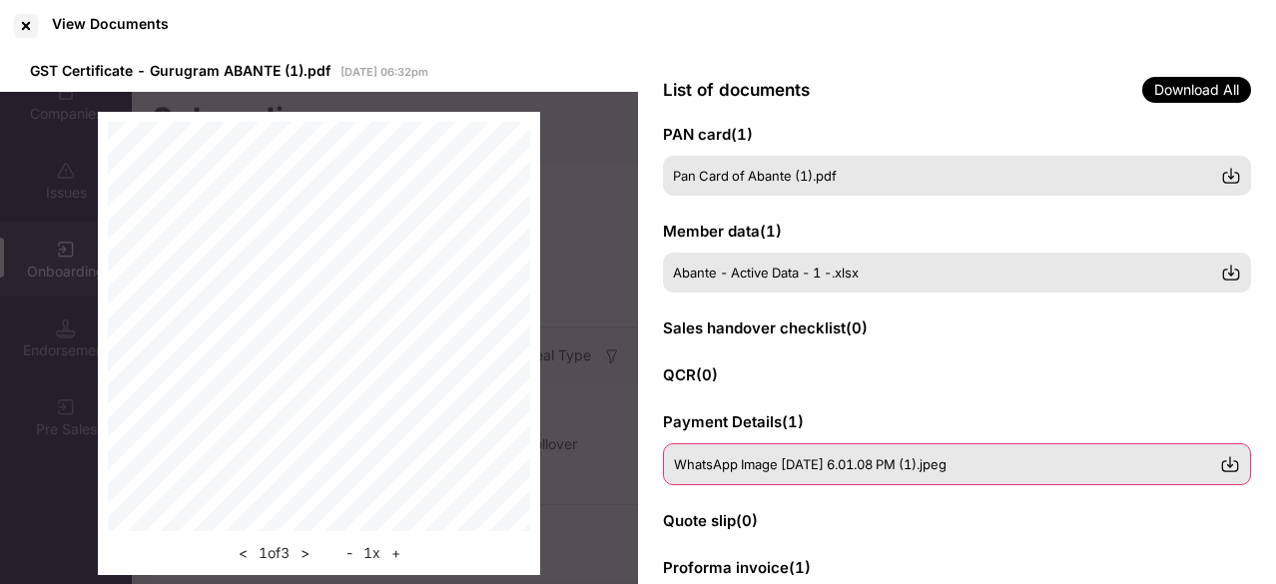
scroll to position [130, 0]
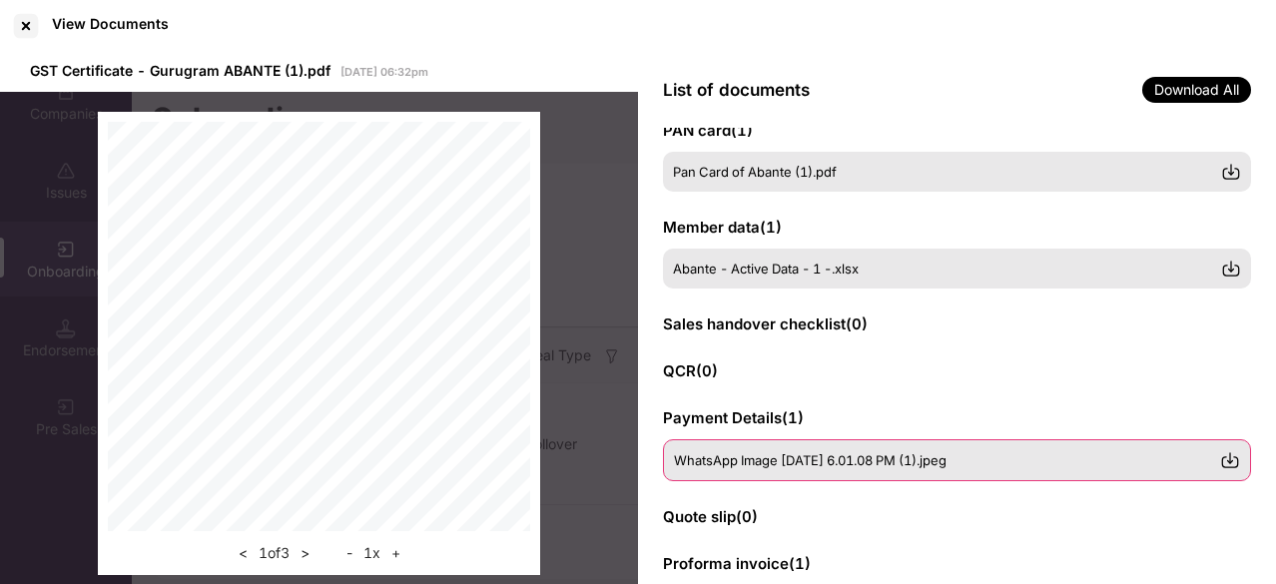
click at [1232, 459] on img at bounding box center [1230, 460] width 20 height 20
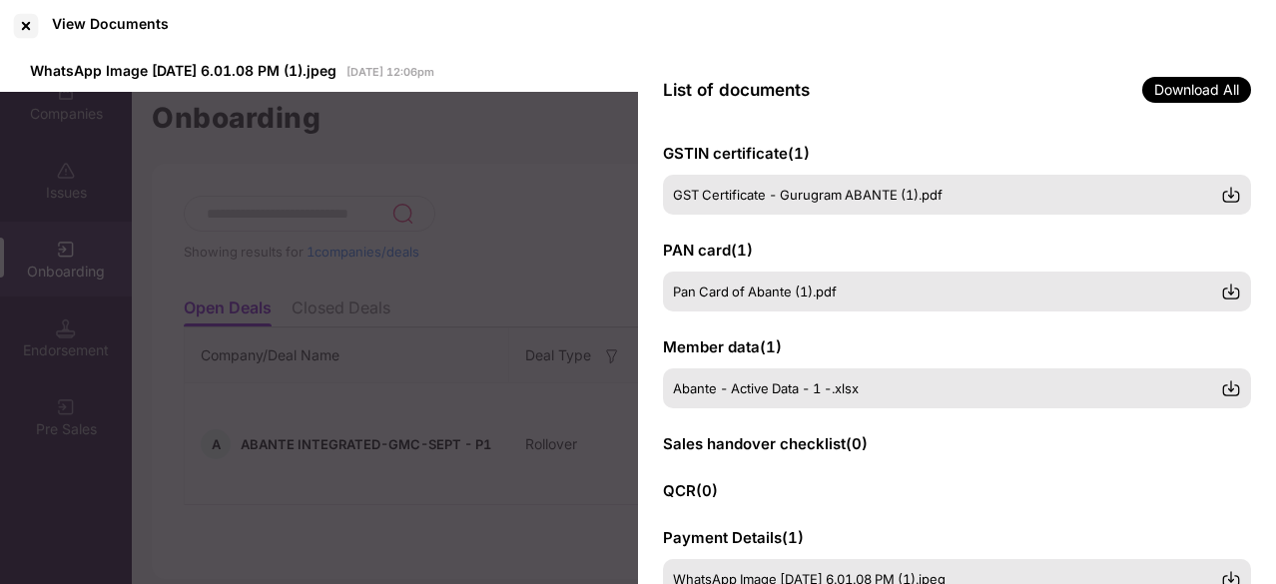
scroll to position [0, 0]
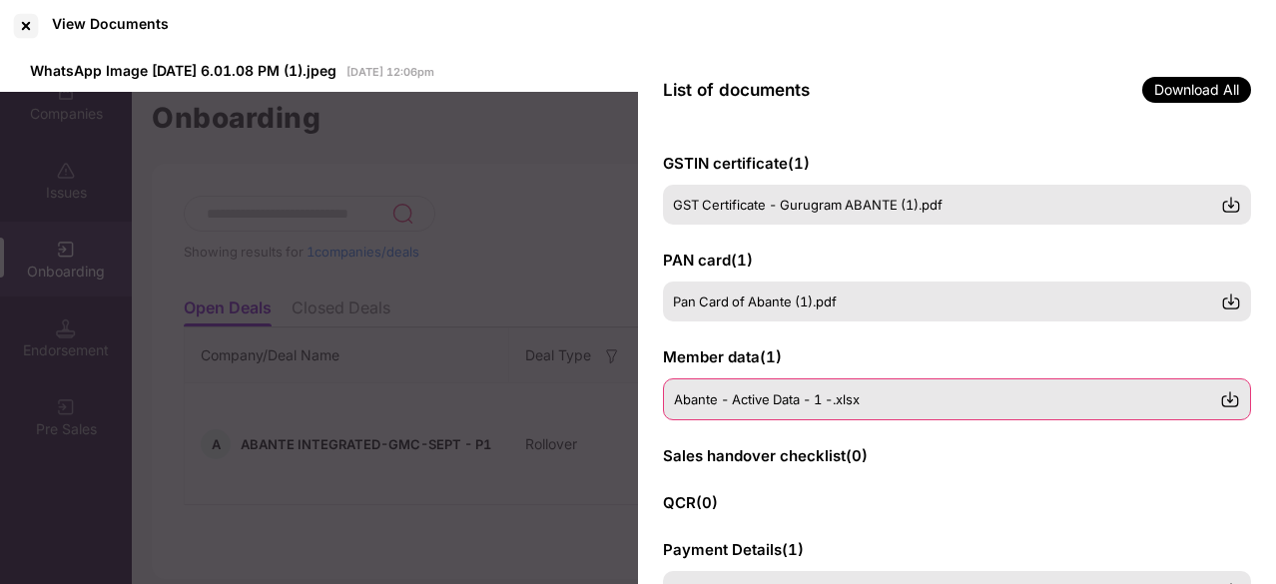
click at [1233, 396] on img at bounding box center [1230, 399] width 20 height 20
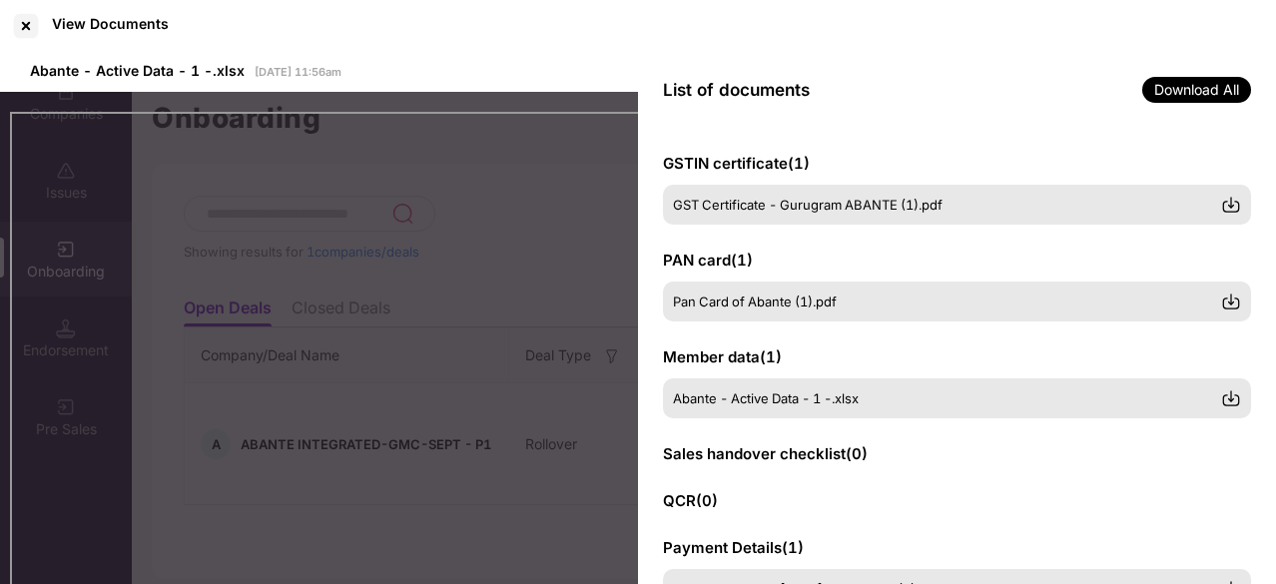
click at [906, 93] on div "List of documents Download All" at bounding box center [957, 90] width 638 height 76
click at [33, 31] on div at bounding box center [26, 26] width 32 height 32
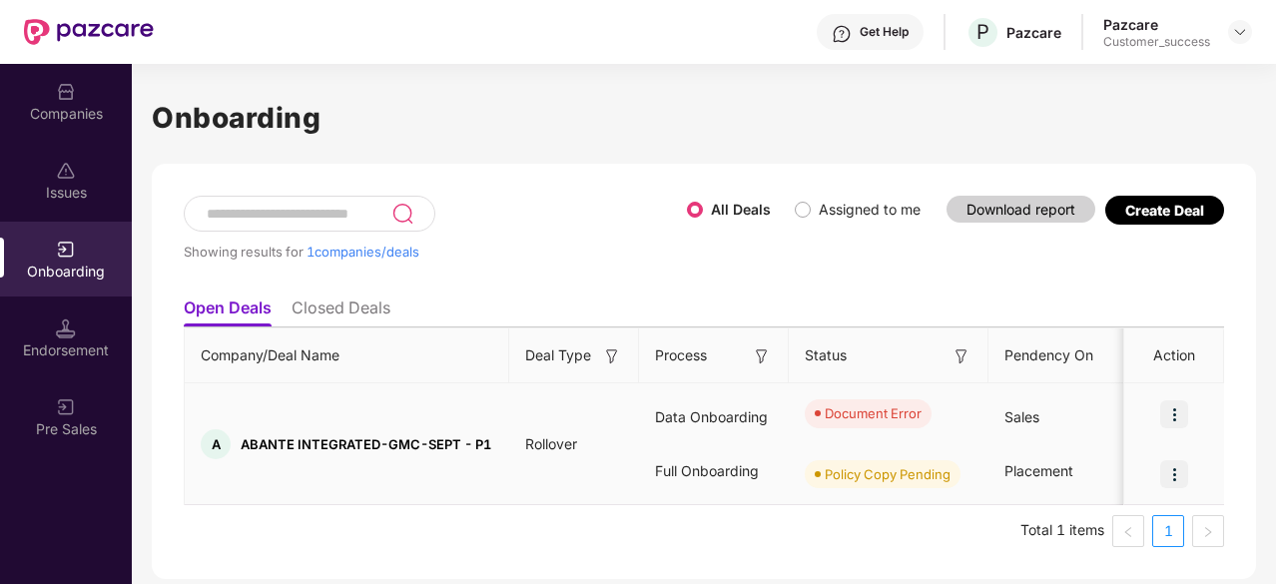
click at [1172, 413] on img at bounding box center [1174, 414] width 28 height 28
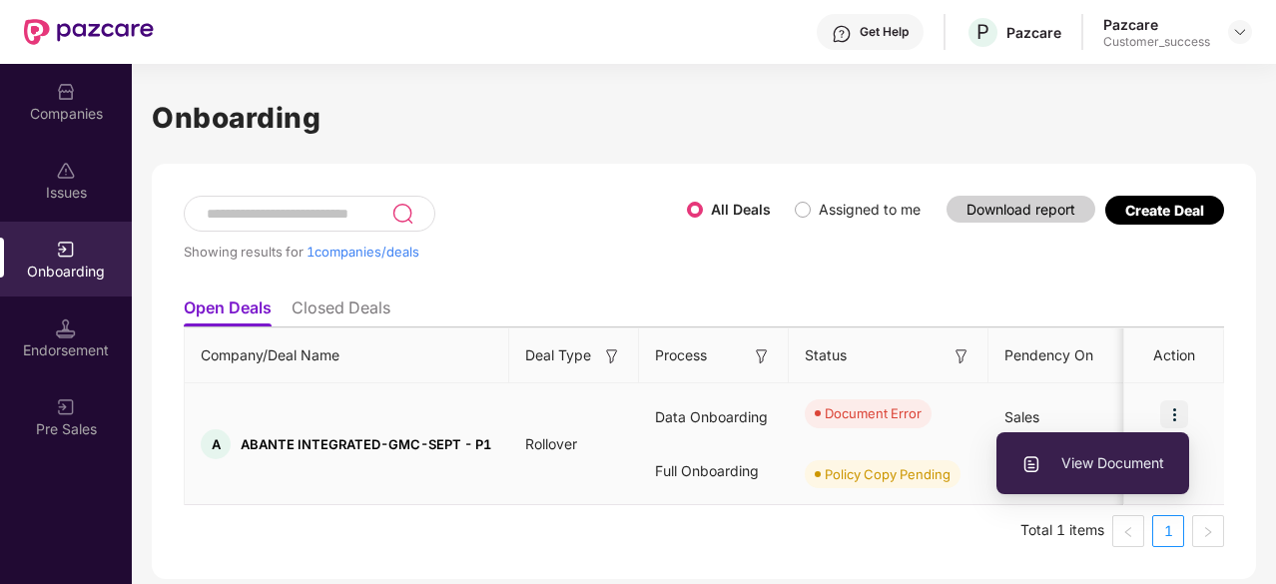
click at [1091, 468] on span "View Document" at bounding box center [1092, 463] width 143 height 22
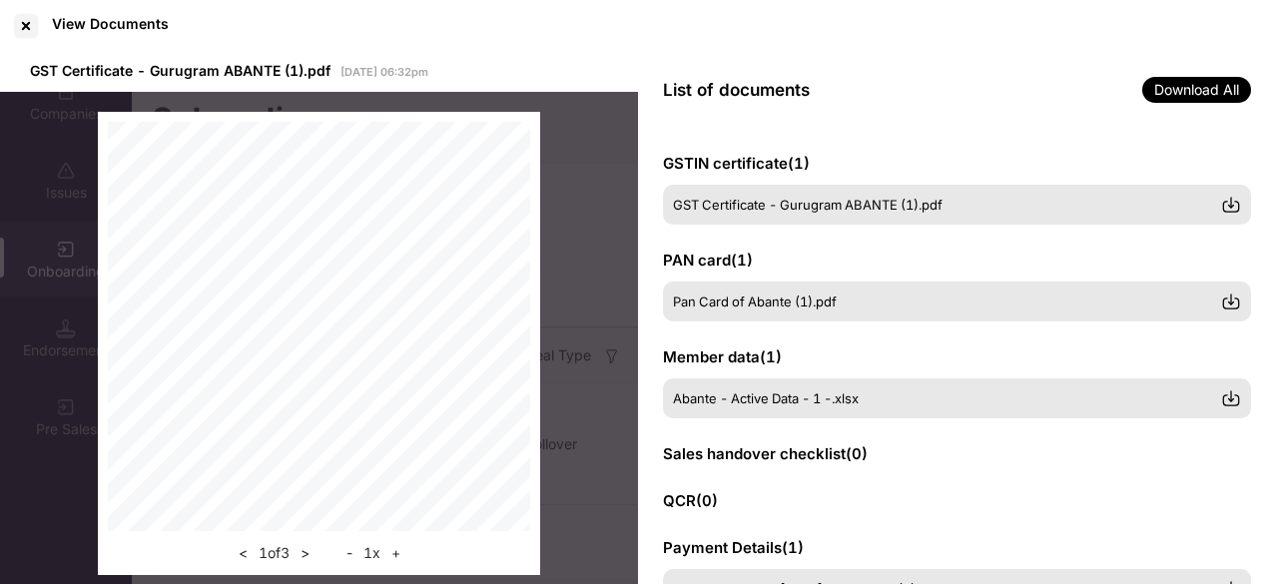
click at [1056, 55] on div "List of documents Download All" at bounding box center [957, 90] width 638 height 76
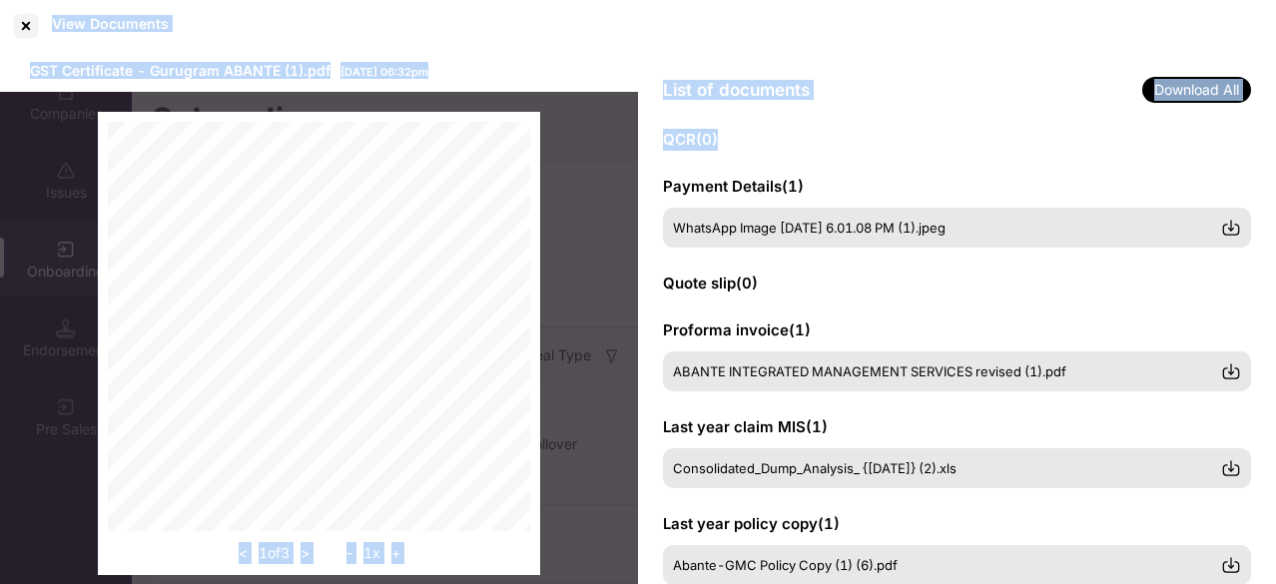
scroll to position [409, 0]
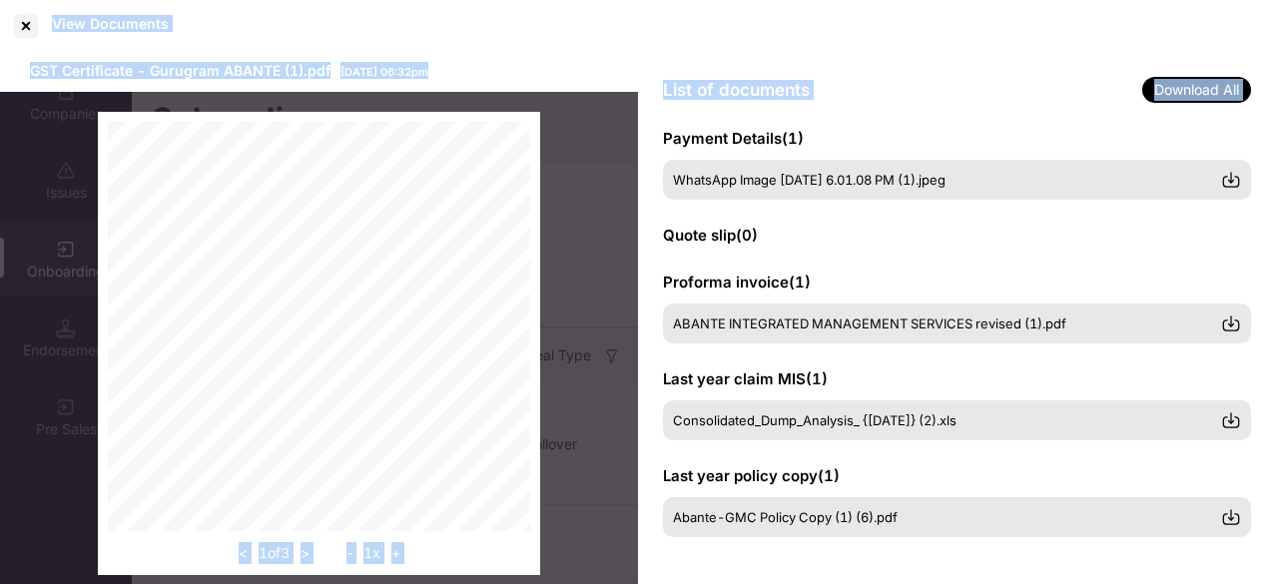
drag, startPoint x: 1204, startPoint y: 507, endPoint x: 1235, endPoint y: 628, distance: 124.7
click at [1235, 583] on html "Get Help P Pazcare Pazcare Customer_success Companies Issues Onboarding Endorse…" at bounding box center [638, 292] width 1276 height 584
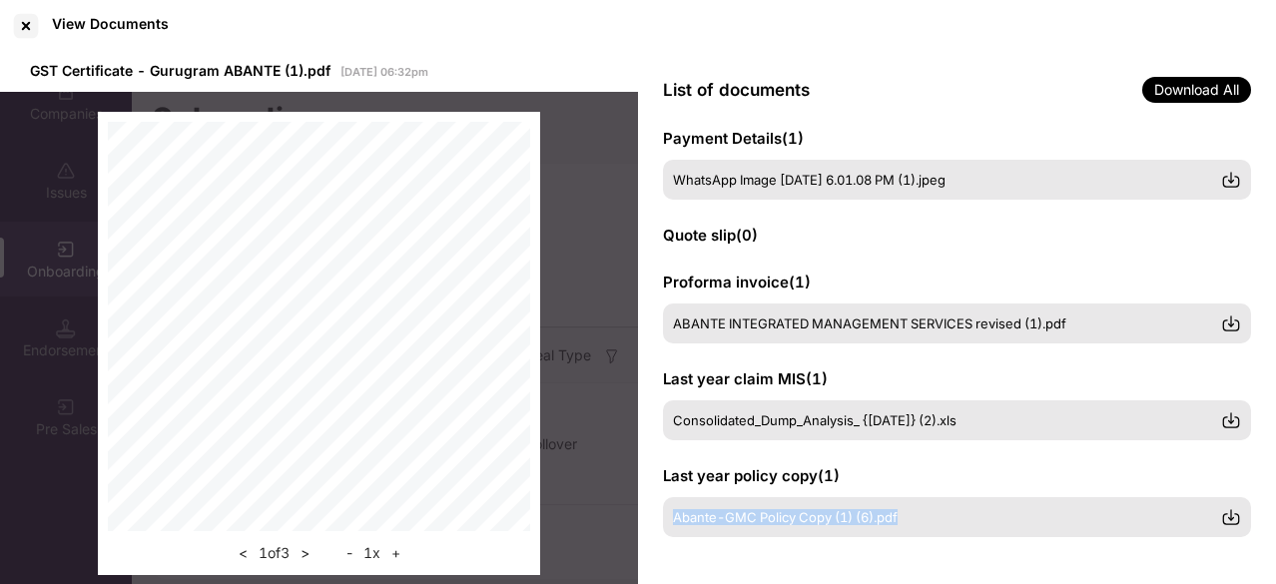
drag, startPoint x: 1246, startPoint y: 463, endPoint x: 1194, endPoint y: 562, distance: 111.6
click at [1194, 562] on div "GSTIN certificate ( 1 ) GST Certificate - Gurugram ABANTE (1).pdf PAN card ( 1 …" at bounding box center [957, 357] width 638 height 458
click at [18, 25] on div at bounding box center [26, 26] width 32 height 32
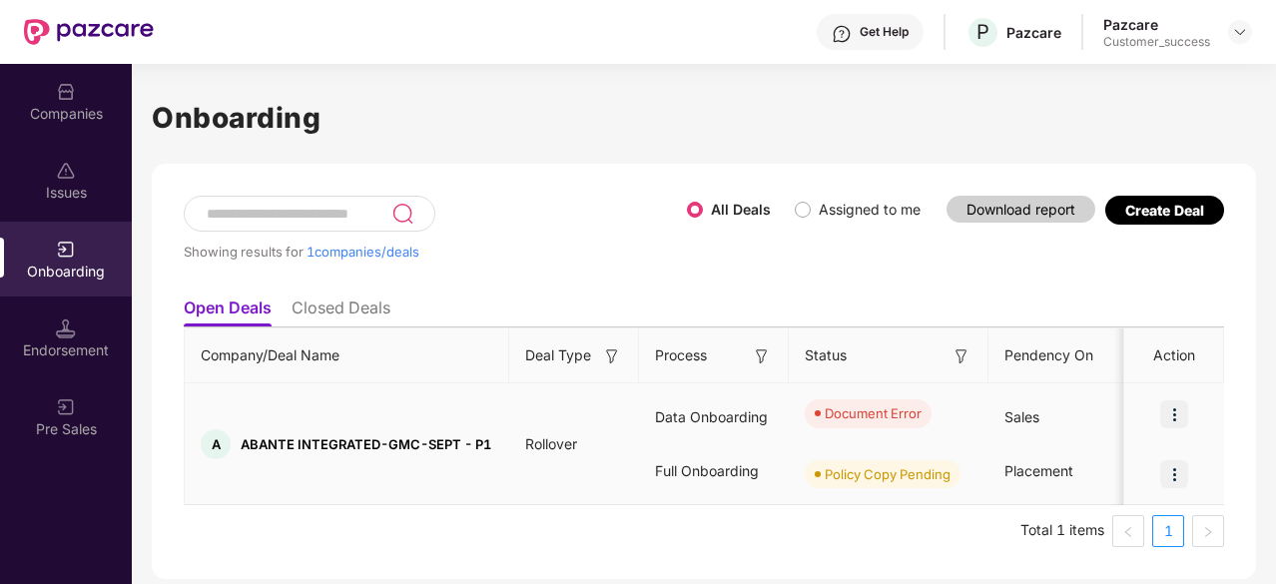
click at [1171, 472] on img at bounding box center [1174, 474] width 28 height 28
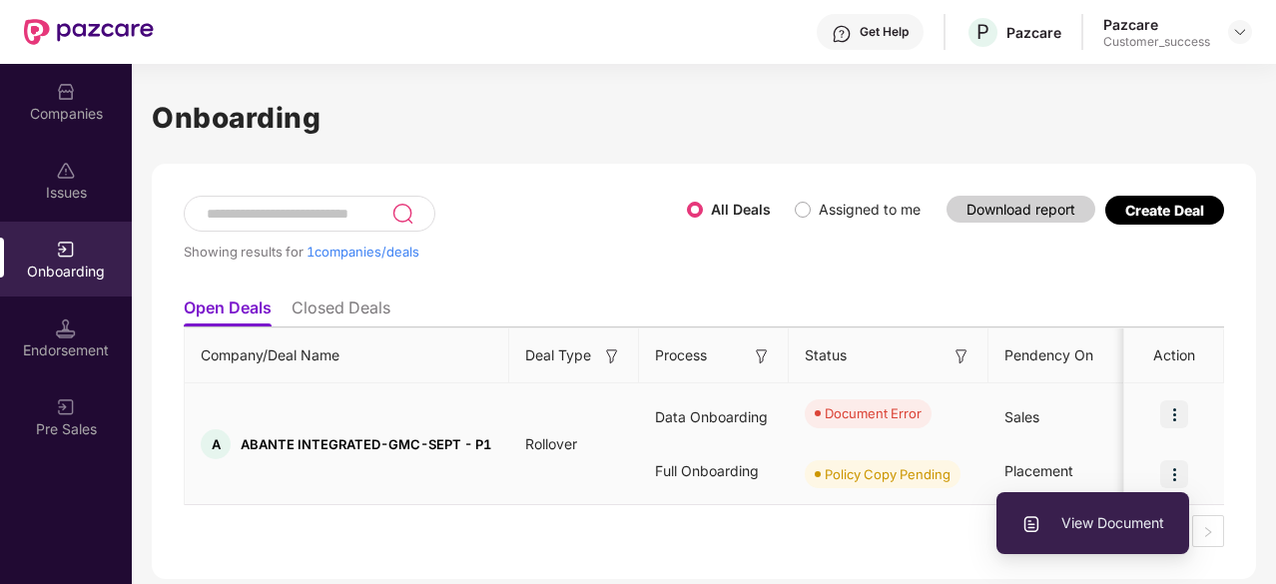
click at [1105, 523] on span "View Document" at bounding box center [1092, 523] width 143 height 22
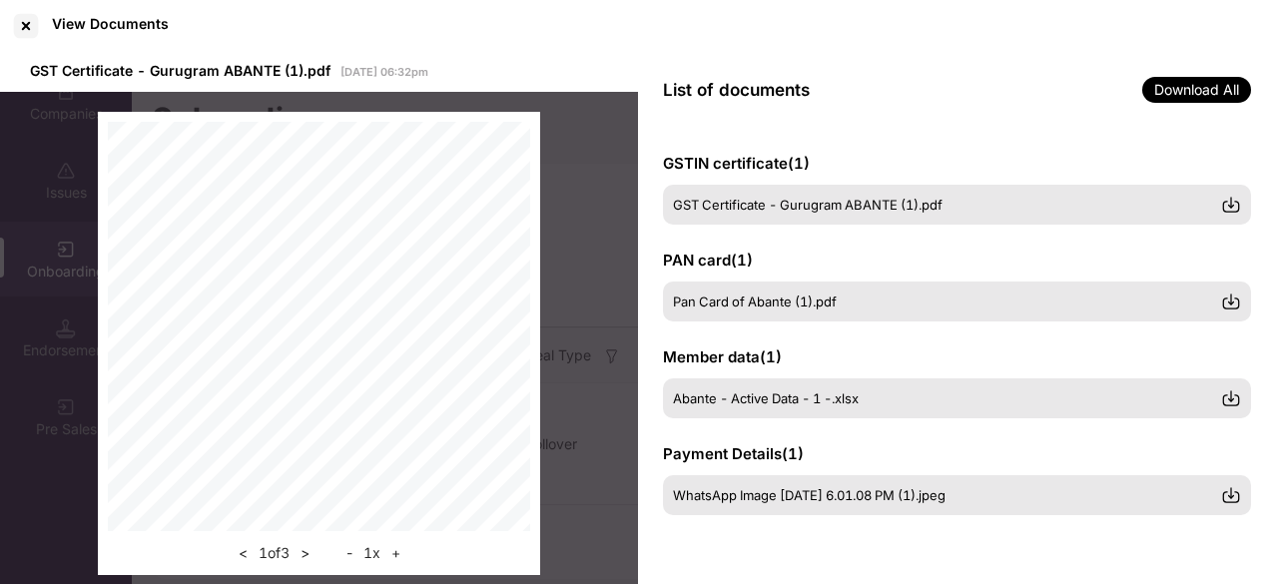
click at [1234, 148] on div "GSTIN certificate ( 1 ) GST Certificate - Gurugram ABANTE (1).pdf PAN card ( 1 …" at bounding box center [957, 357] width 638 height 458
click at [24, 36] on div at bounding box center [26, 26] width 32 height 32
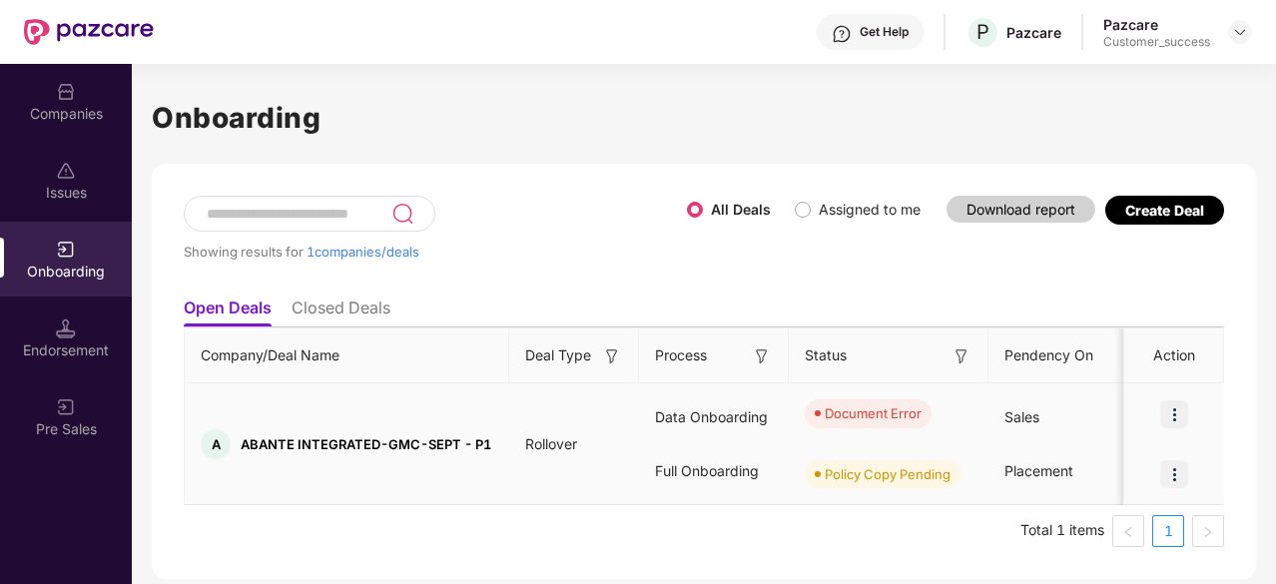
click at [1175, 406] on img at bounding box center [1174, 414] width 28 height 28
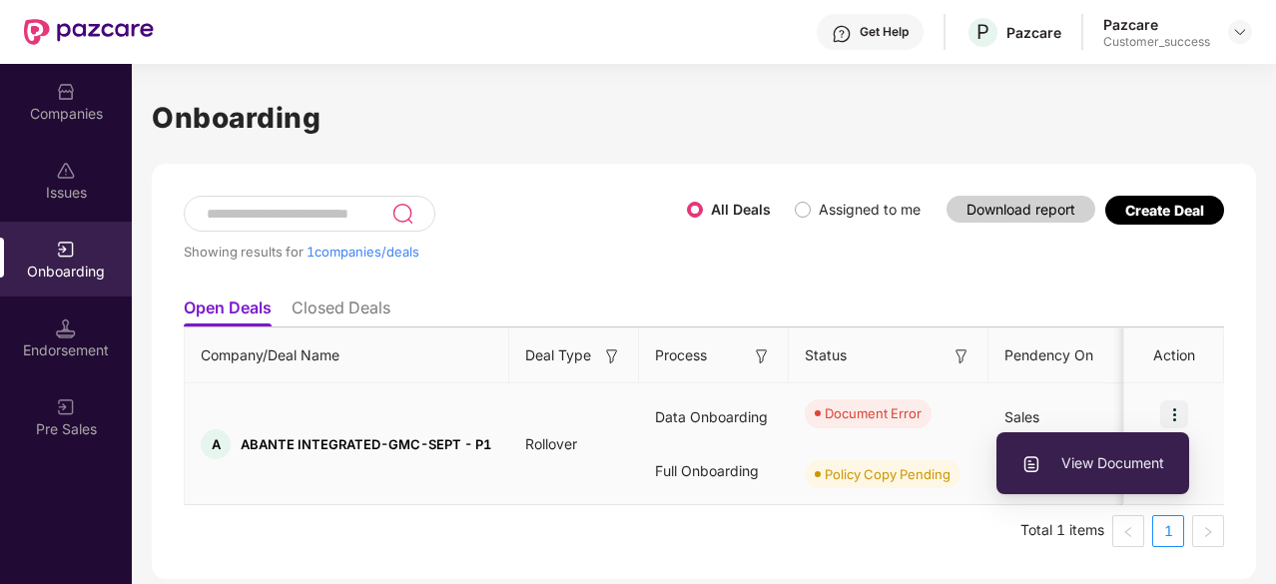
click at [1076, 464] on span "View Document" at bounding box center [1092, 463] width 143 height 22
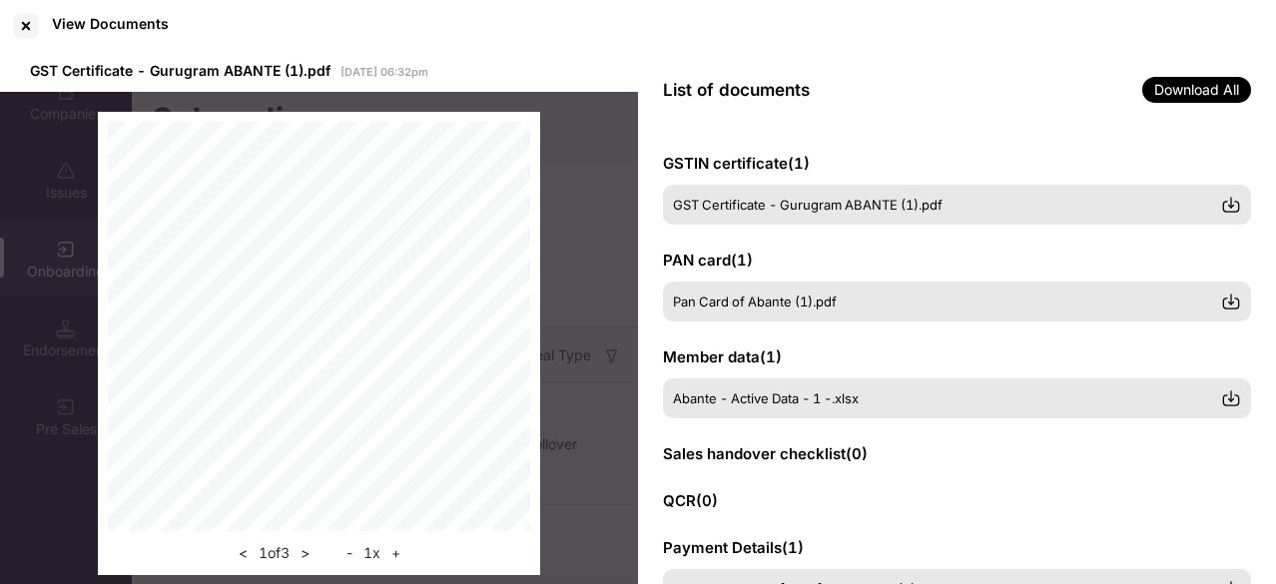
click at [1264, 243] on div "GSTIN certificate ( 1 ) GST Certificate - Gurugram ABANTE (1).pdf PAN card ( 1 …" at bounding box center [957, 357] width 638 height 458
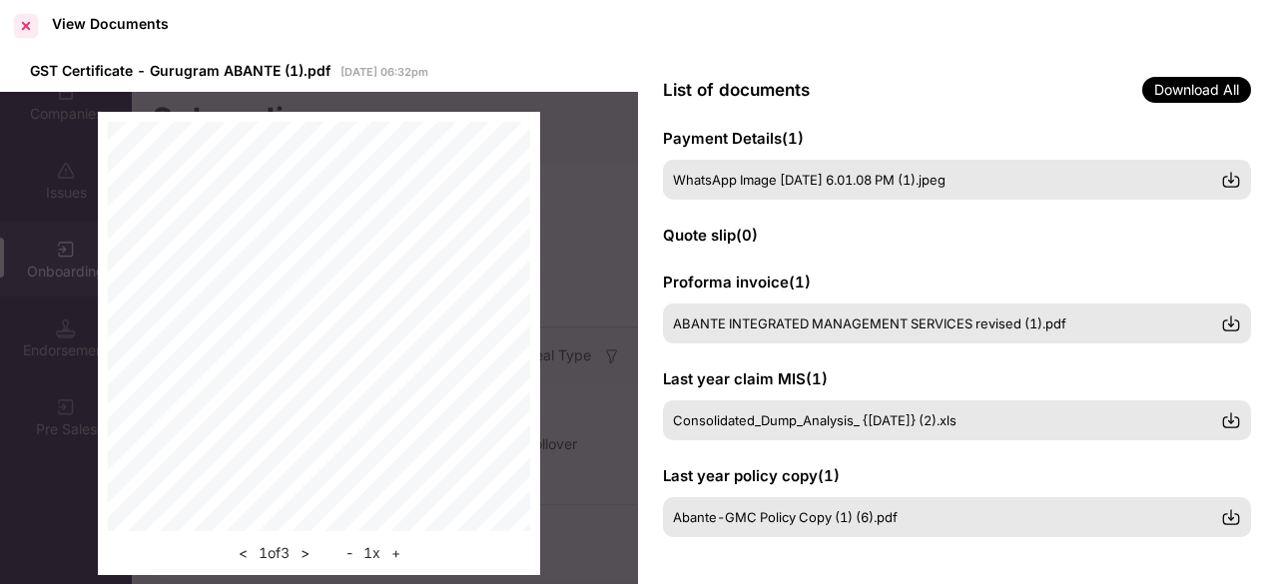
click at [33, 28] on div at bounding box center [26, 26] width 32 height 32
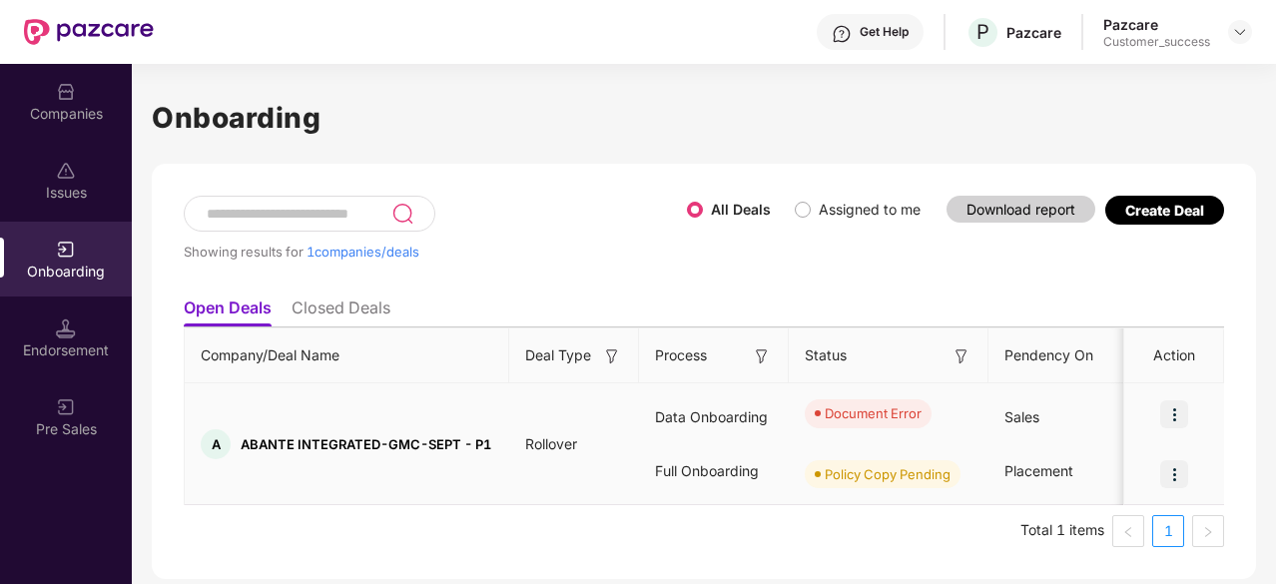
click at [1171, 472] on img at bounding box center [1174, 474] width 28 height 28
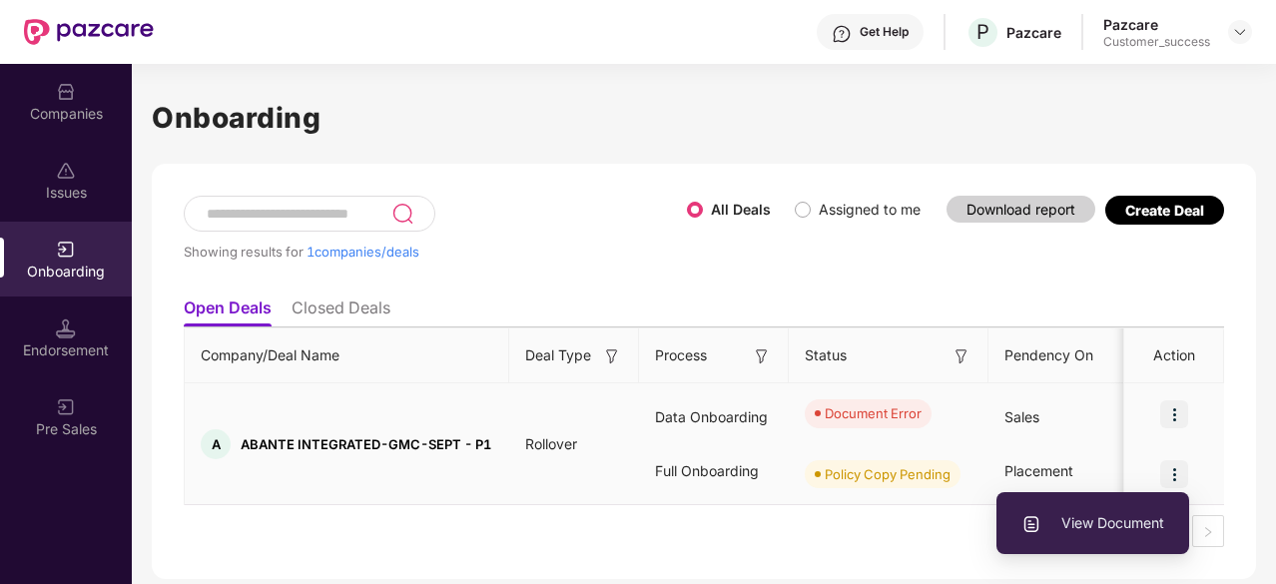
click at [1088, 523] on span "View Document" at bounding box center [1092, 523] width 143 height 22
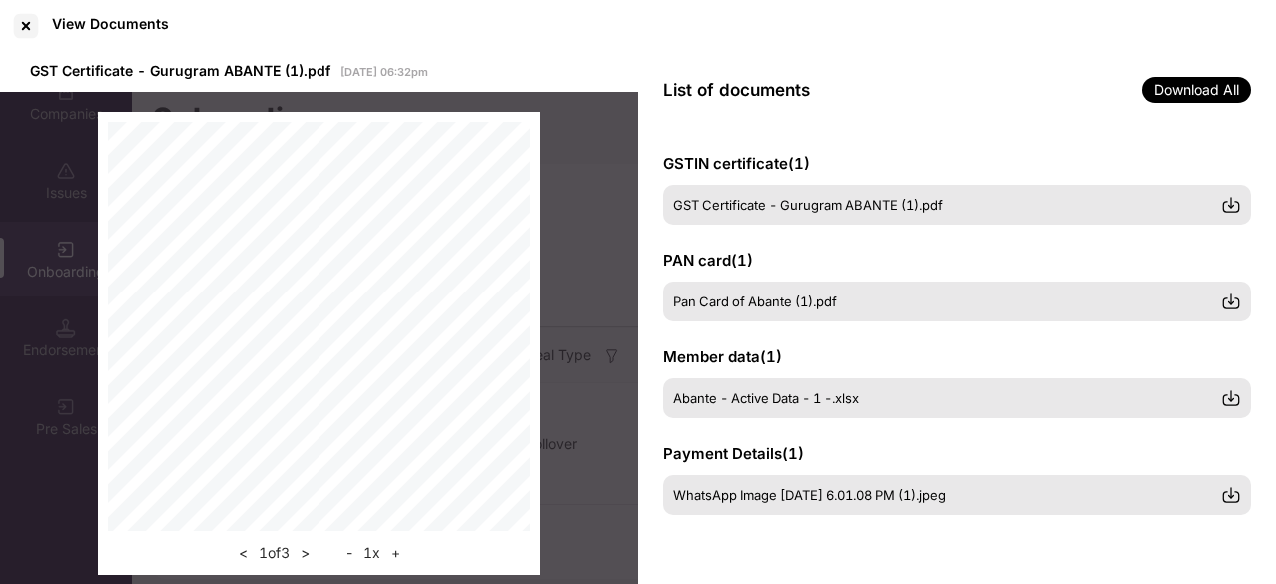
click at [1254, 349] on div "GSTIN certificate ( 1 ) GST Certificate - Gurugram ABANTE (1).pdf PAN card ( 1 …" at bounding box center [957, 357] width 638 height 458
drag, startPoint x: 1254, startPoint y: 349, endPoint x: 1277, endPoint y: 311, distance: 44.3
click at [1275, 311] on html "Get Help P Pazcare Pazcare Customer_success Companies Issues Onboarding Endorse…" at bounding box center [638, 292] width 1276 height 584
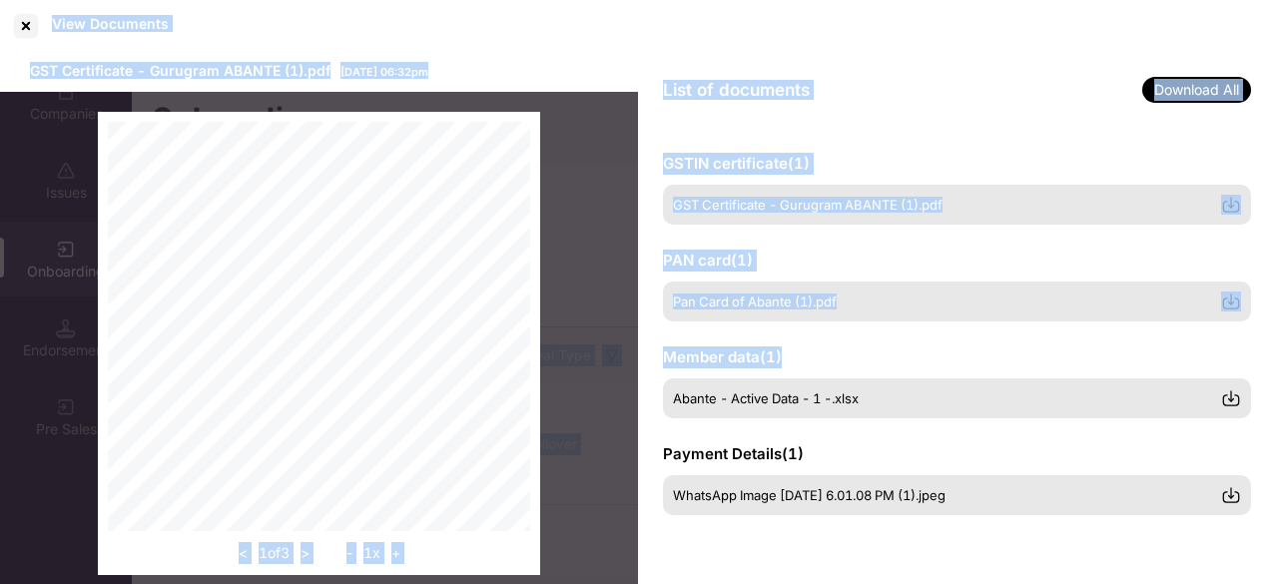
click at [1261, 337] on div "GSTIN certificate ( 1 ) GST Certificate - Gurugram ABANTE (1).pdf PAN card ( 1 …" at bounding box center [957, 357] width 638 height 458
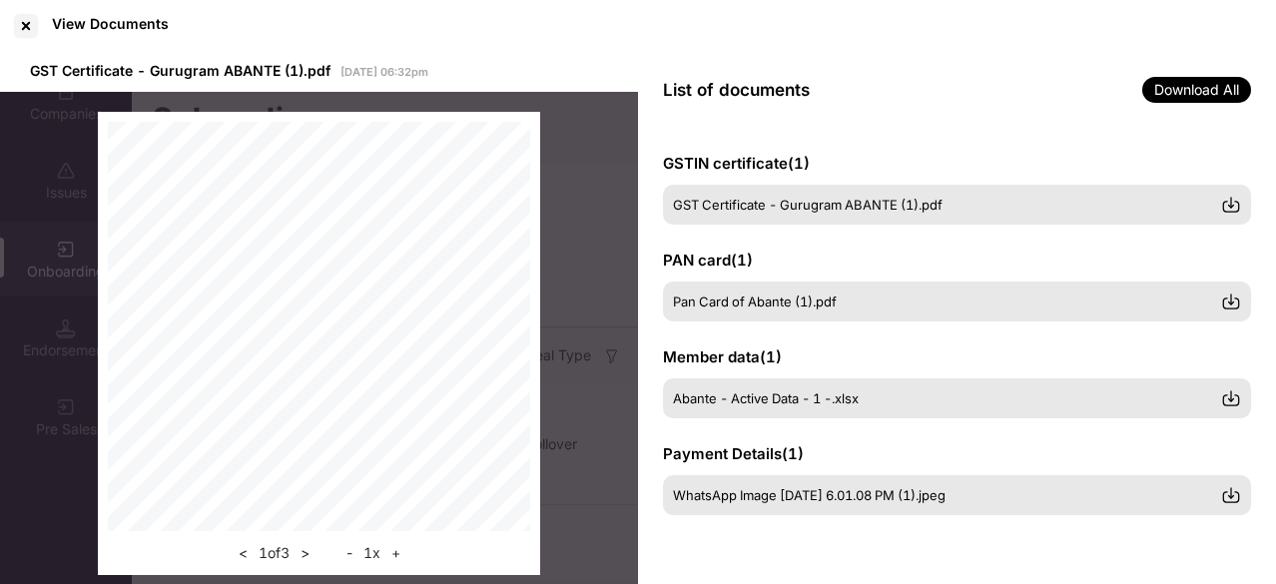
click at [1261, 337] on div "GSTIN certificate ( 1 ) GST Certificate - Gurugram ABANTE (1).pdf PAN card ( 1 …" at bounding box center [957, 357] width 638 height 458
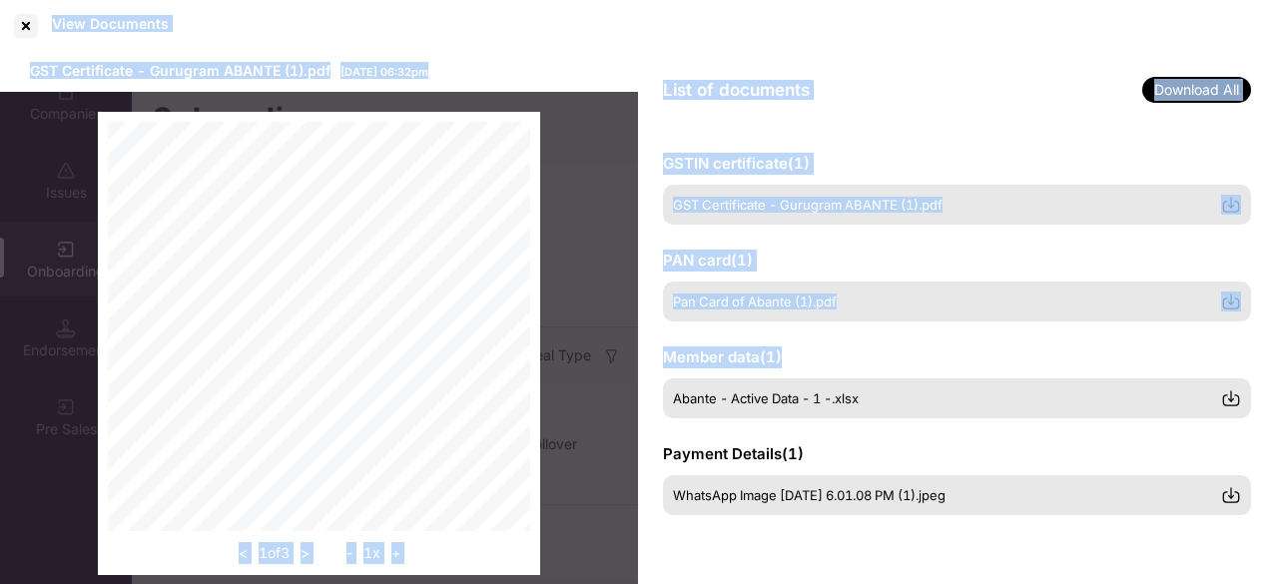
drag, startPoint x: 1268, startPoint y: 339, endPoint x: 1273, endPoint y: 630, distance: 290.6
click at [1273, 583] on html "Get Help P Pazcare Pazcare Customer_success Companies Issues Onboarding Endorse…" at bounding box center [638, 292] width 1276 height 584
click at [36, 28] on div at bounding box center [26, 26] width 32 height 32
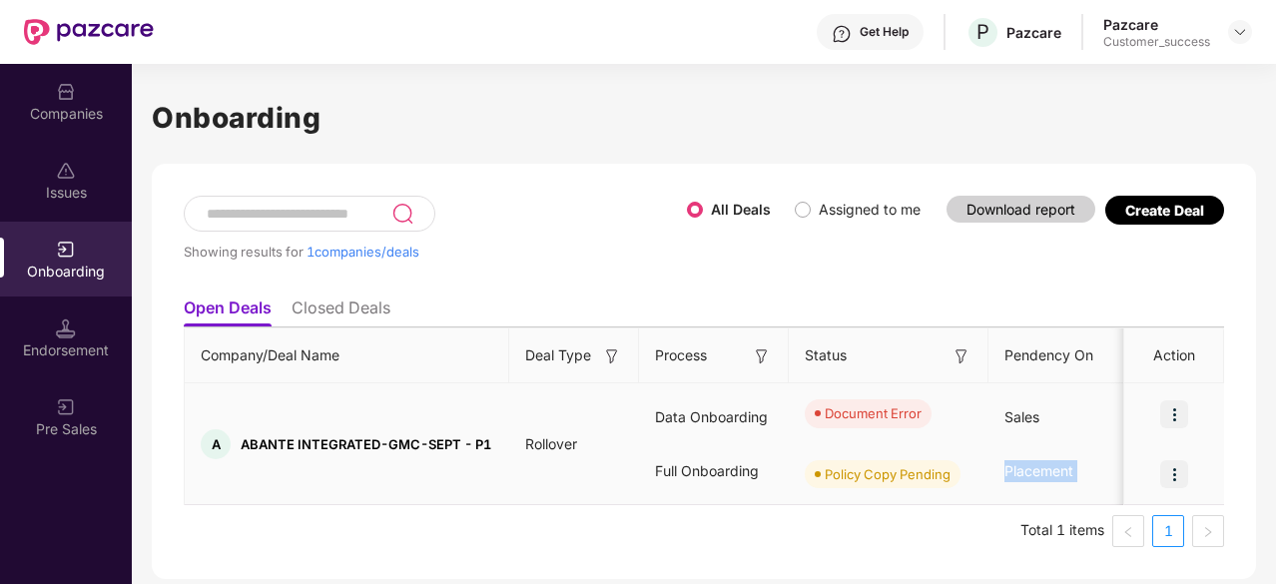
drag, startPoint x: 1107, startPoint y: 404, endPoint x: 1174, endPoint y: 427, distance: 70.7
click at [1174, 427] on div at bounding box center [1174, 414] width 100 height 60
click at [1172, 413] on img at bounding box center [1174, 414] width 28 height 28
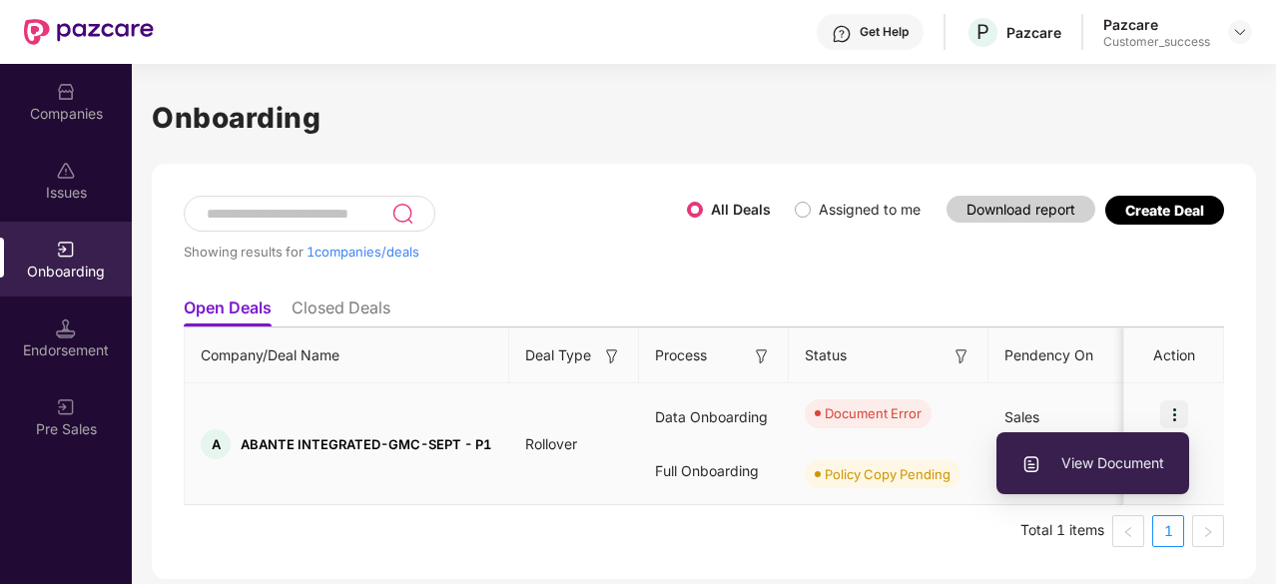
click at [1062, 469] on span "View Document" at bounding box center [1092, 463] width 143 height 22
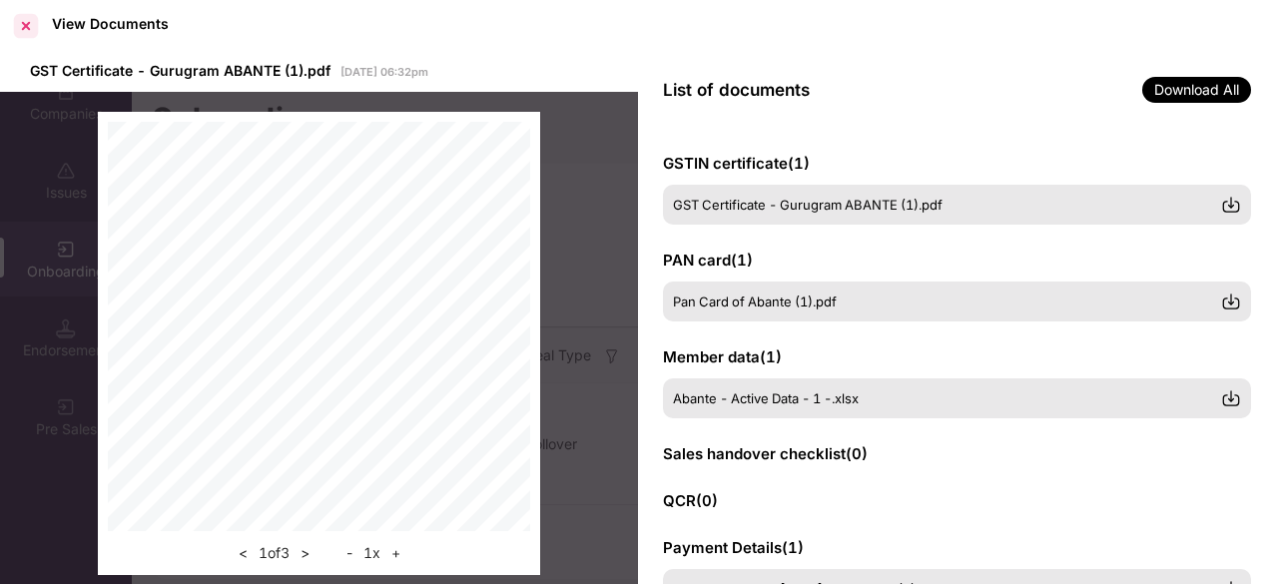
click at [32, 25] on div at bounding box center [26, 26] width 32 height 32
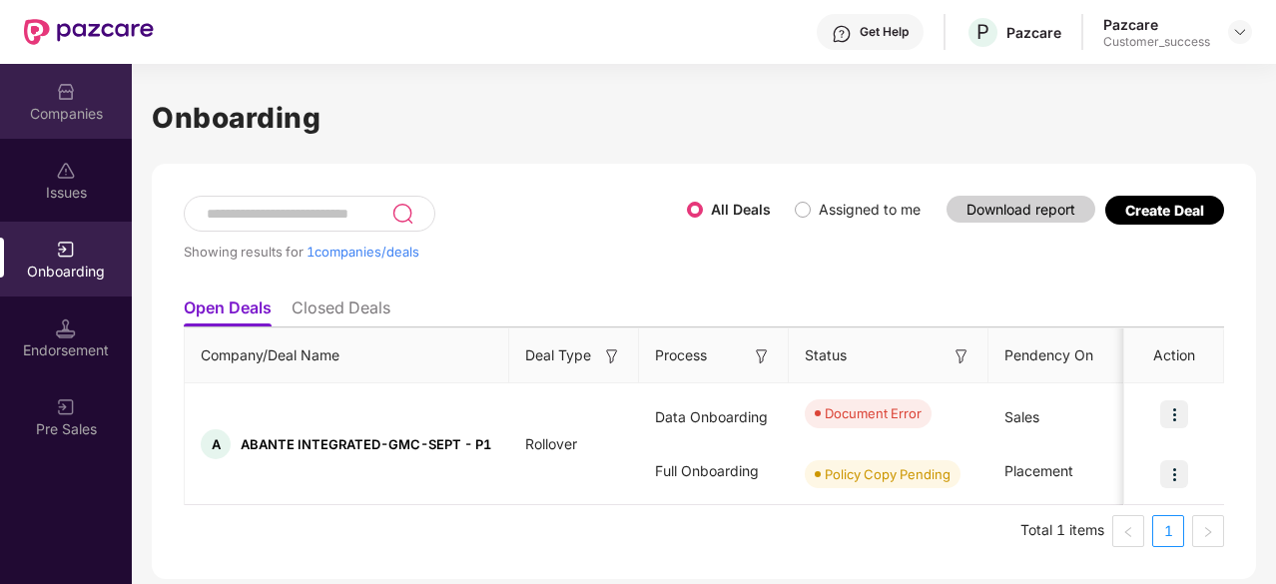
click at [63, 112] on div "Companies" at bounding box center [66, 114] width 132 height 20
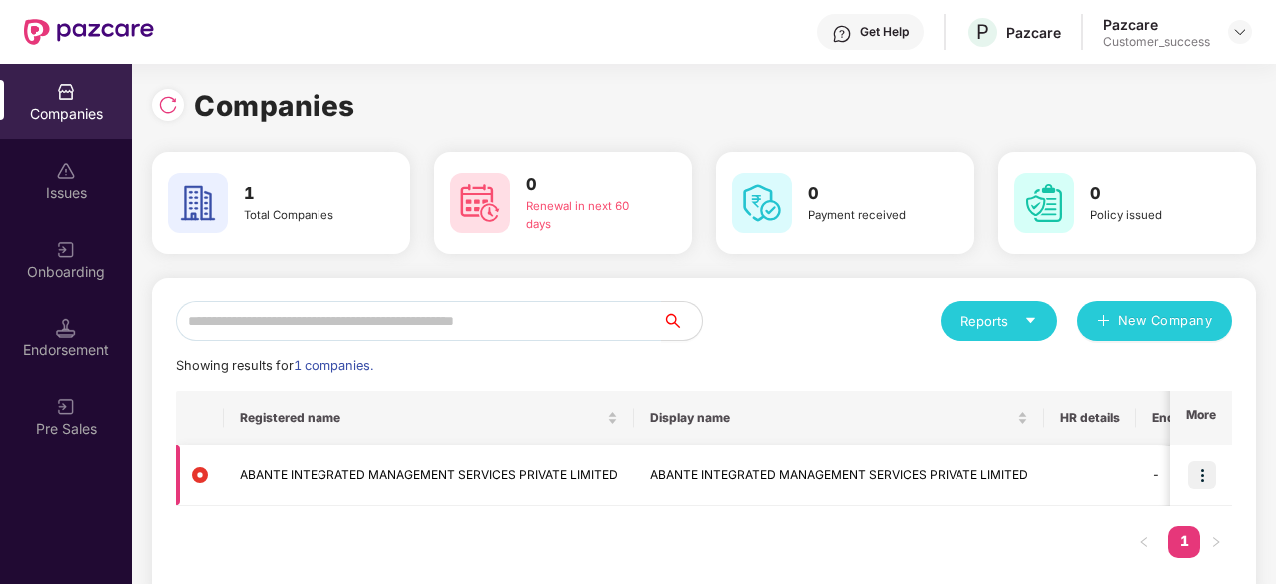
click at [1196, 479] on img at bounding box center [1202, 475] width 28 height 28
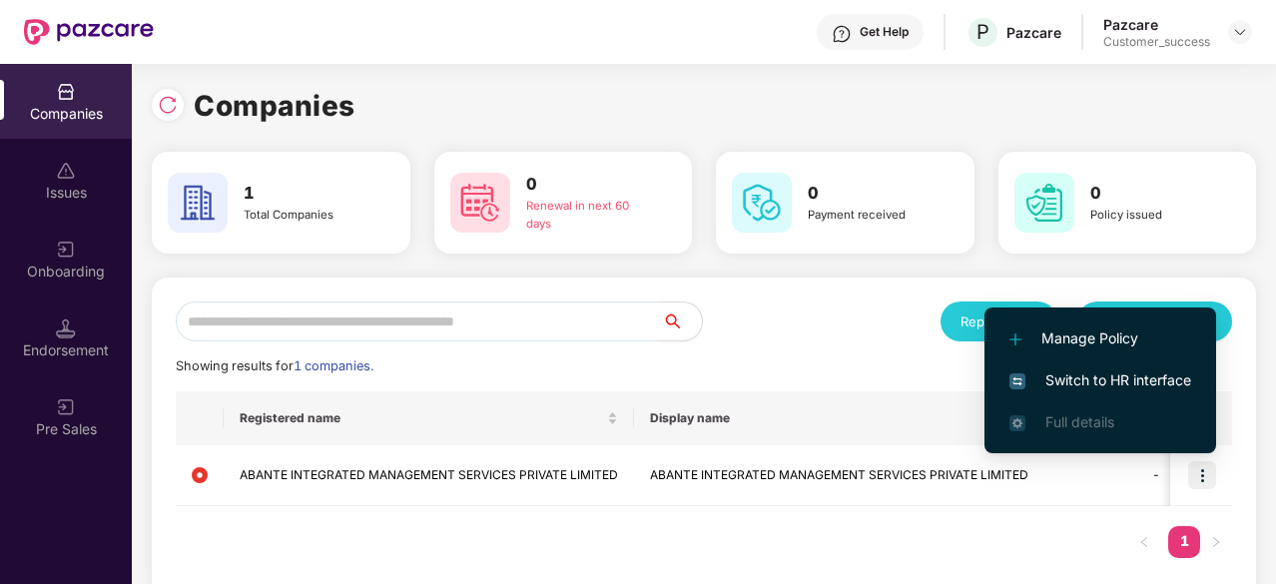
click at [1107, 386] on span "Switch to HR interface" at bounding box center [1100, 380] width 182 height 22
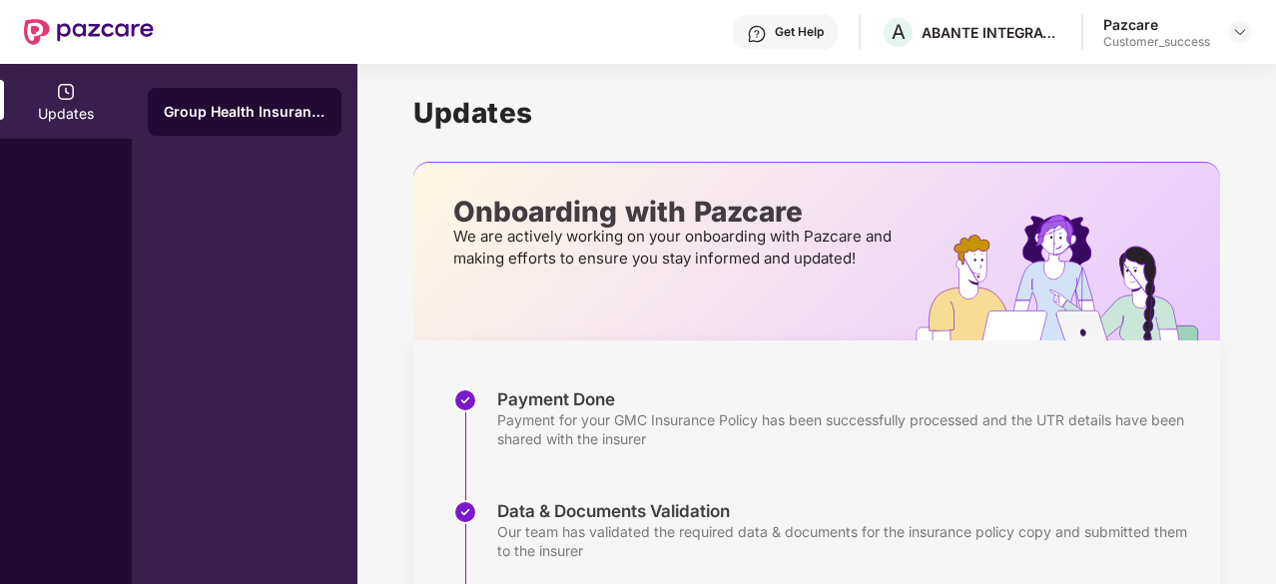
click at [311, 290] on div "Group Health Insurance" at bounding box center [245, 324] width 226 height 520
click at [1240, 34] on img at bounding box center [1240, 32] width 16 height 16
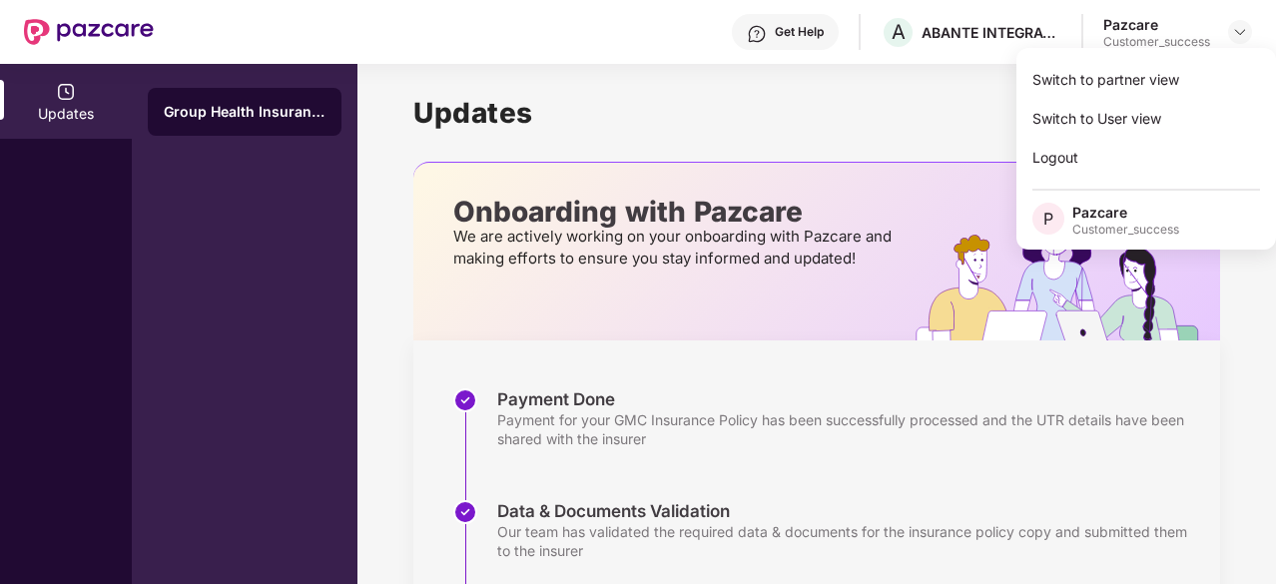
click at [870, 124] on h1 "Updates" at bounding box center [816, 113] width 807 height 34
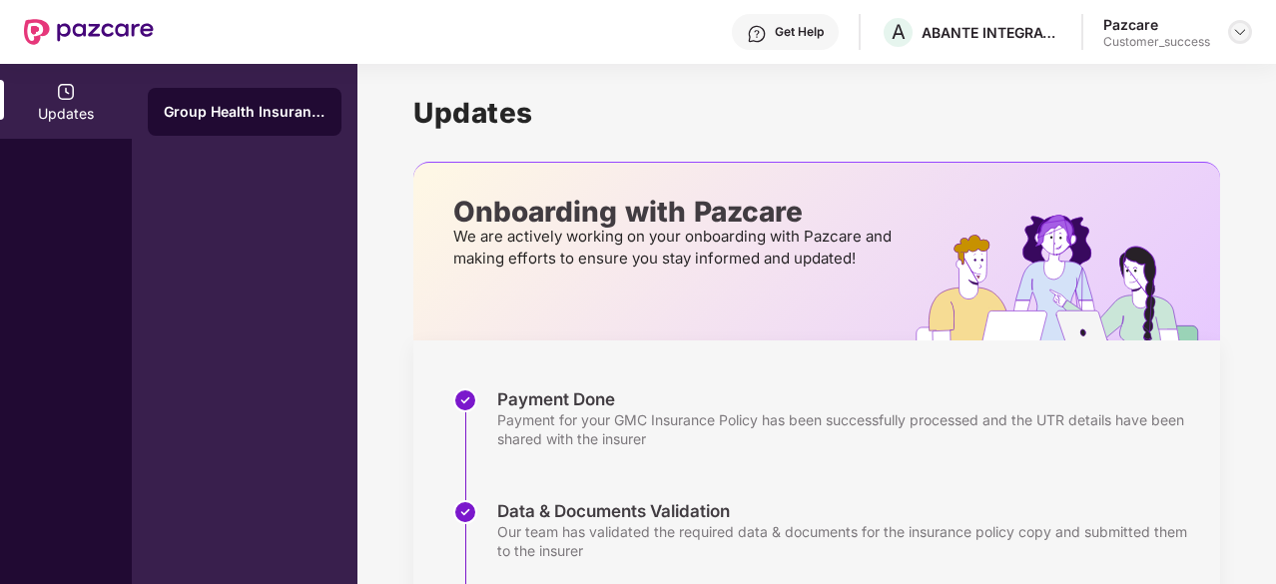
click at [1236, 35] on img at bounding box center [1240, 32] width 16 height 16
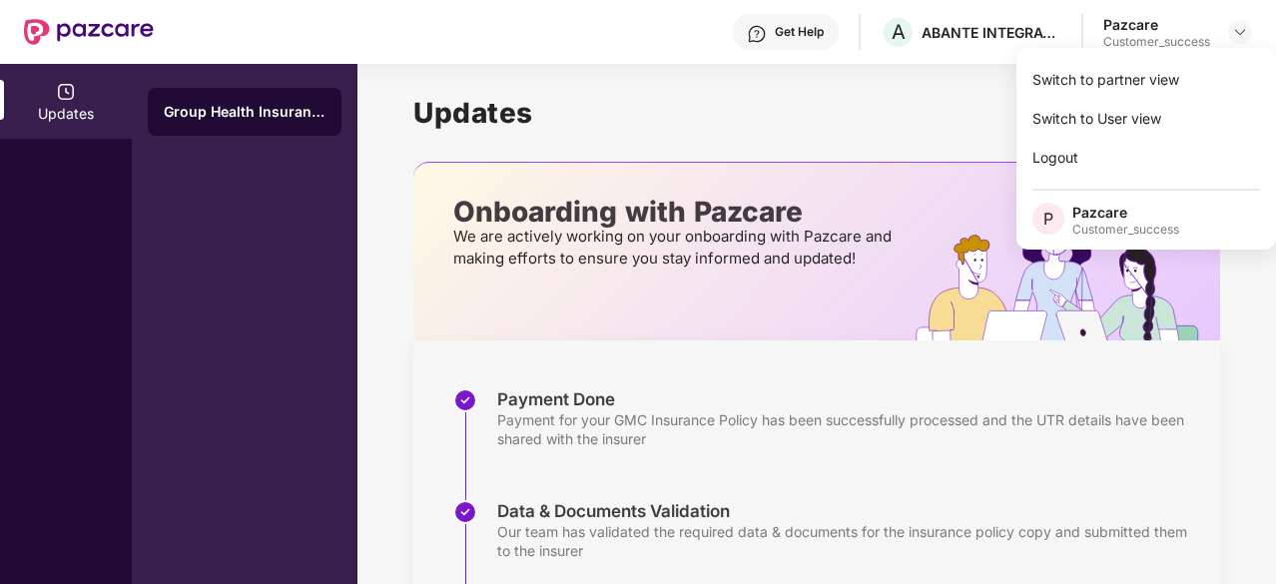
click at [822, 129] on h1 "Updates" at bounding box center [816, 113] width 807 height 34
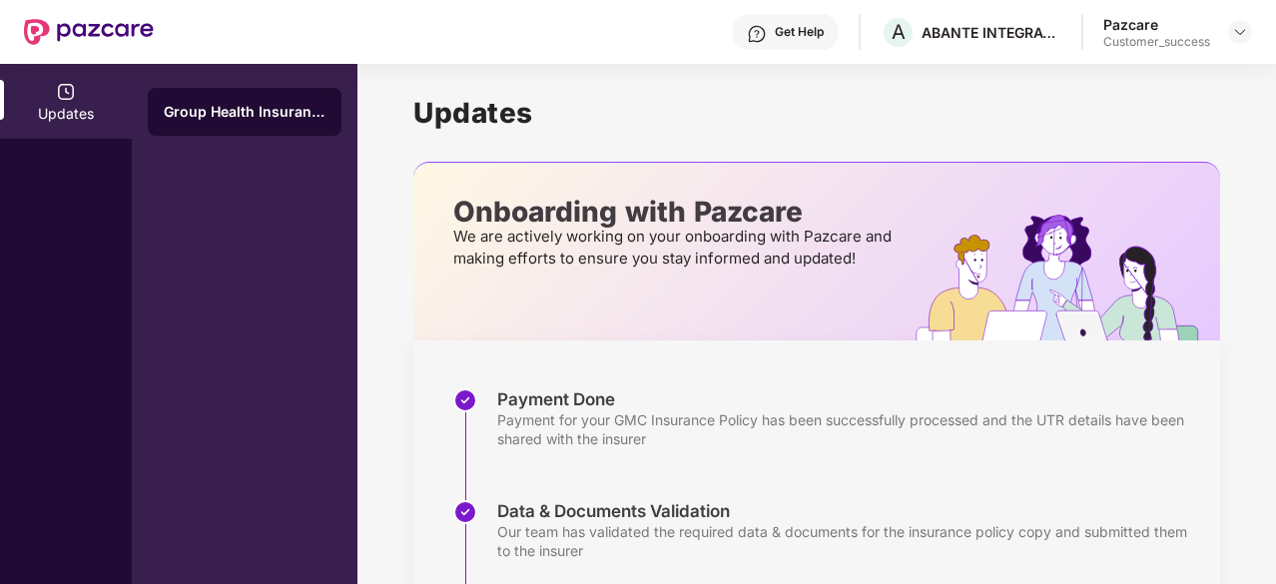
scroll to position [0, 2]
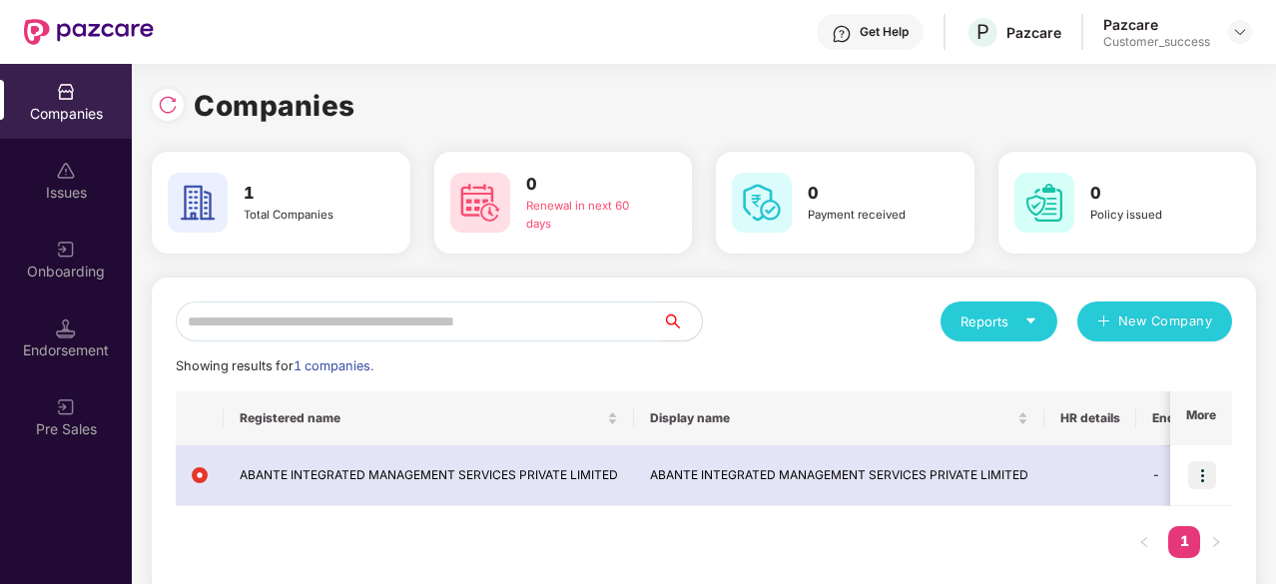
click at [36, 275] on div "Onboarding" at bounding box center [66, 272] width 132 height 20
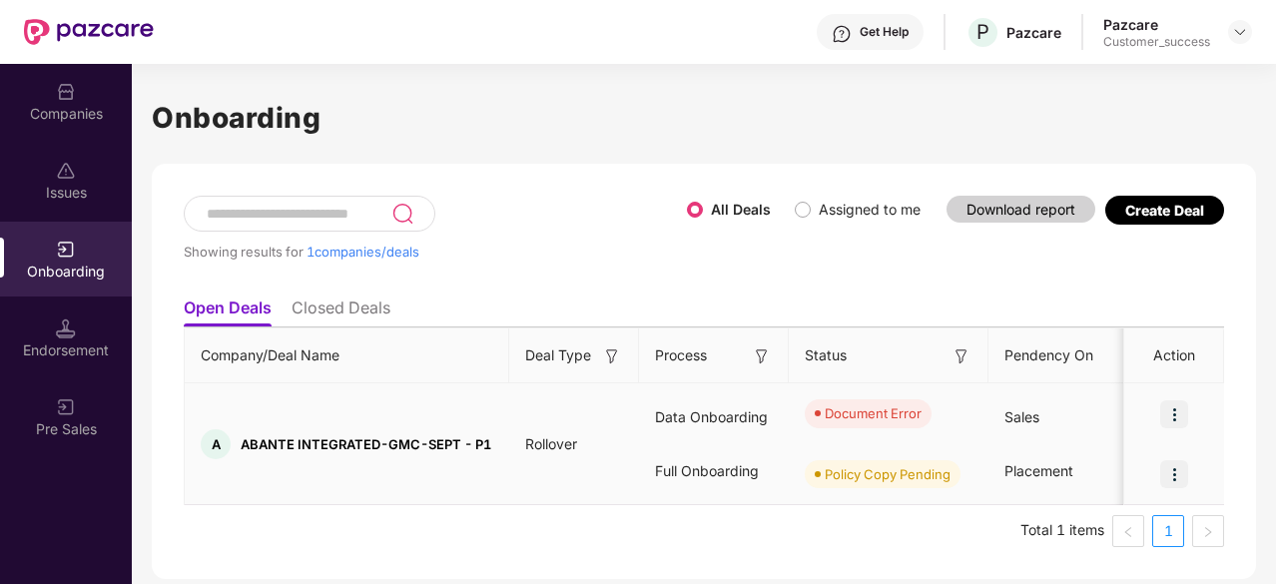
click at [1176, 413] on img at bounding box center [1174, 414] width 28 height 28
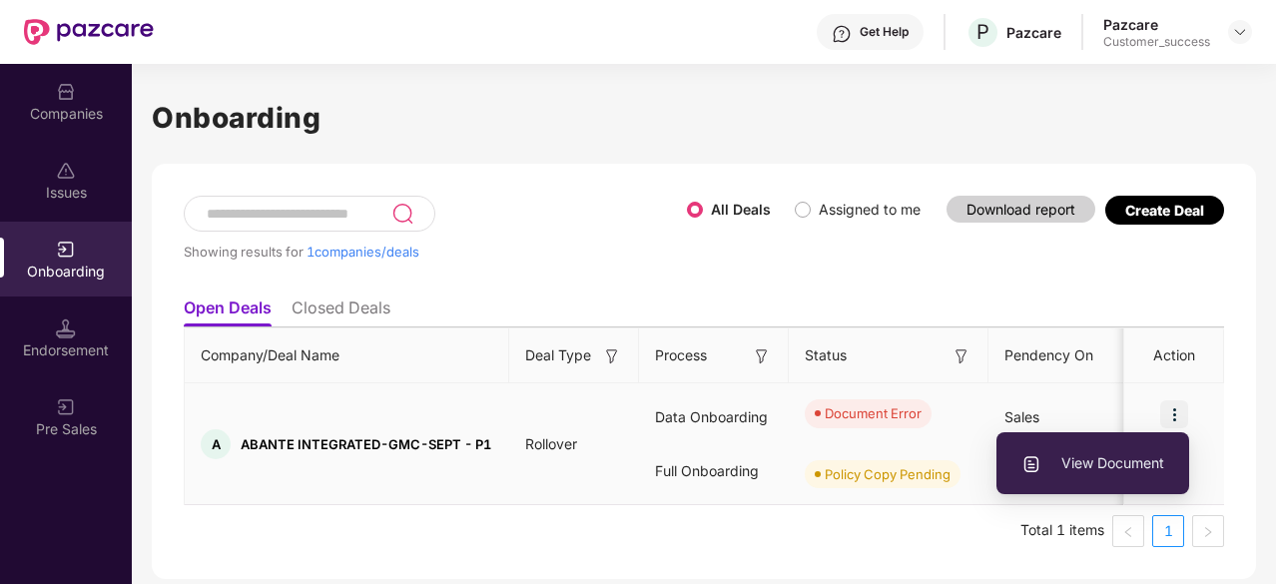
click at [1099, 460] on span "View Document" at bounding box center [1092, 463] width 143 height 22
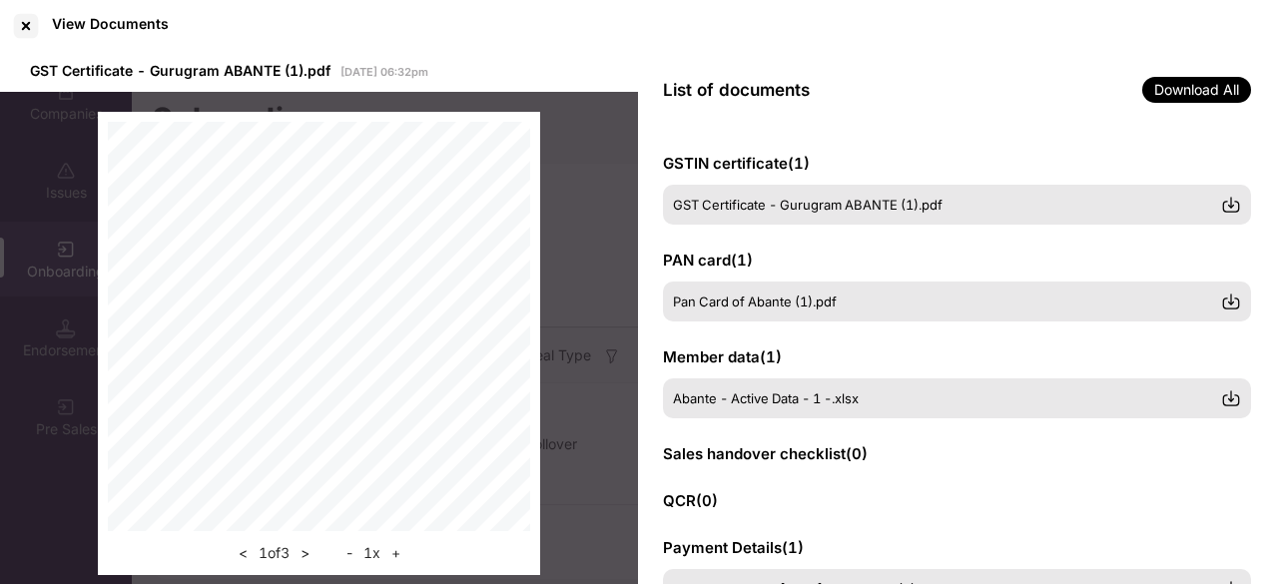
click at [1081, 132] on div "GSTIN certificate ( 1 ) GST Certificate - Gurugram ABANTE (1).pdf PAN card ( 1 …" at bounding box center [957, 357] width 638 height 458
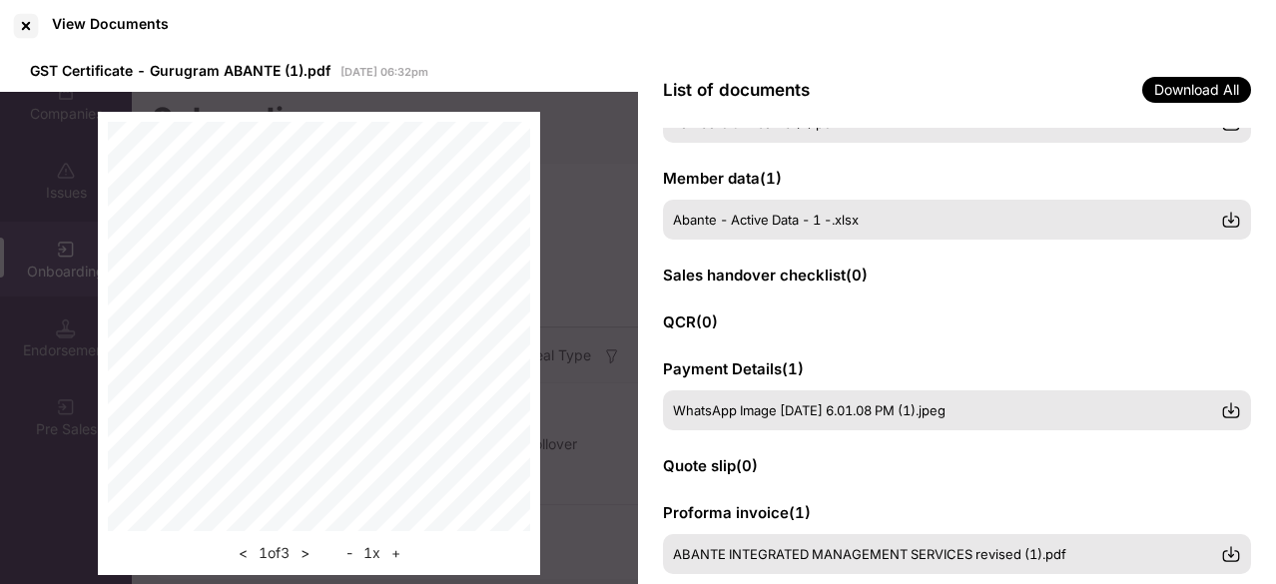
scroll to position [0, 0]
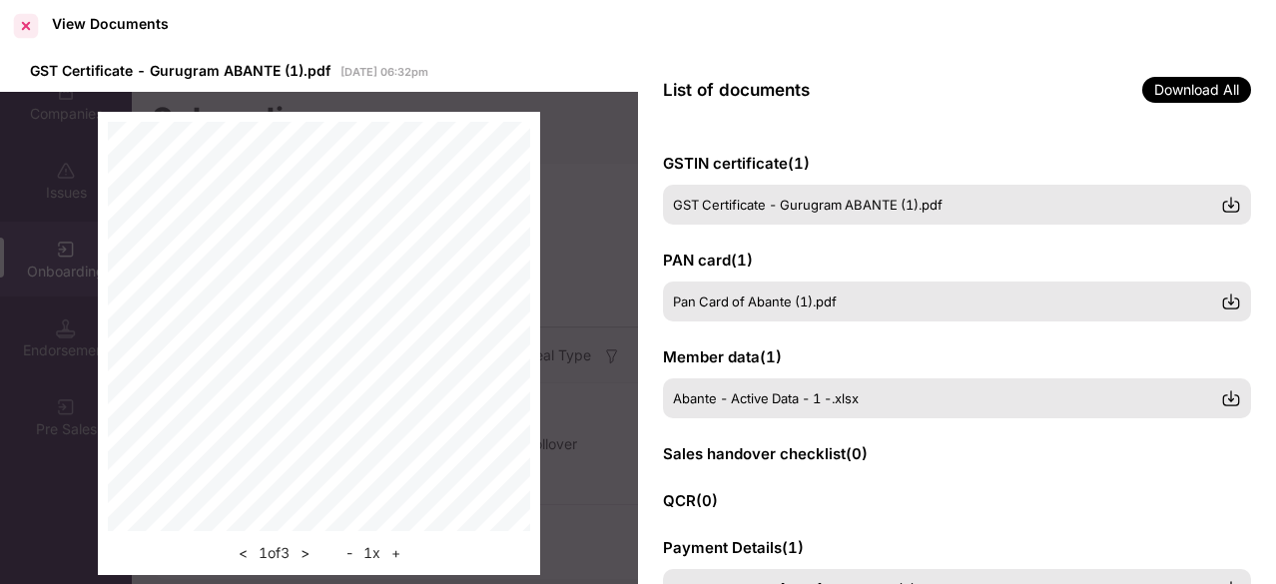
click at [24, 27] on div at bounding box center [26, 26] width 32 height 32
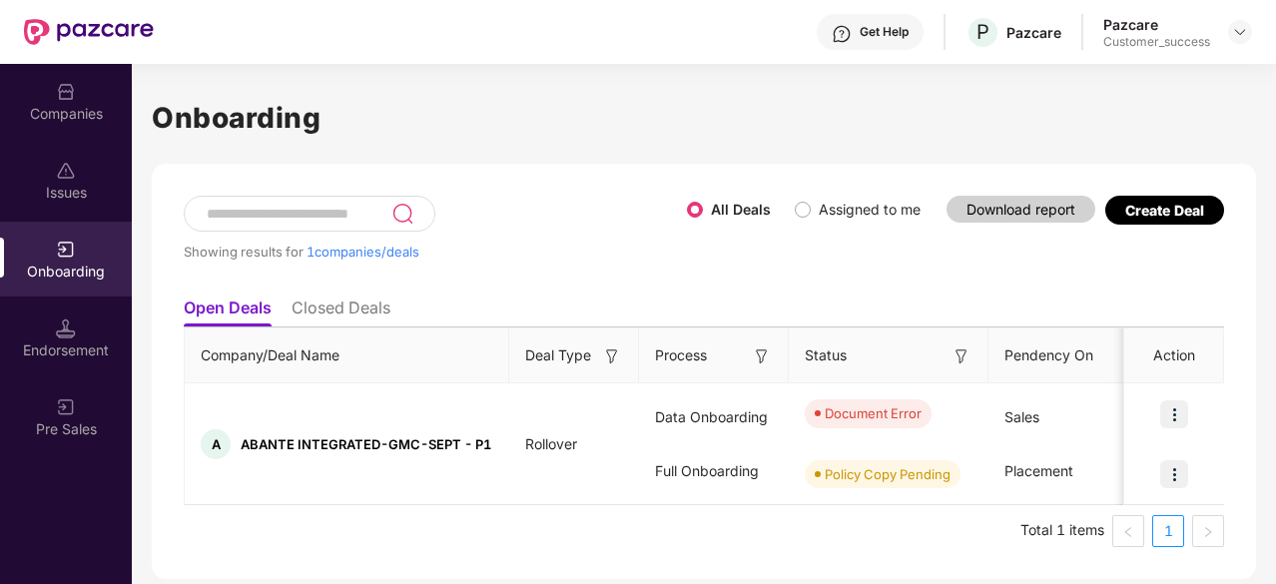
click at [327, 321] on li "Closed Deals" at bounding box center [341, 311] width 99 height 29
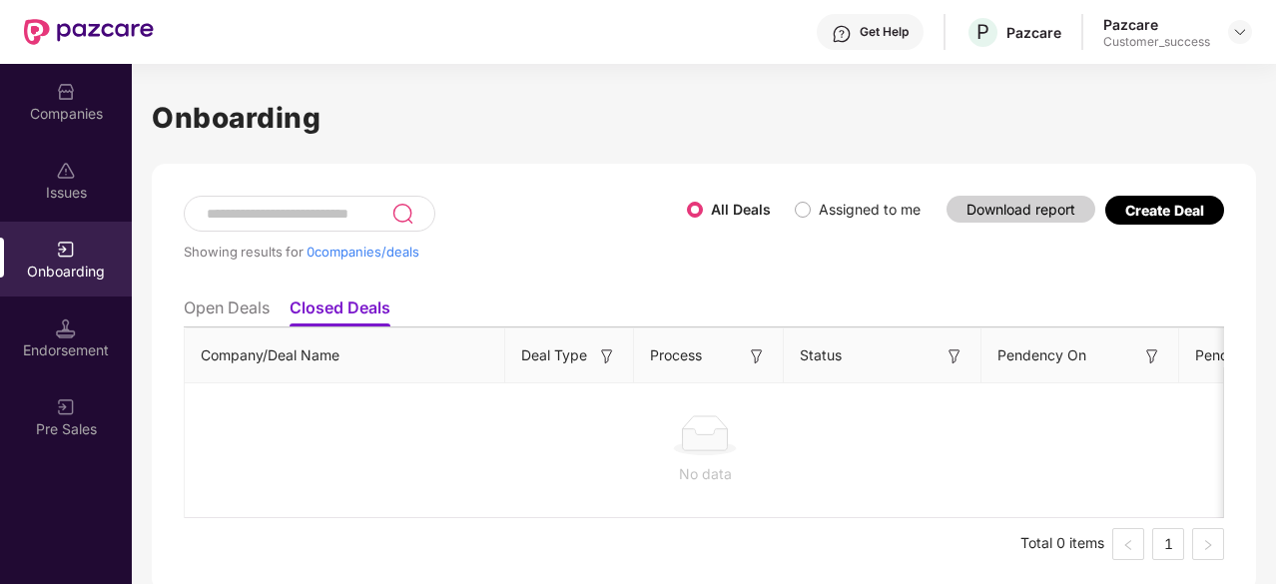
click at [244, 315] on li "Open Deals" at bounding box center [227, 311] width 86 height 29
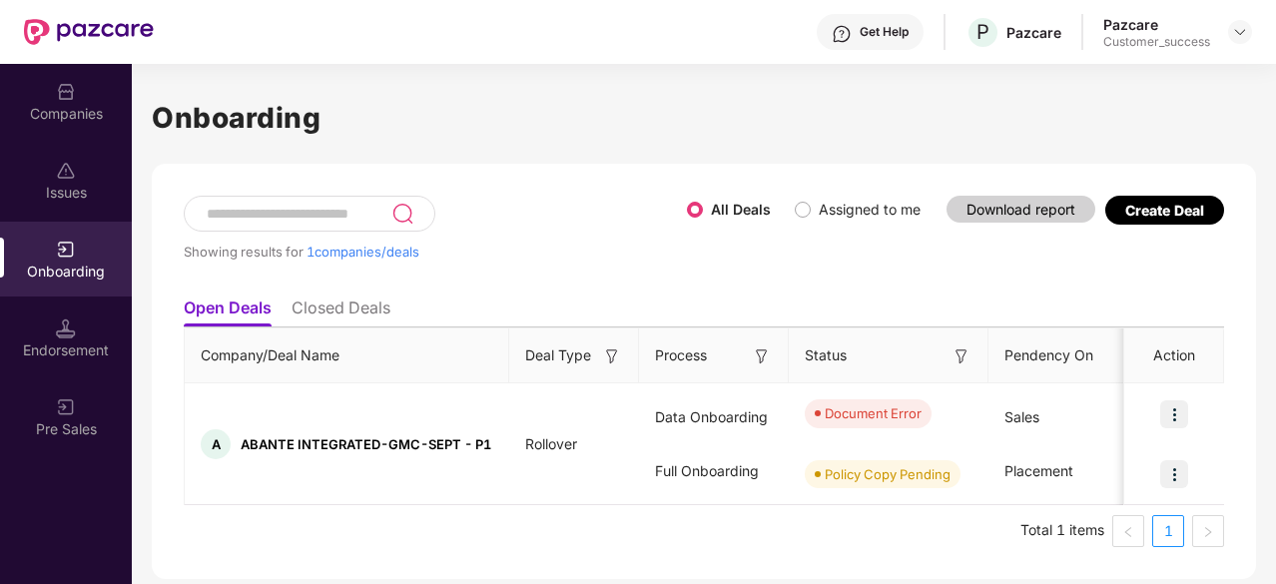
click at [66, 102] on div "Companies" at bounding box center [66, 101] width 132 height 75
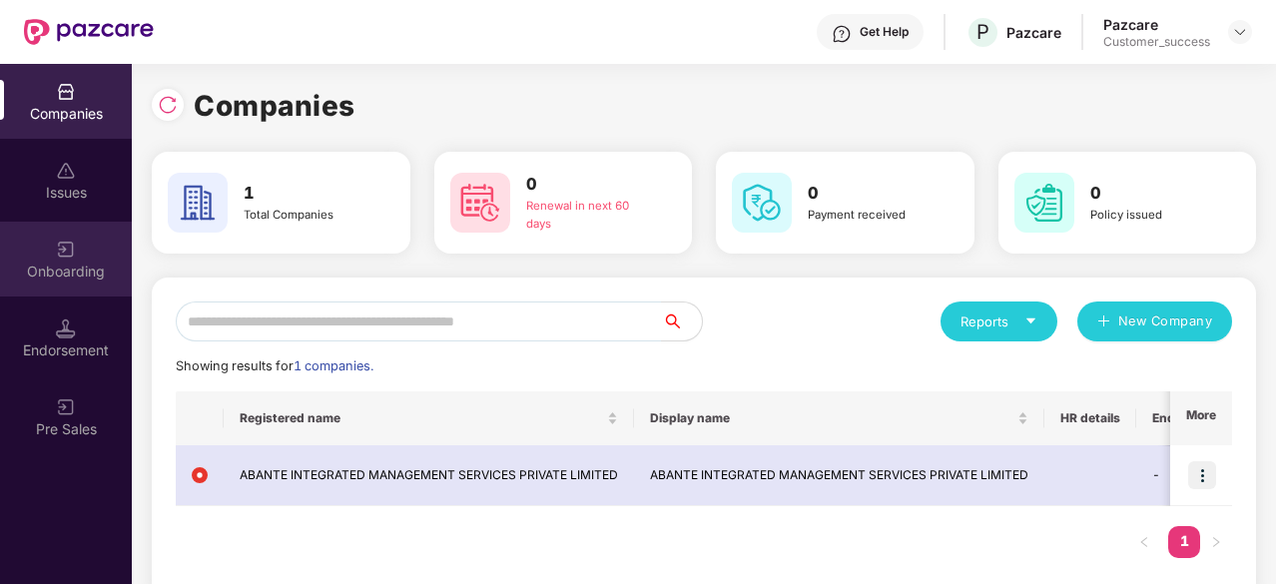
click at [81, 243] on div "Onboarding" at bounding box center [66, 259] width 132 height 75
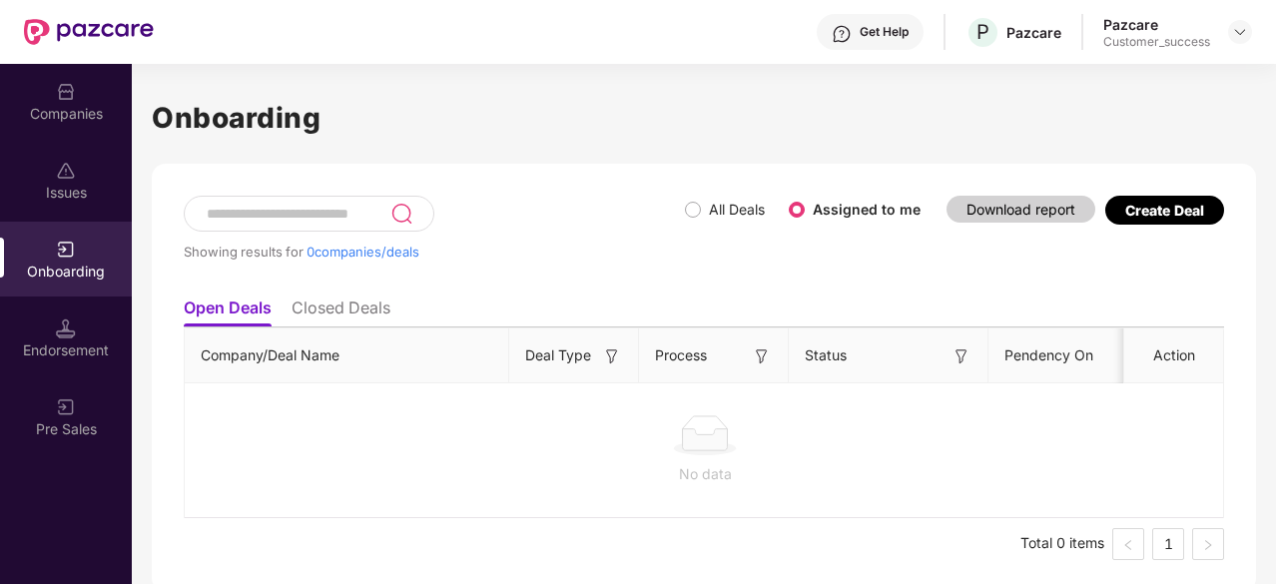
click at [701, 209] on span "All Deals" at bounding box center [737, 210] width 72 height 22
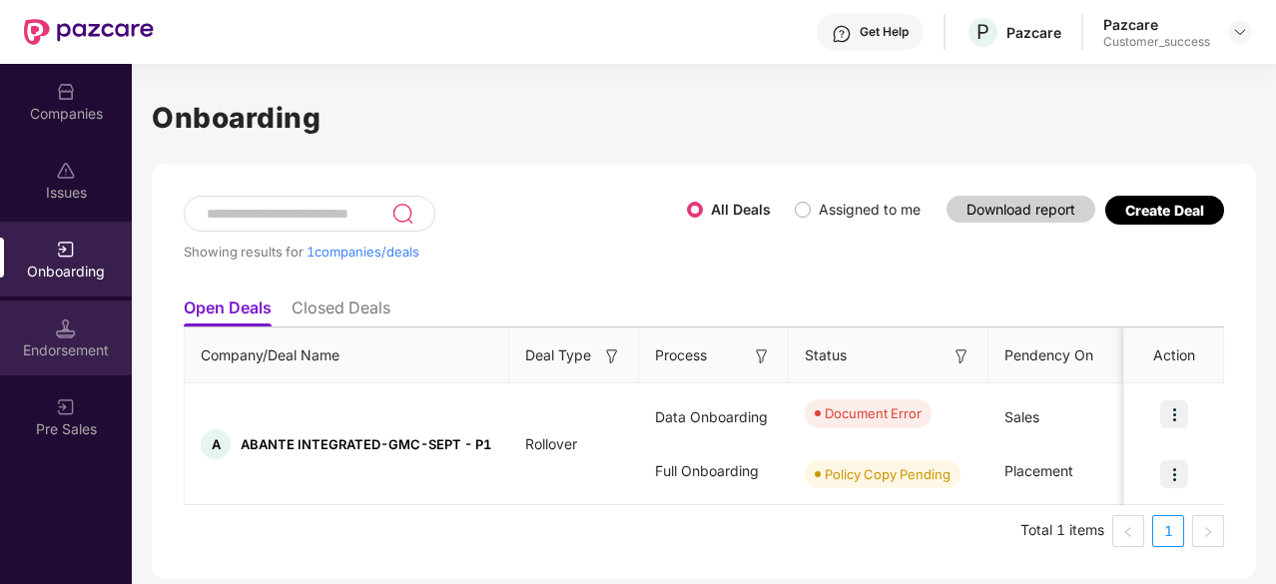
click at [29, 333] on div "Endorsement" at bounding box center [66, 337] width 132 height 75
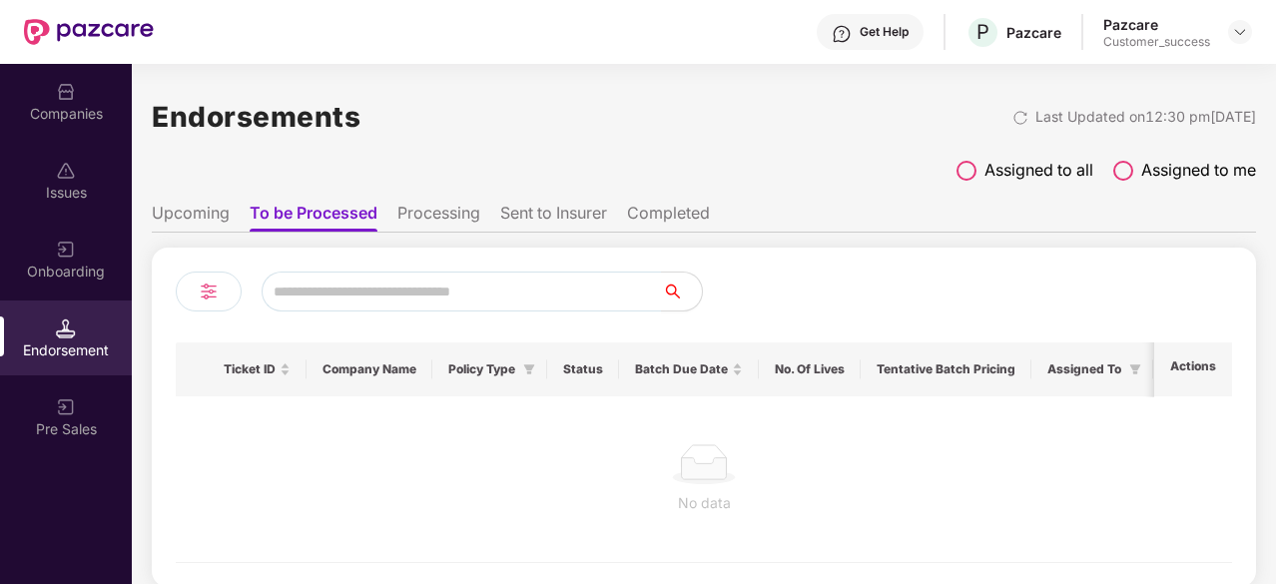
click at [984, 161] on span "Assigned to all" at bounding box center [1038, 170] width 109 height 25
click at [58, 265] on div "Onboarding" at bounding box center [66, 272] width 132 height 20
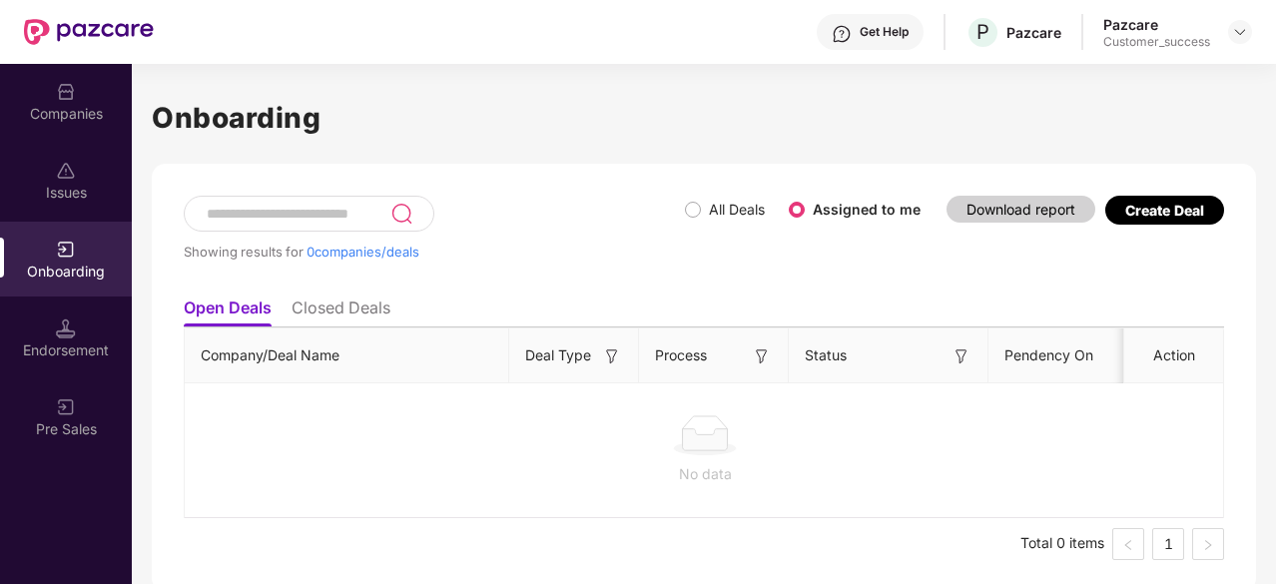
click at [1178, 117] on h1 "Onboarding" at bounding box center [704, 118] width 1104 height 44
click at [1194, 35] on div "Customer_success" at bounding box center [1156, 42] width 107 height 16
click at [1229, 37] on div at bounding box center [1240, 32] width 24 height 24
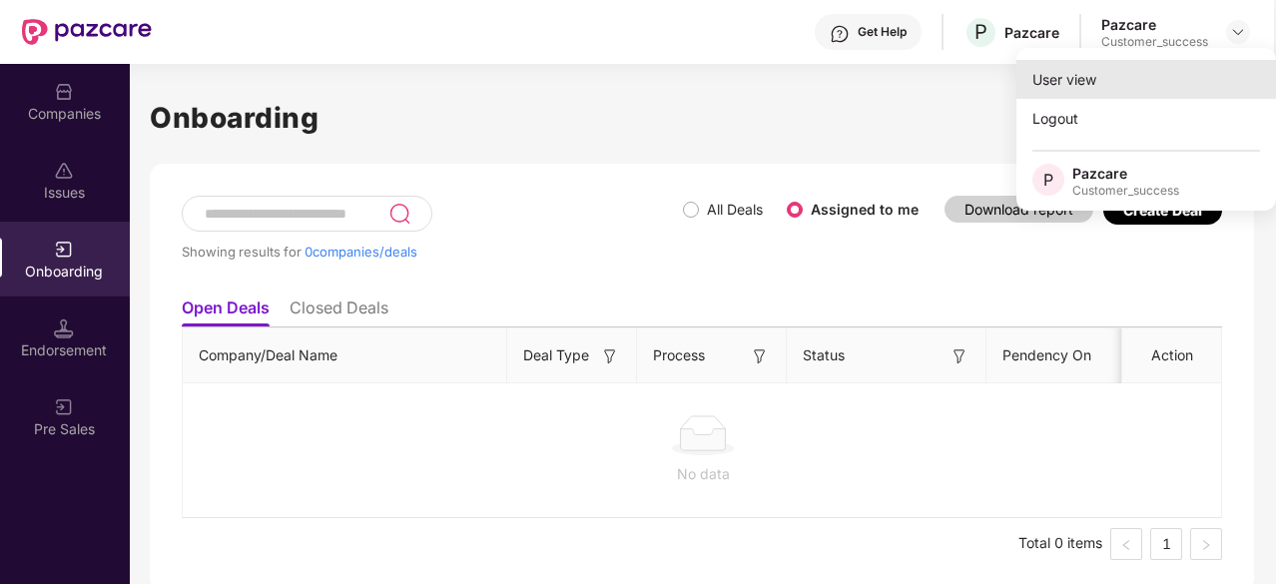
click at [1118, 81] on div "User view" at bounding box center [1146, 79] width 260 height 39
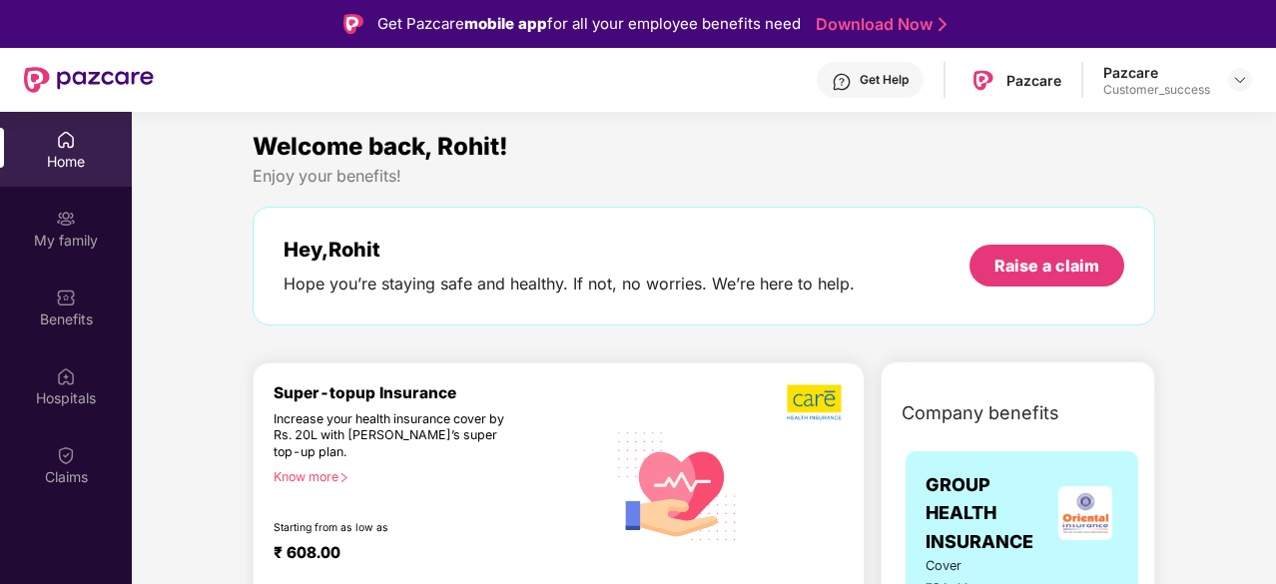
click at [84, 391] on div "Hospitals" at bounding box center [66, 398] width 132 height 20
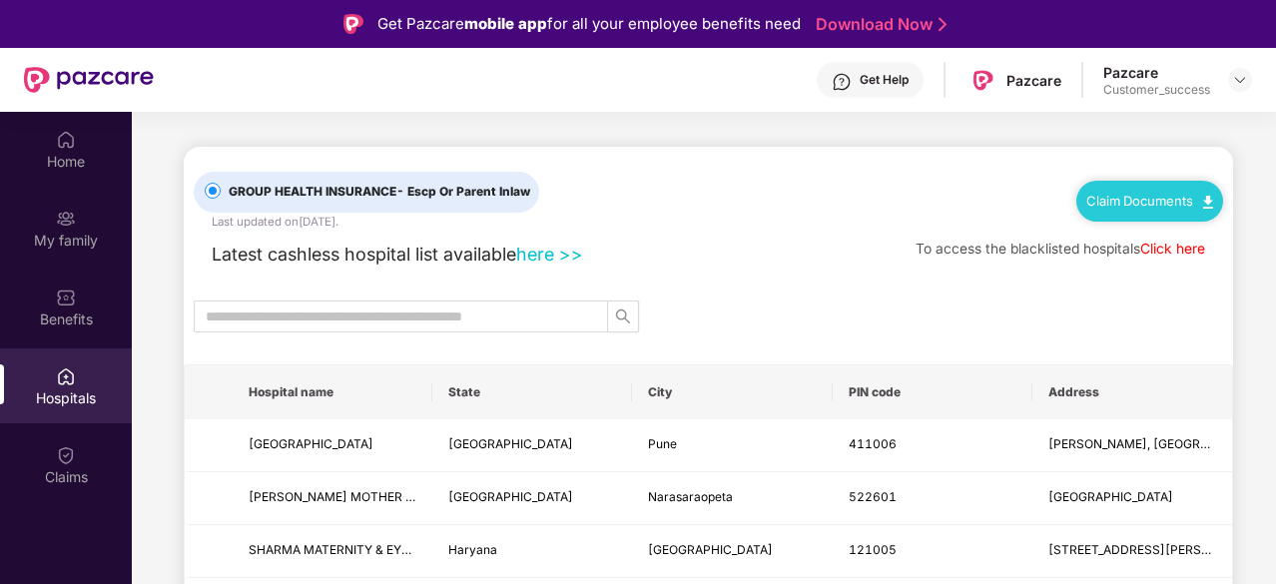
click at [1184, 243] on link "Click here" at bounding box center [1172, 249] width 65 height 16
click at [1229, 83] on div at bounding box center [1240, 80] width 24 height 24
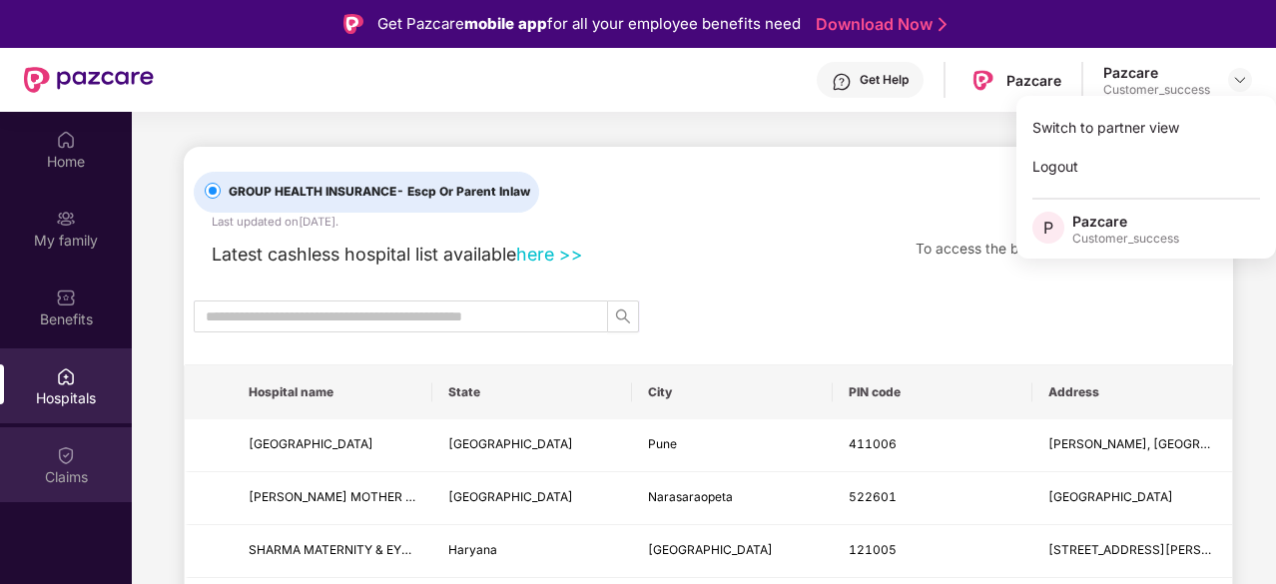
click at [47, 450] on div "Claims" at bounding box center [66, 464] width 132 height 75
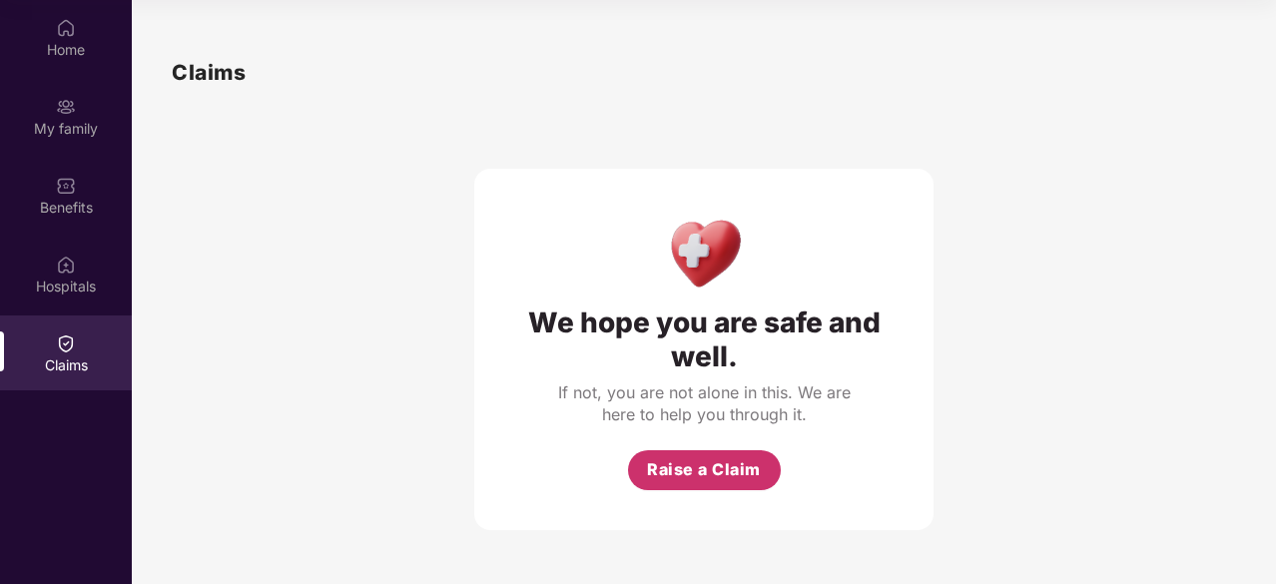
click at [698, 482] on button "Raise a Claim" at bounding box center [704, 470] width 153 height 40
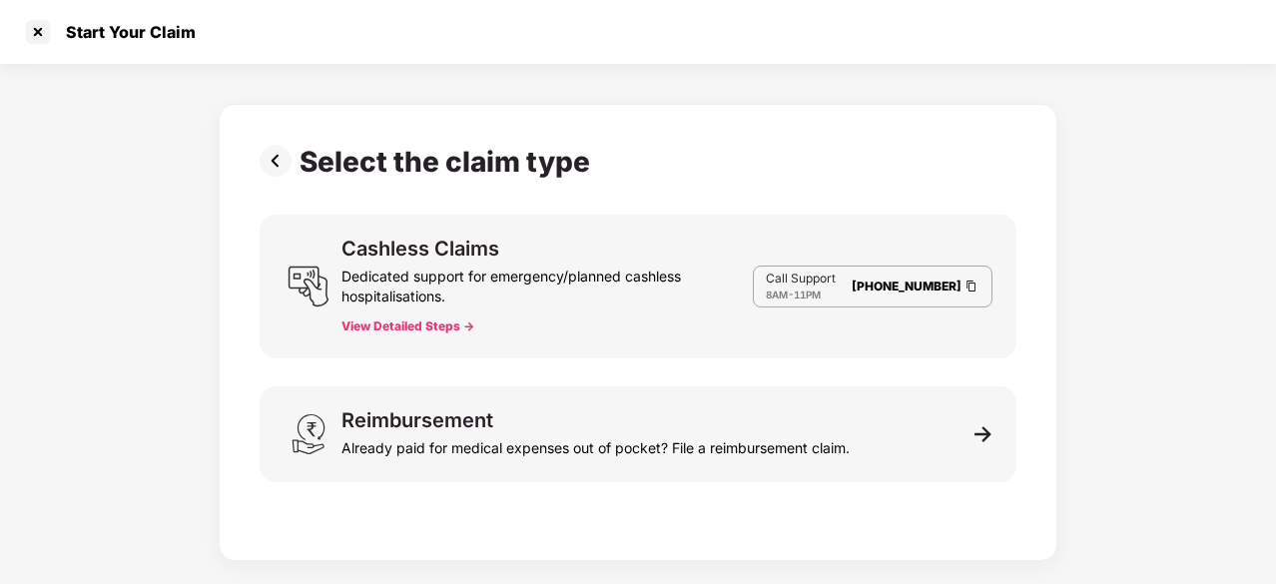
scroll to position [48, 0]
click at [44, 38] on div at bounding box center [38, 32] width 32 height 32
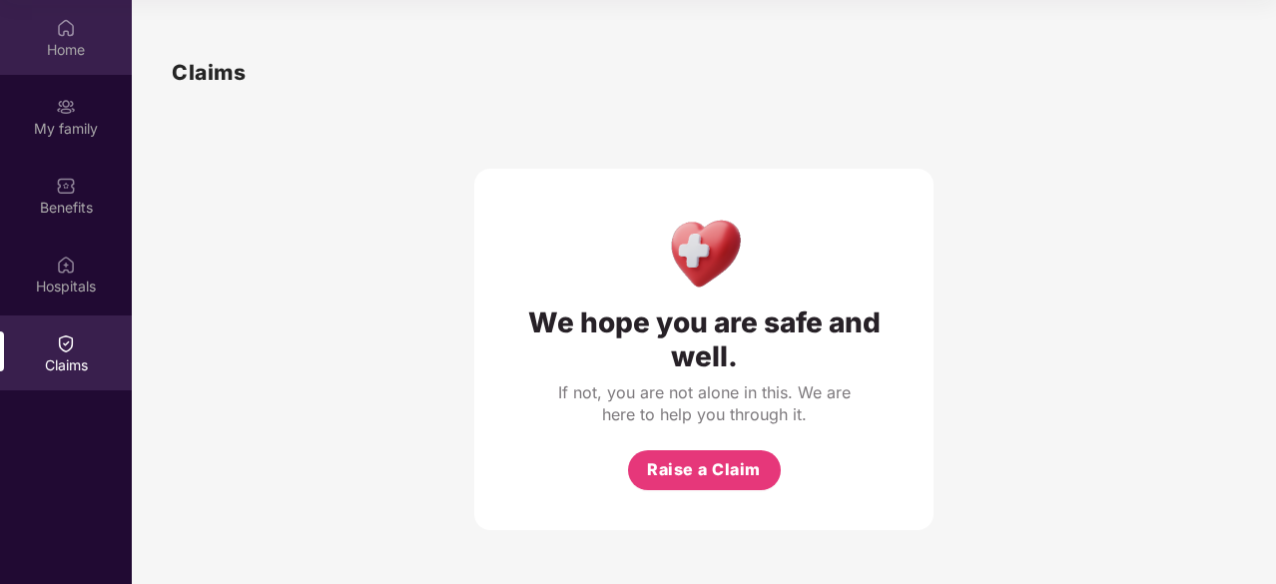
click at [74, 40] on div "Home" at bounding box center [66, 50] width 132 height 20
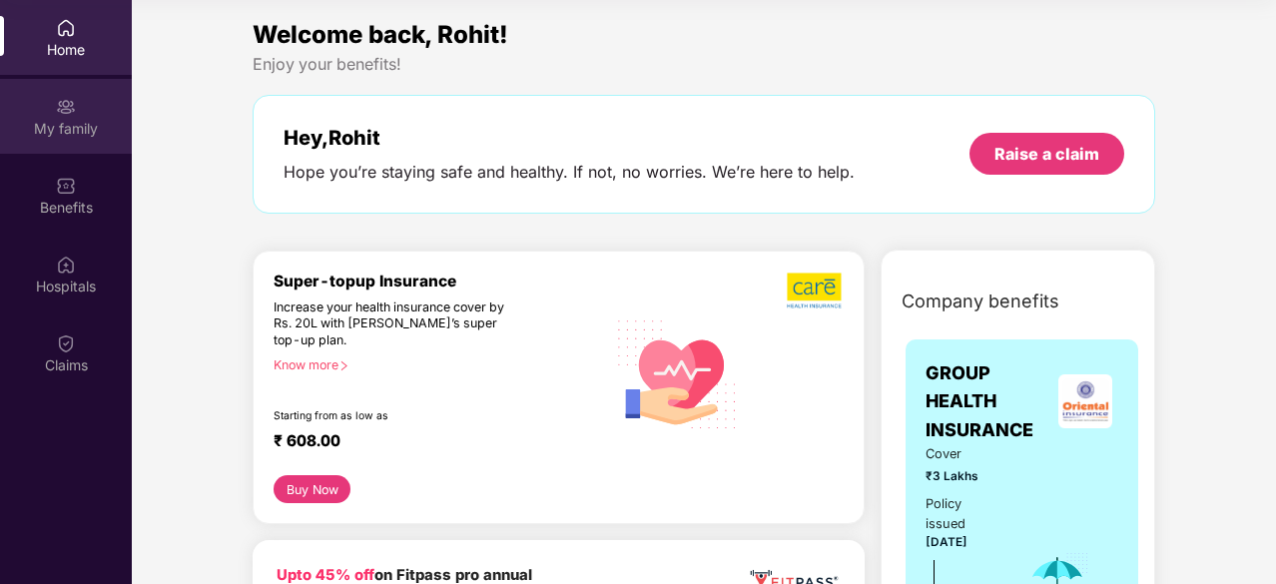
click at [85, 123] on div "My family" at bounding box center [66, 129] width 132 height 20
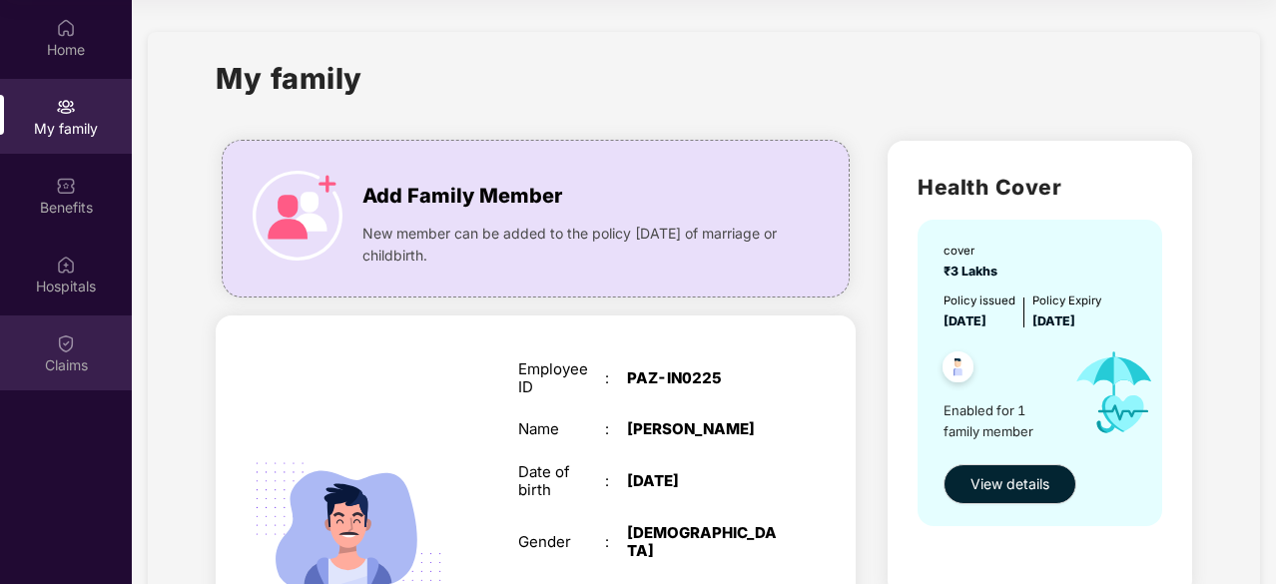
click at [77, 359] on div "Claims" at bounding box center [66, 365] width 132 height 20
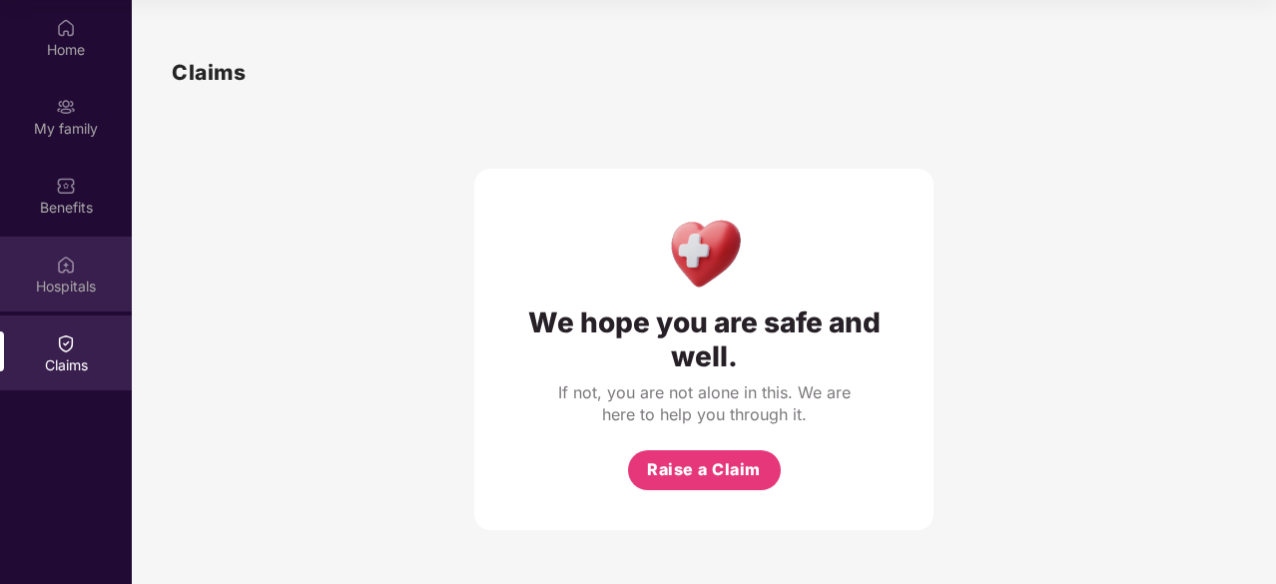
click at [52, 294] on div "Hospitals" at bounding box center [66, 287] width 132 height 20
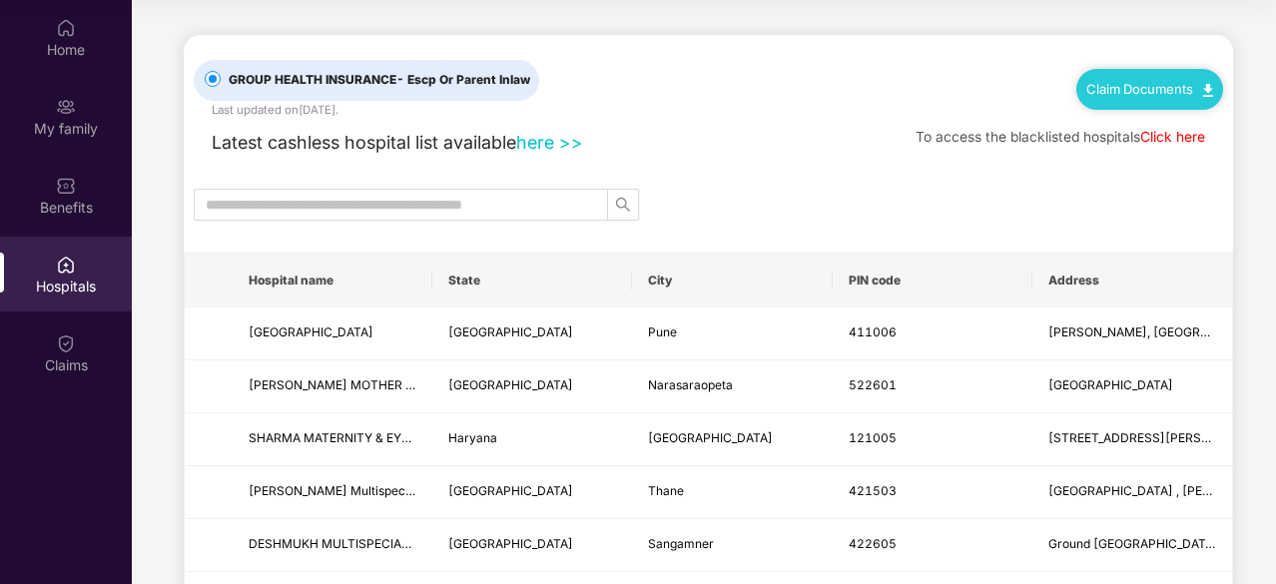
click at [1166, 92] on link "Claim Documents" at bounding box center [1149, 89] width 127 height 16
click at [1152, 129] on link "Claim Form" at bounding box center [1156, 124] width 130 height 43
click at [1154, 93] on link "Claim Documents" at bounding box center [1149, 89] width 127 height 16
click at [1151, 167] on link "Claim Process" at bounding box center [1156, 164] width 130 height 43
